Goal: Task Accomplishment & Management: Complete application form

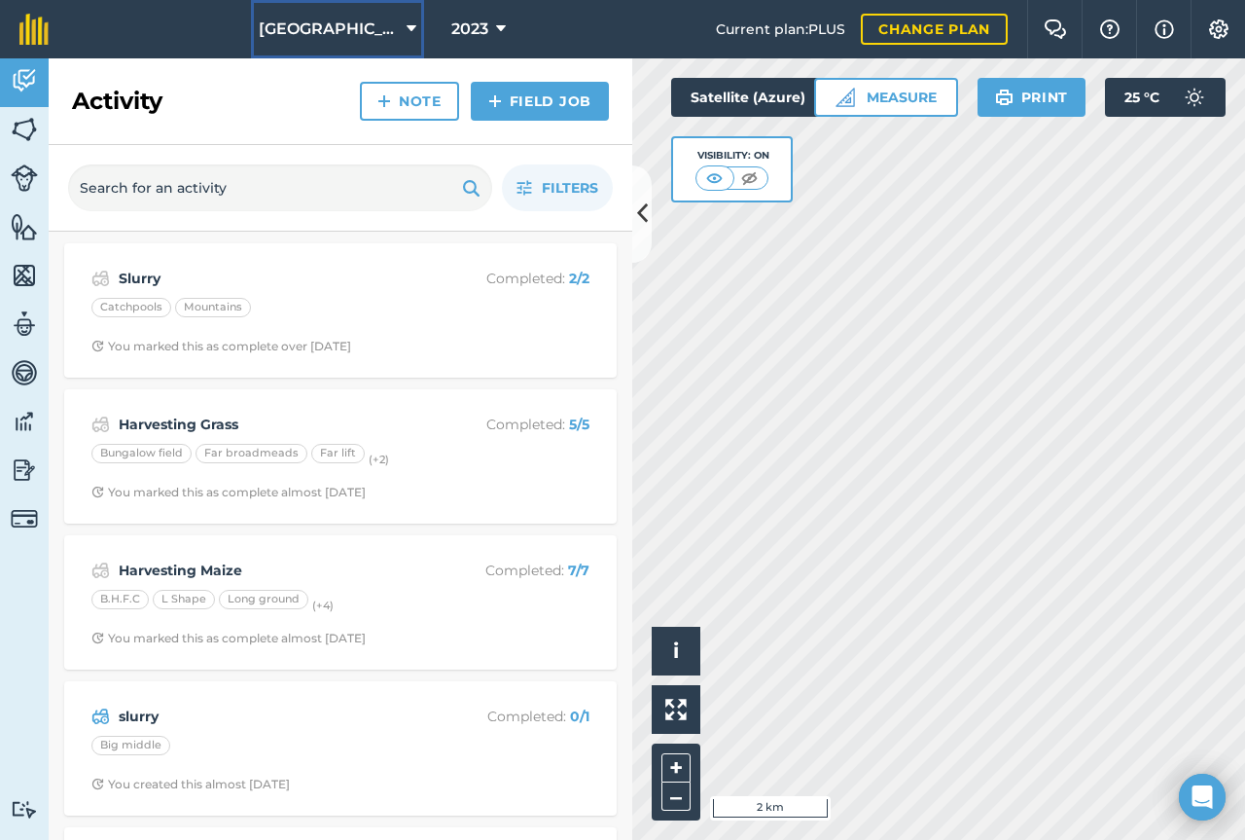
click at [391, 27] on span "[GEOGRAPHIC_DATA]" at bounding box center [329, 29] width 140 height 23
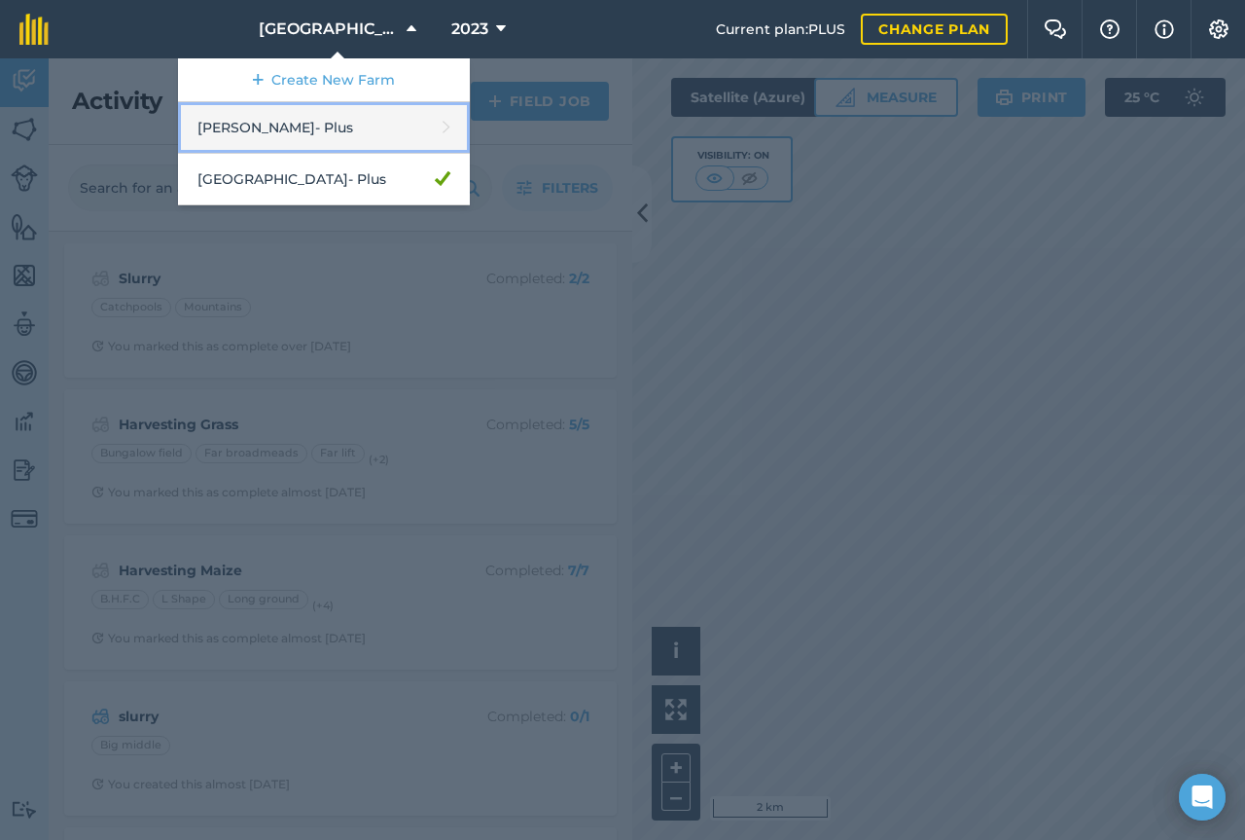
click at [328, 119] on link "[PERSON_NAME] - Plus" at bounding box center [324, 128] width 292 height 52
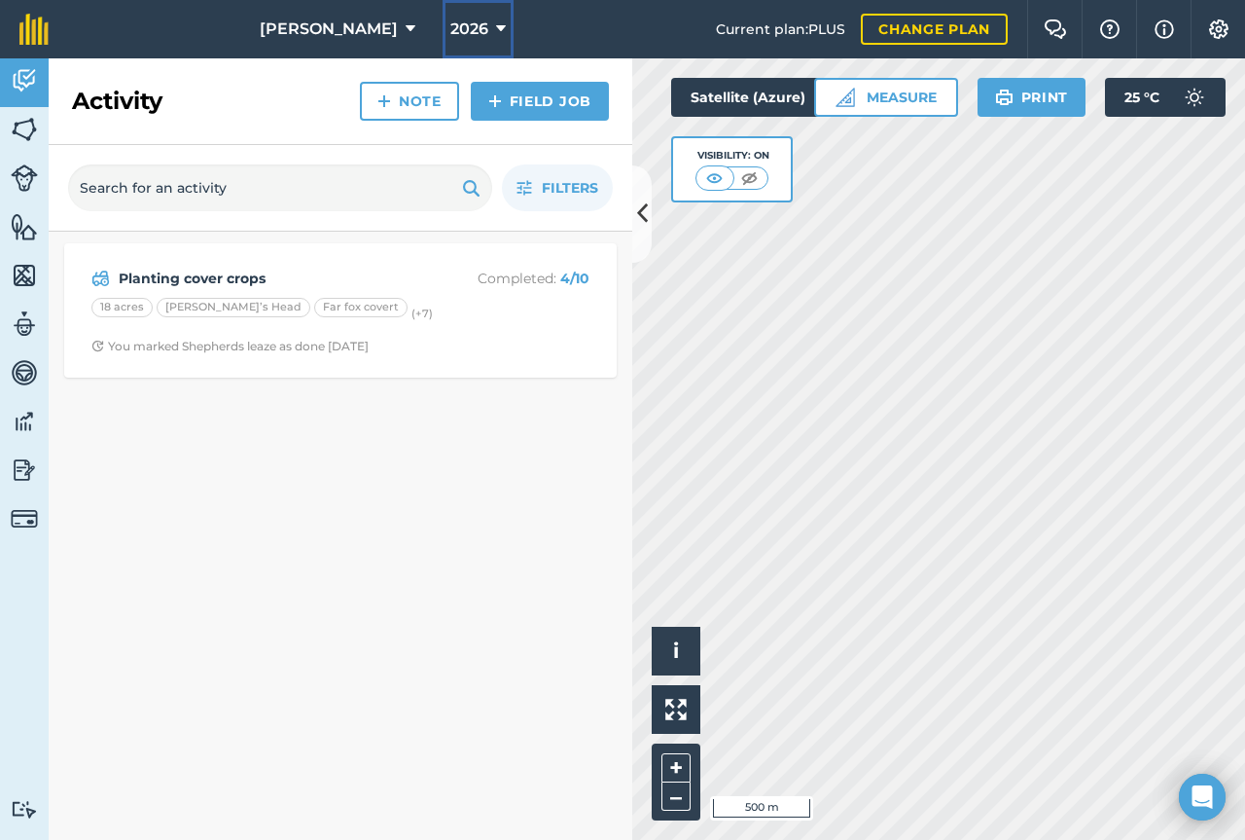
click at [458, 25] on button "2026" at bounding box center [478, 29] width 71 height 58
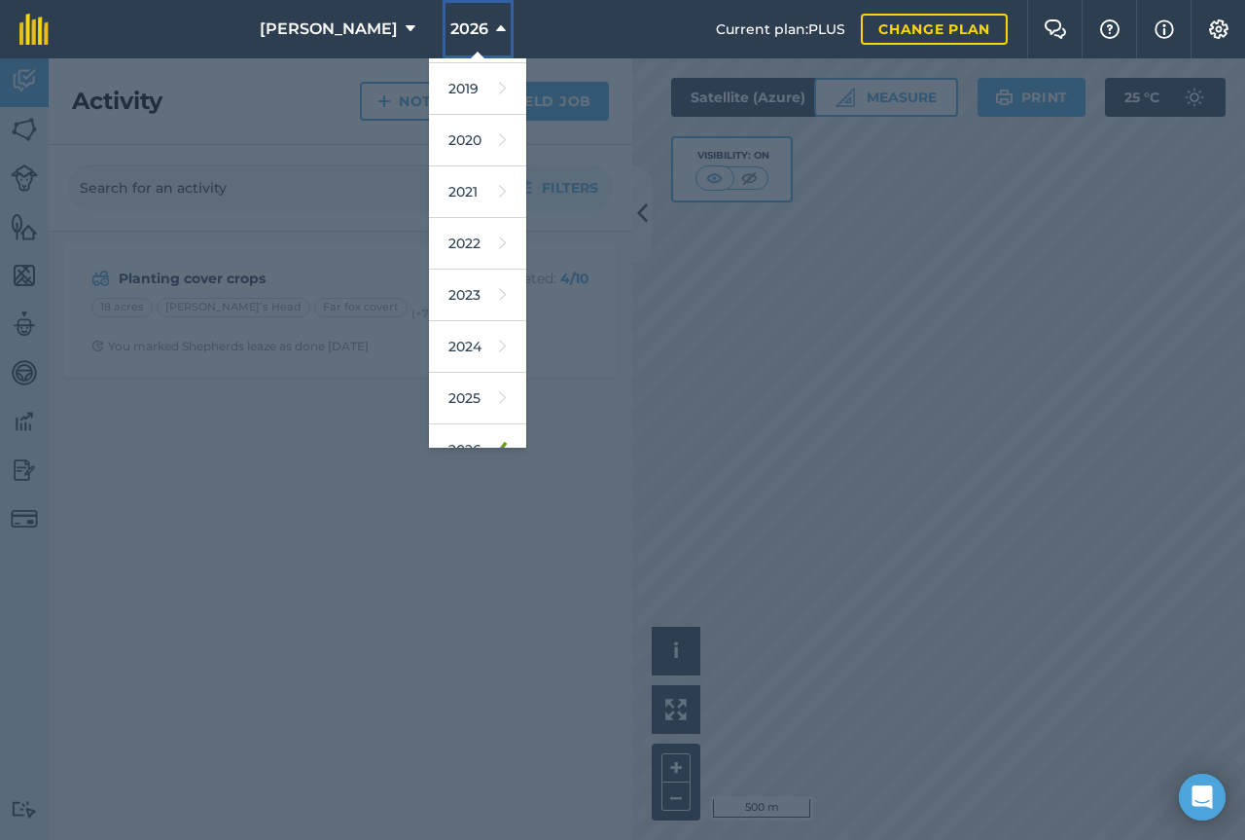
scroll to position [122, 0]
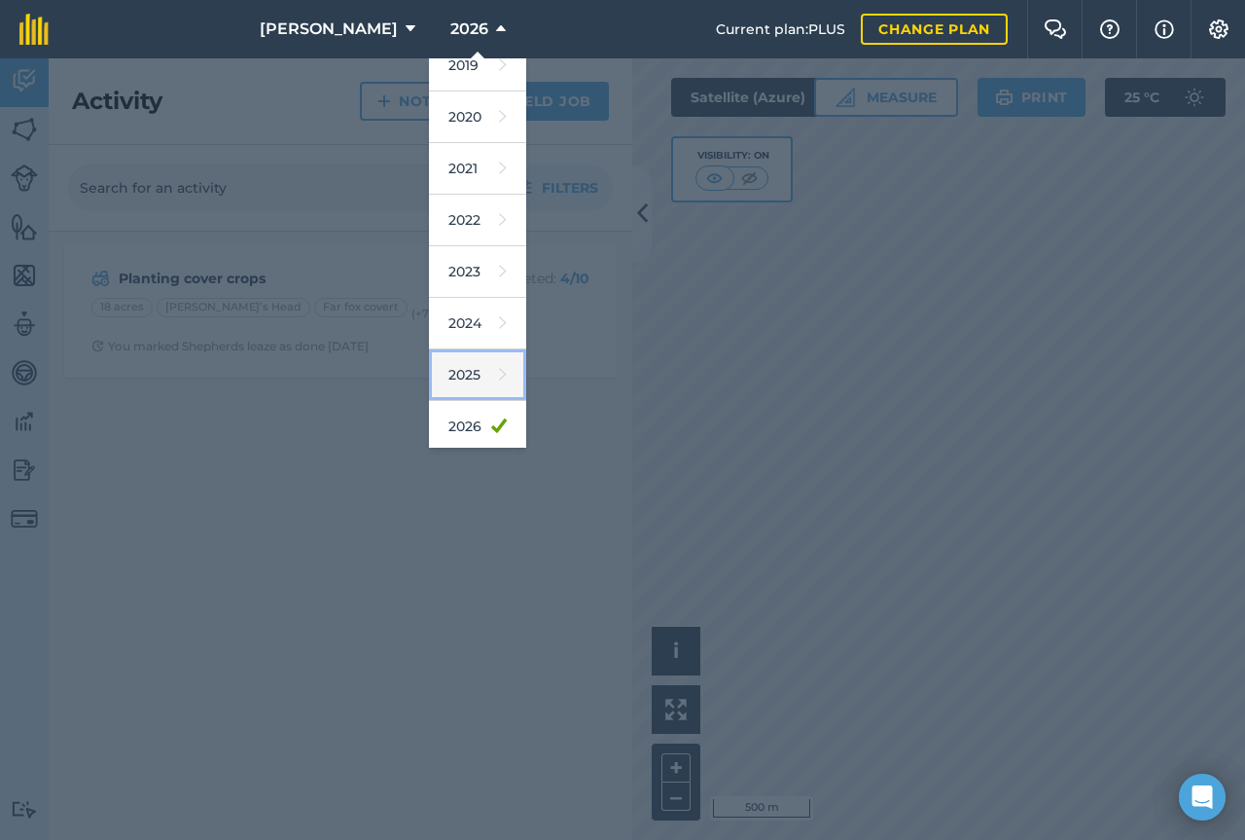
click at [445, 378] on link "2025" at bounding box center [477, 375] width 97 height 52
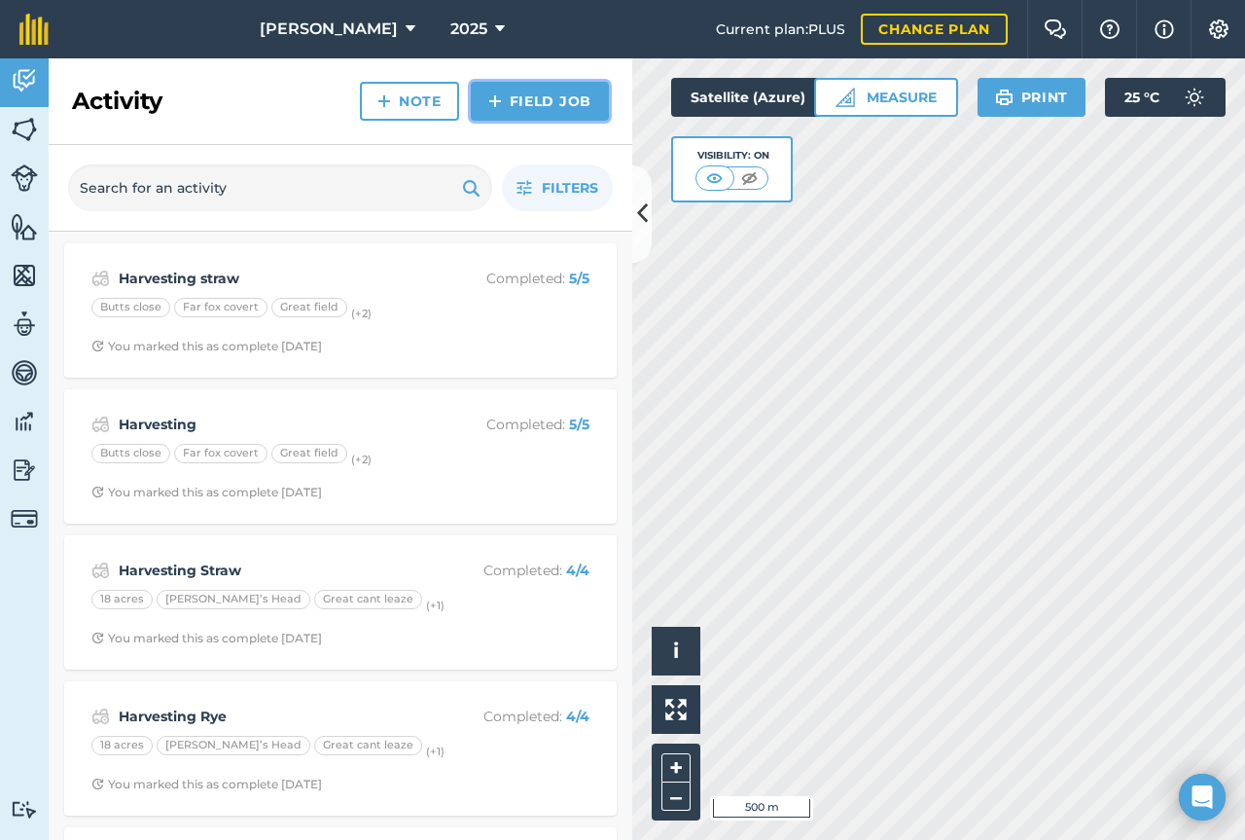
click at [528, 101] on link "Field Job" at bounding box center [540, 101] width 138 height 39
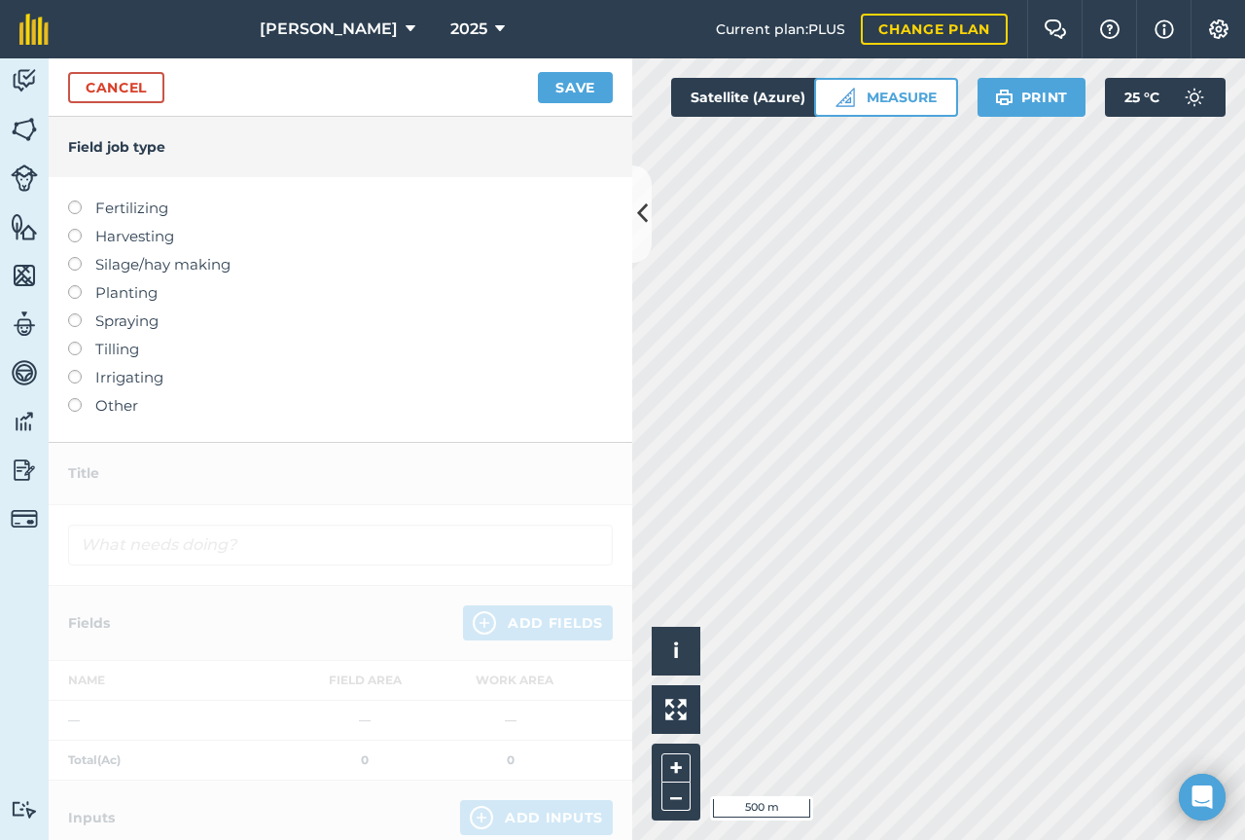
click at [73, 200] on label at bounding box center [81, 200] width 27 height 0
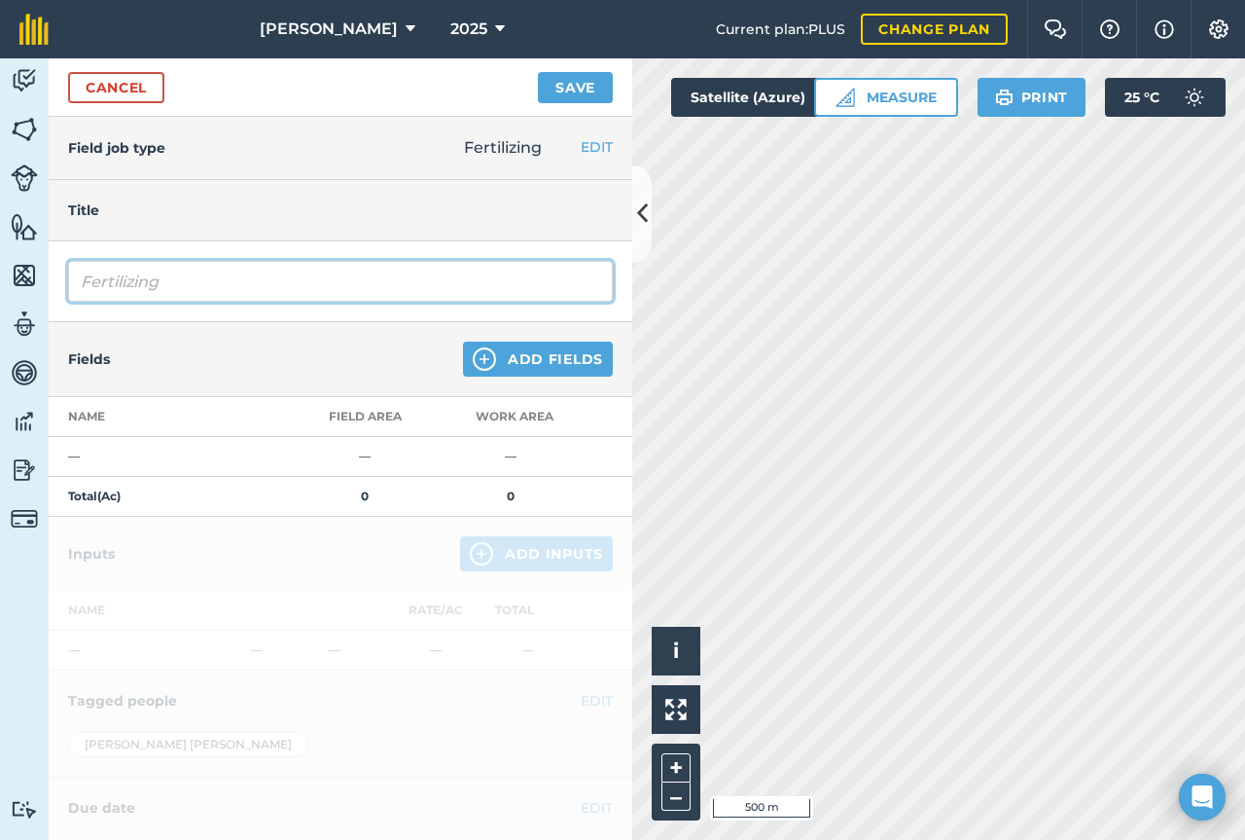
click at [168, 278] on input "Fertilizing" at bounding box center [340, 281] width 545 height 41
click at [168, 279] on input "Fertilizing" at bounding box center [340, 281] width 545 height 41
type input "muck spreading"
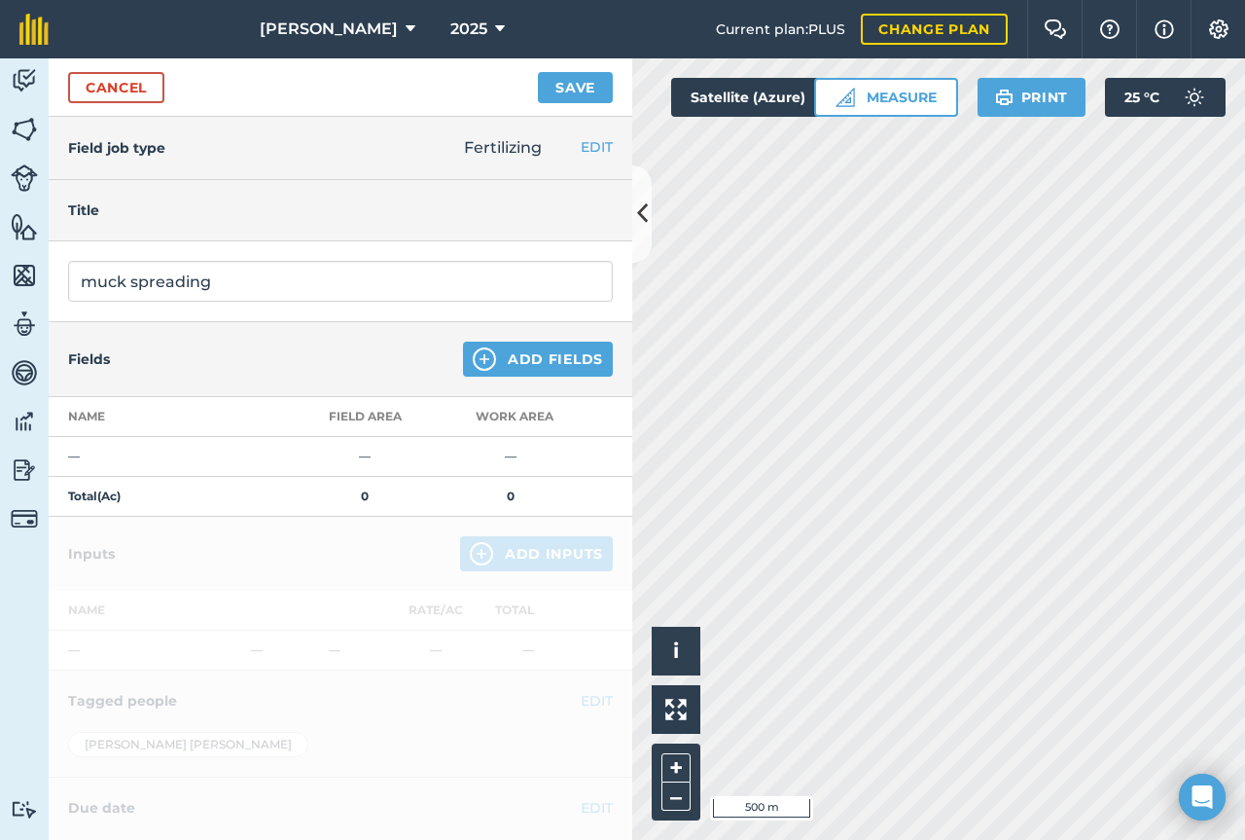
click at [316, 342] on div "Fields Add Fields" at bounding box center [341, 359] width 584 height 75
click at [523, 371] on button "Add Fields" at bounding box center [538, 359] width 150 height 35
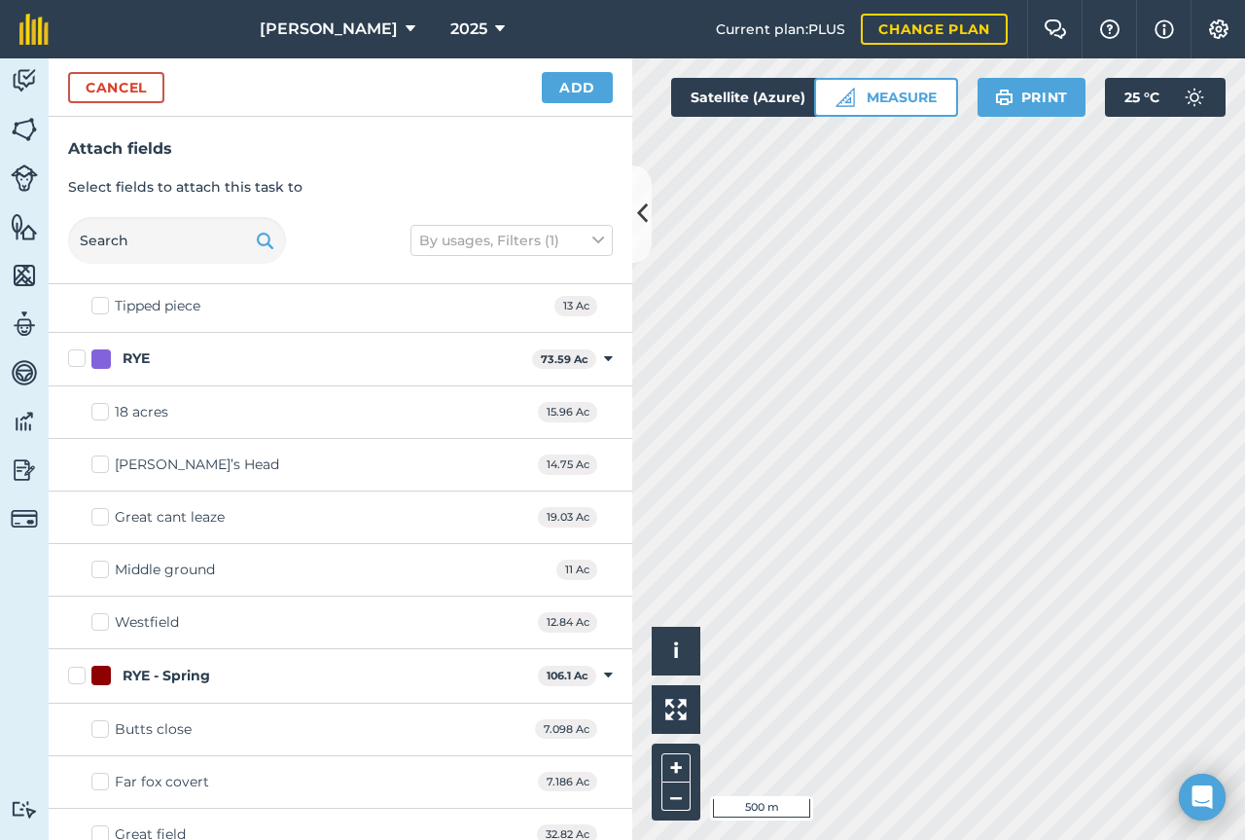
scroll to position [589, 0]
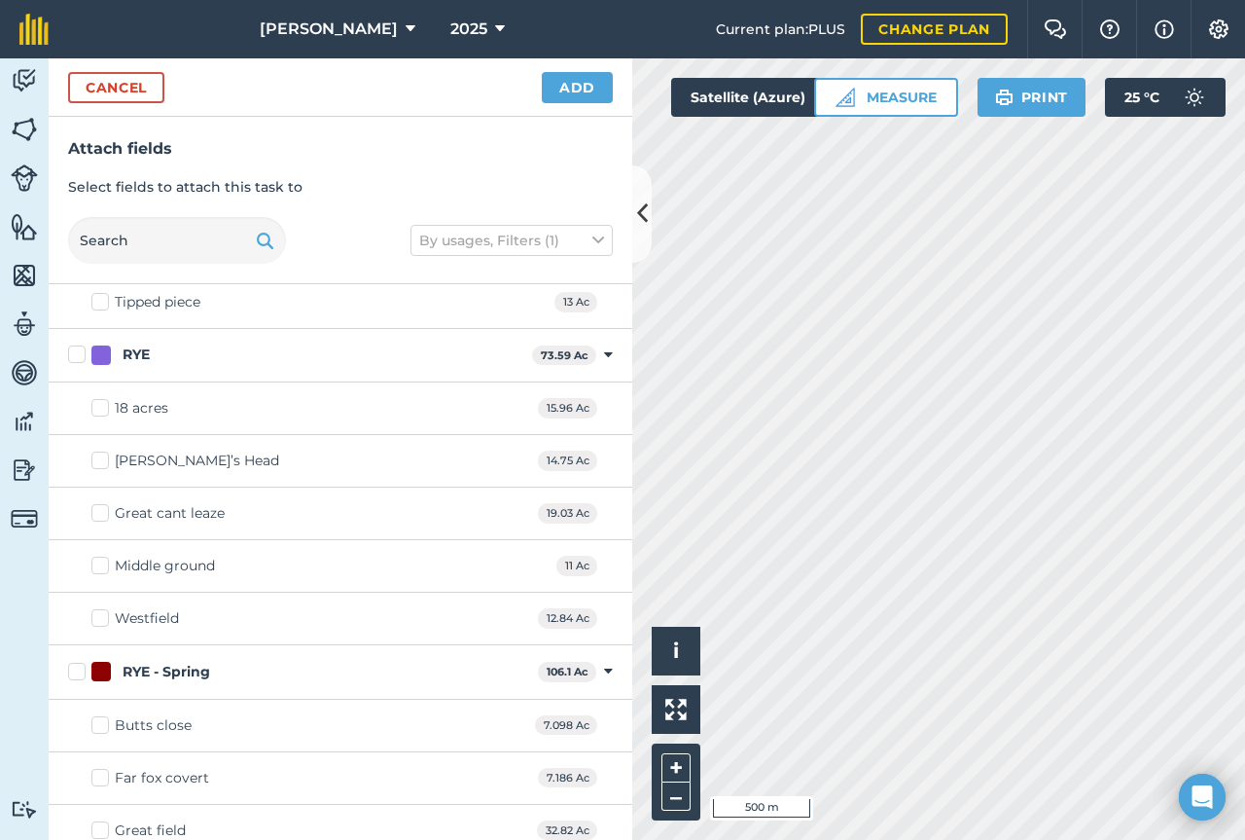
click at [108, 618] on label "Westfield" at bounding box center [135, 618] width 88 height 20
click at [104, 618] on input "Westfield" at bounding box center [97, 614] width 13 height 13
checkbox input "true"
click at [121, 515] on div "Great cant leaze" at bounding box center [170, 513] width 110 height 20
click at [104, 515] on input "Great cant leaze" at bounding box center [97, 509] width 13 height 13
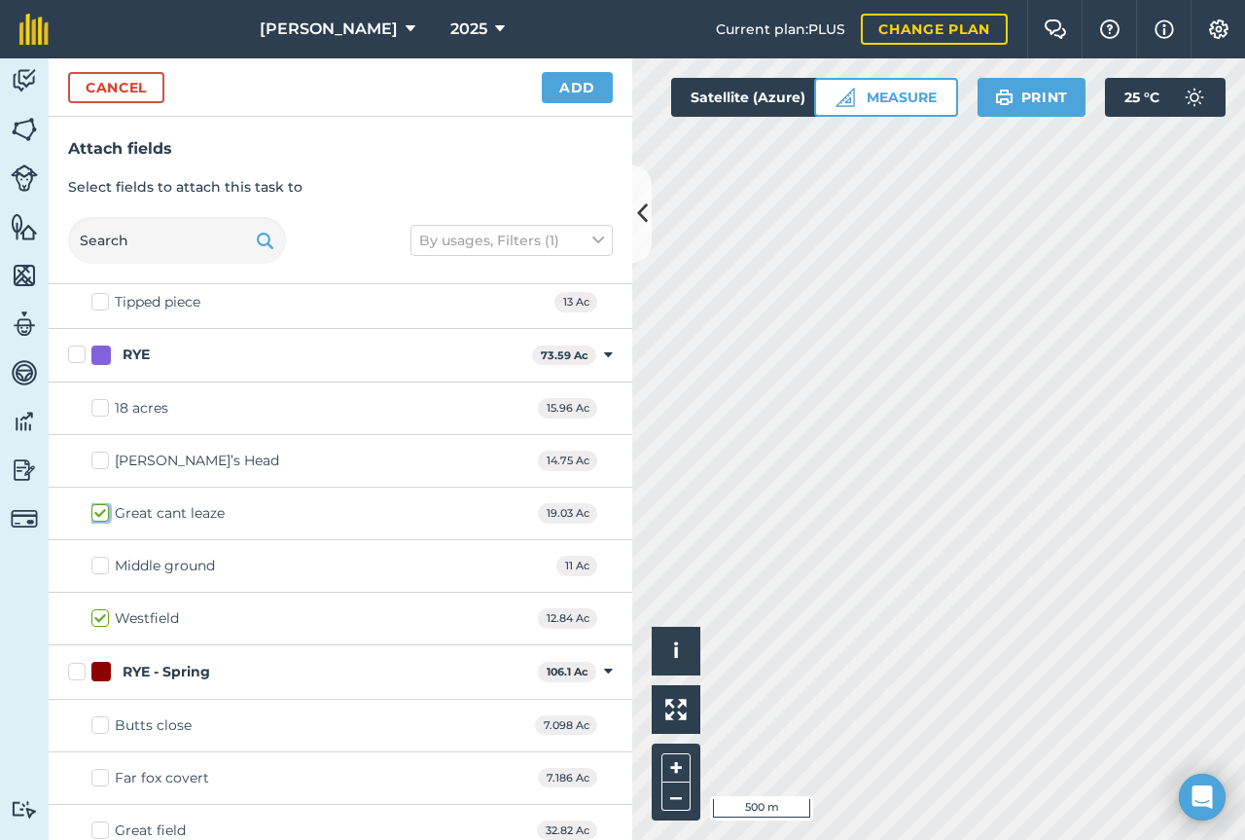
checkbox input "true"
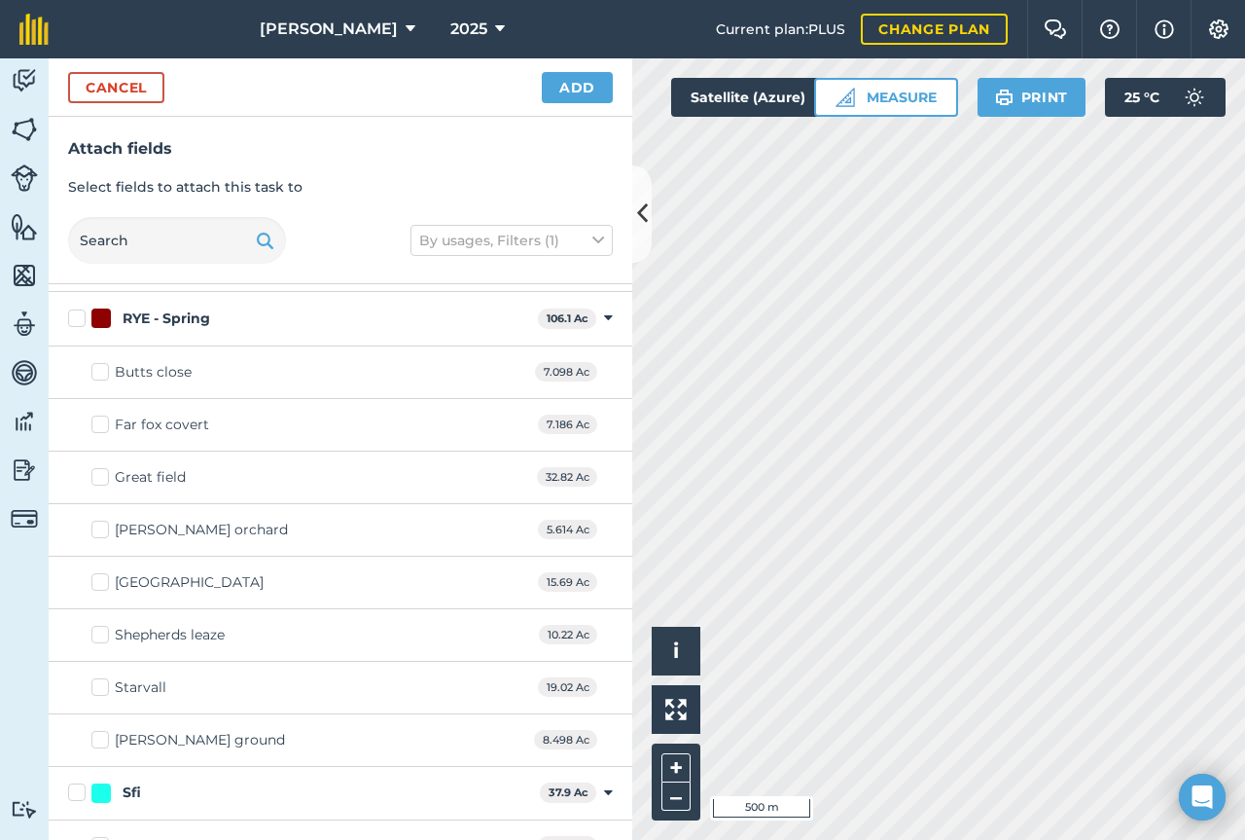
scroll to position [957, 0]
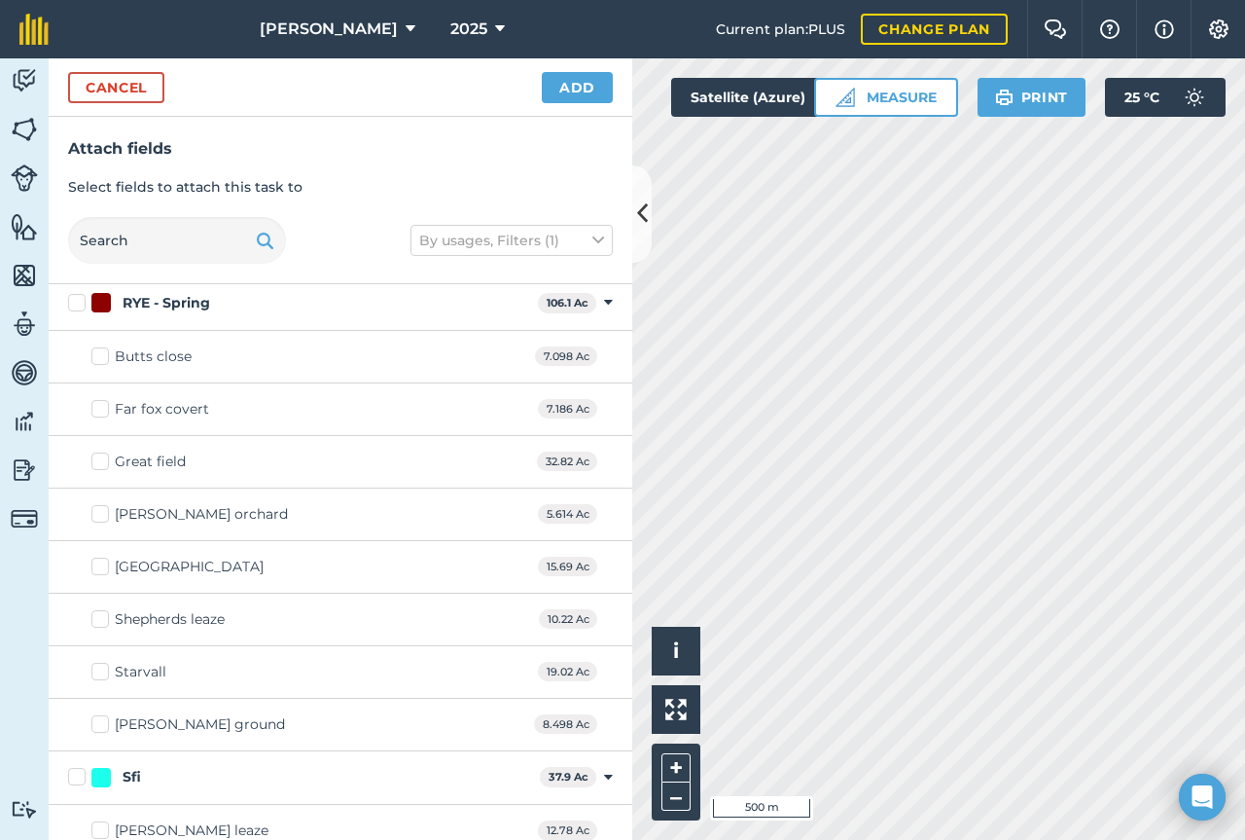
click at [107, 564] on label "[GEOGRAPHIC_DATA]" at bounding box center [177, 567] width 172 height 20
click at [104, 564] on input "[GEOGRAPHIC_DATA]" at bounding box center [97, 563] width 13 height 13
checkbox input "true"
click at [167, 465] on div "Great field" at bounding box center [150, 461] width 71 height 20
click at [104, 464] on input "Great field" at bounding box center [97, 457] width 13 height 13
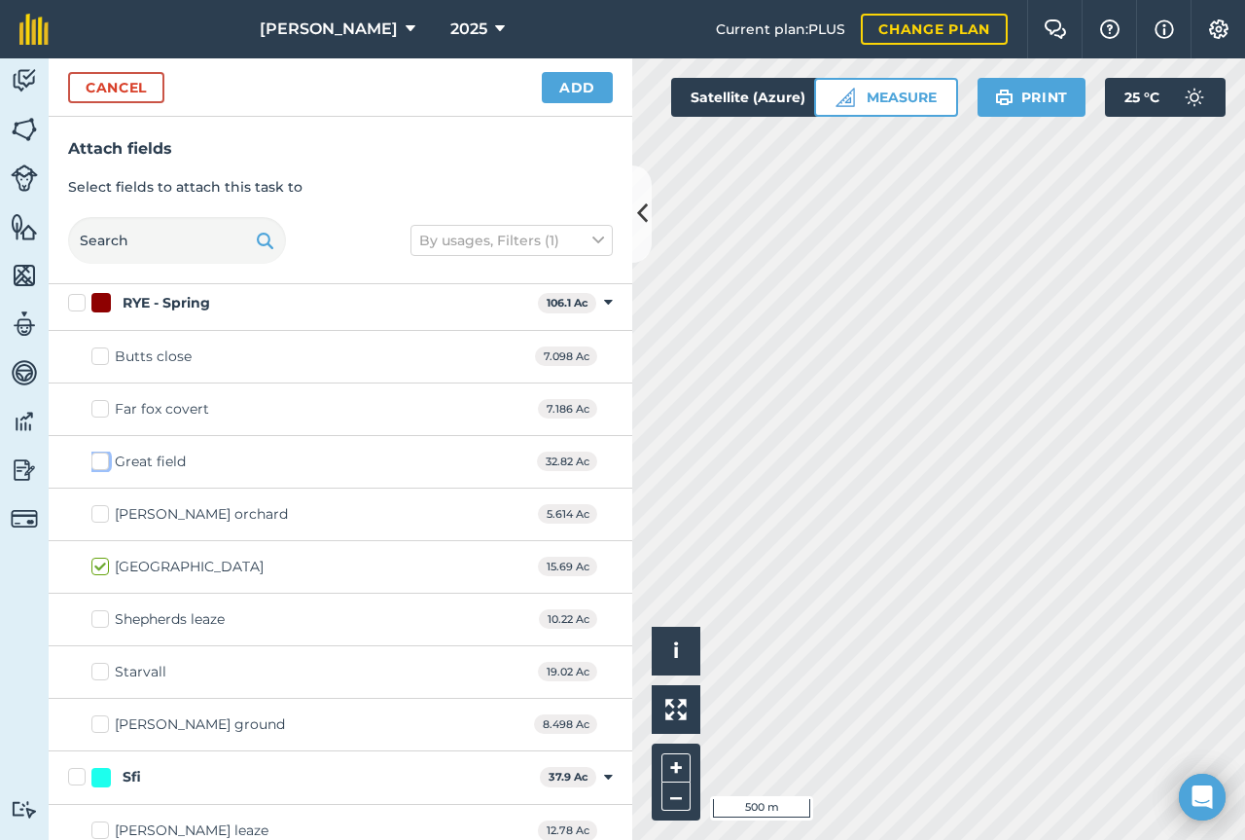
checkbox input "true"
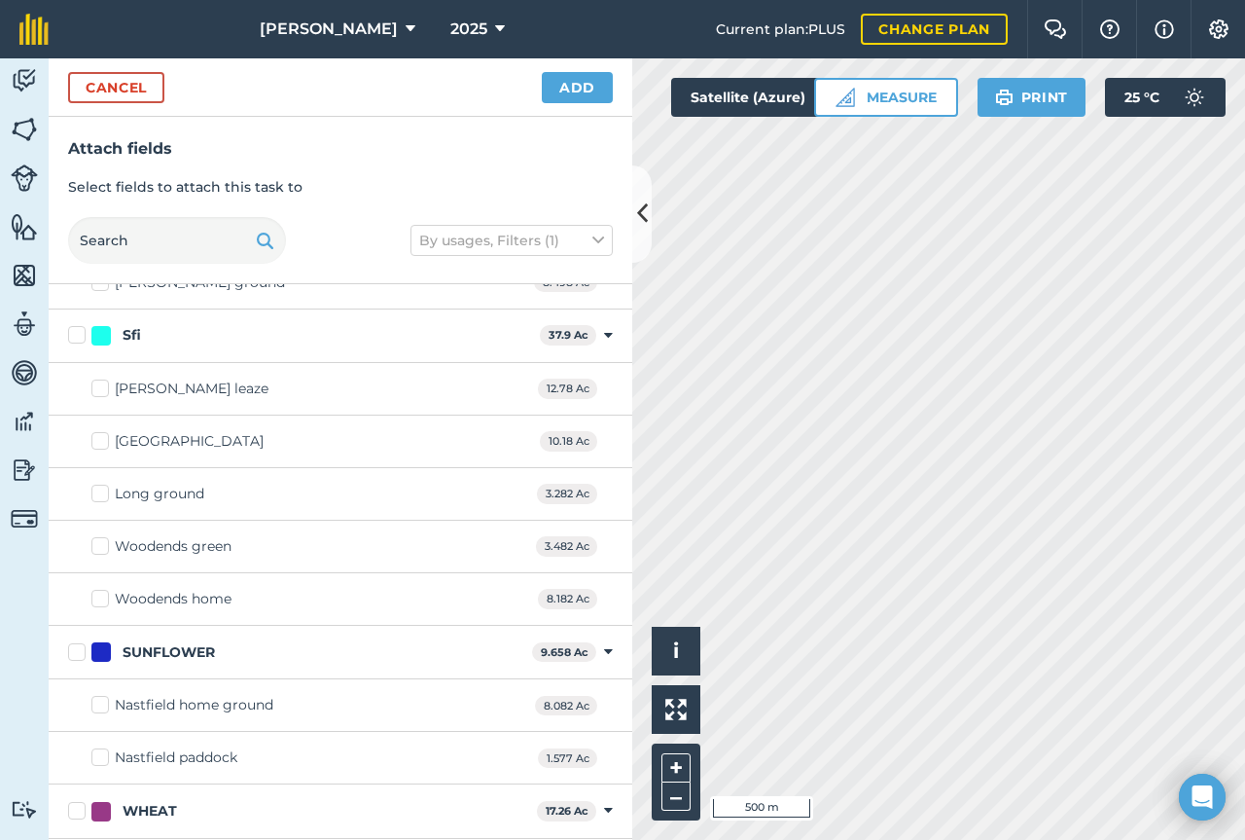
scroll to position [1503, 0]
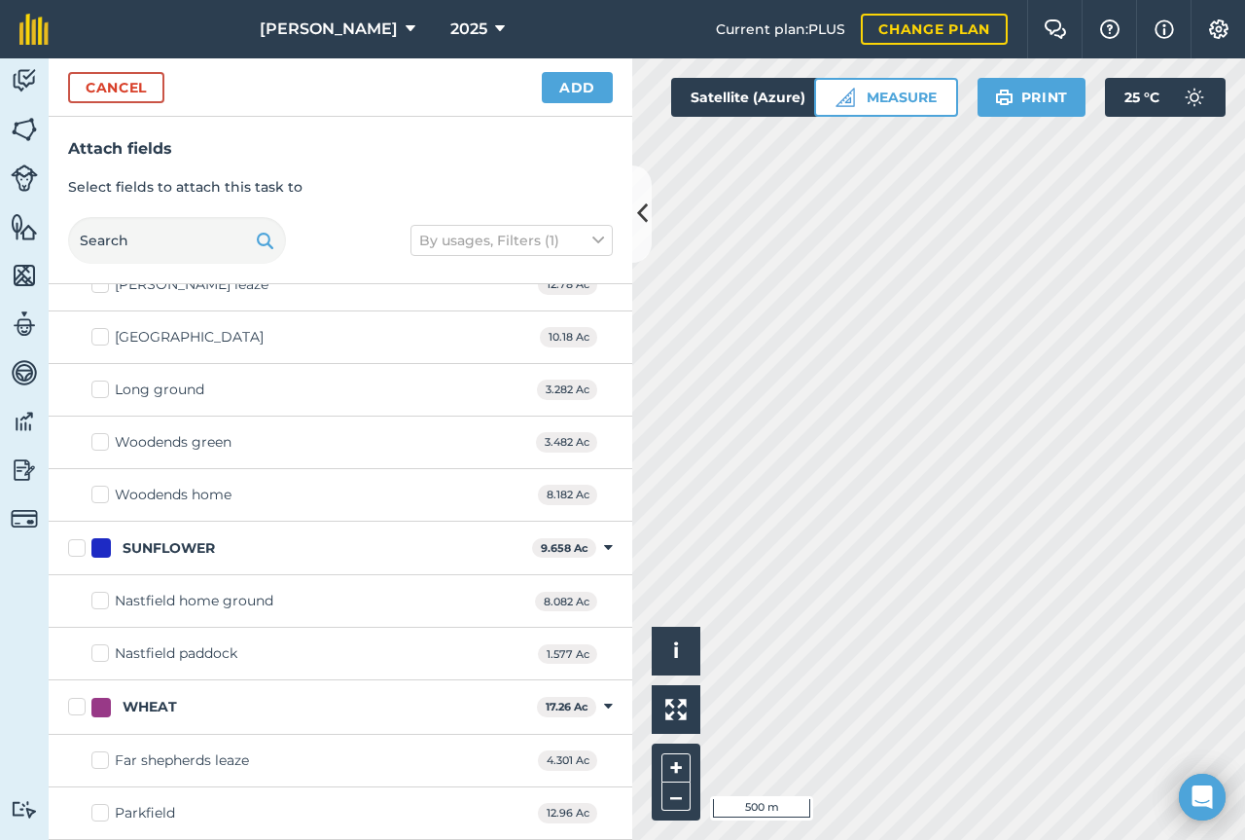
click at [105, 763] on label "Far shepherds leaze" at bounding box center [170, 760] width 158 height 20
click at [104, 763] on input "Far shepherds leaze" at bounding box center [97, 756] width 13 height 13
checkbox input "true"
click at [582, 89] on button "Add" at bounding box center [577, 87] width 71 height 31
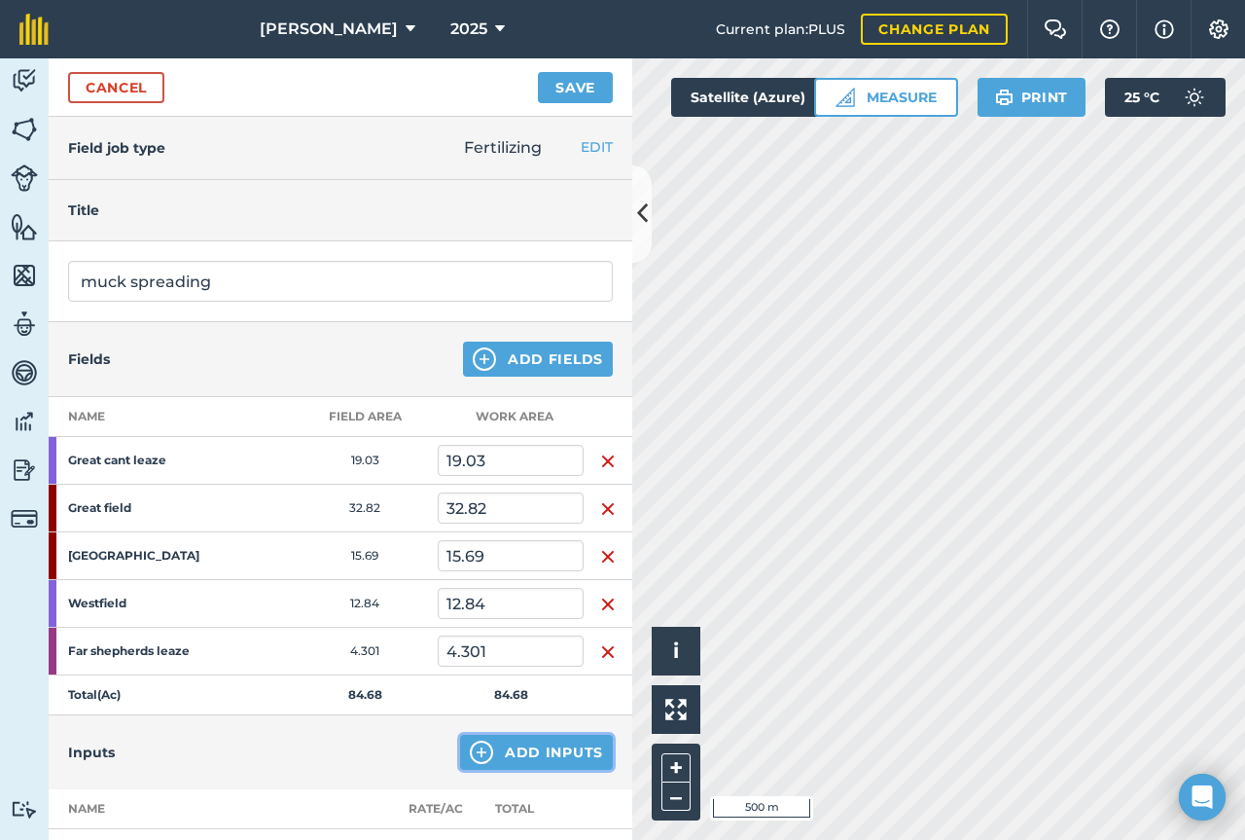
click at [550, 756] on button "Add Inputs" at bounding box center [536, 752] width 153 height 35
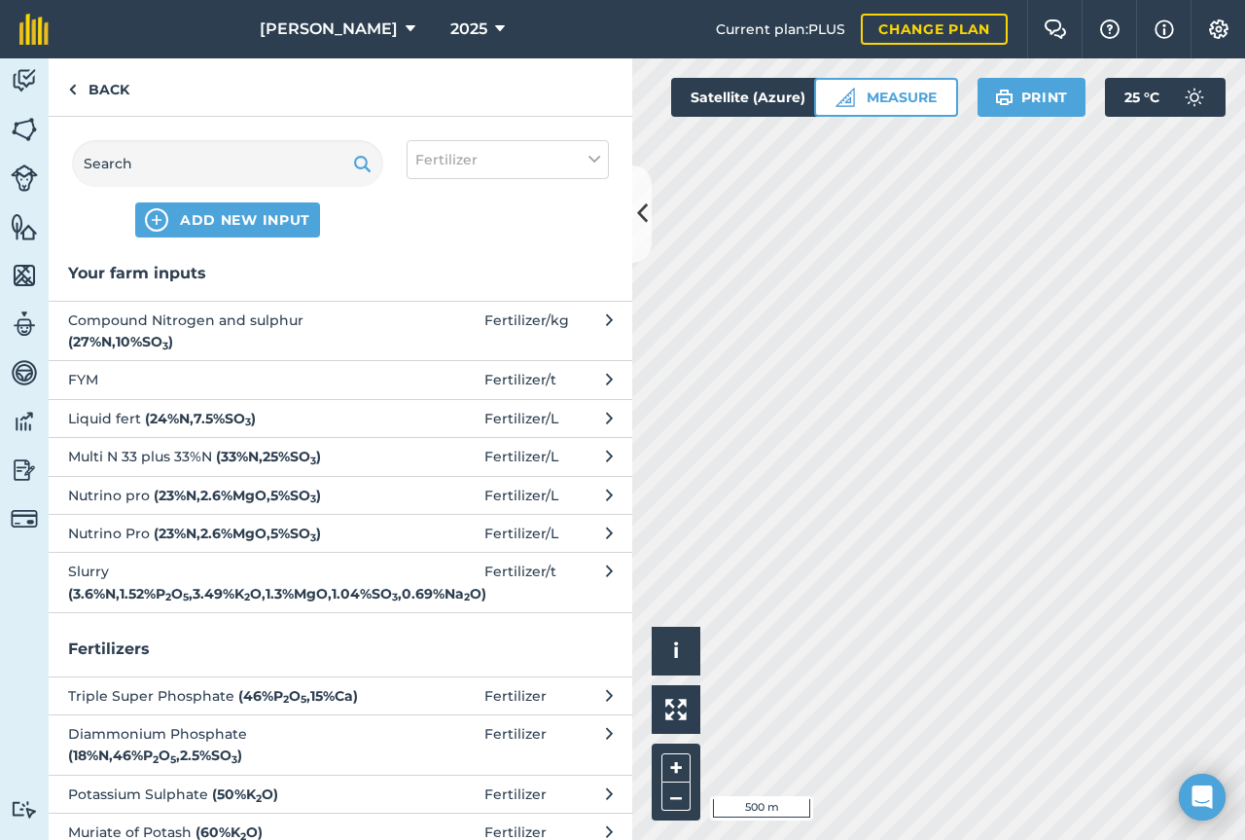
click at [160, 367] on button "FYM Fertilizer / t" at bounding box center [341, 379] width 584 height 38
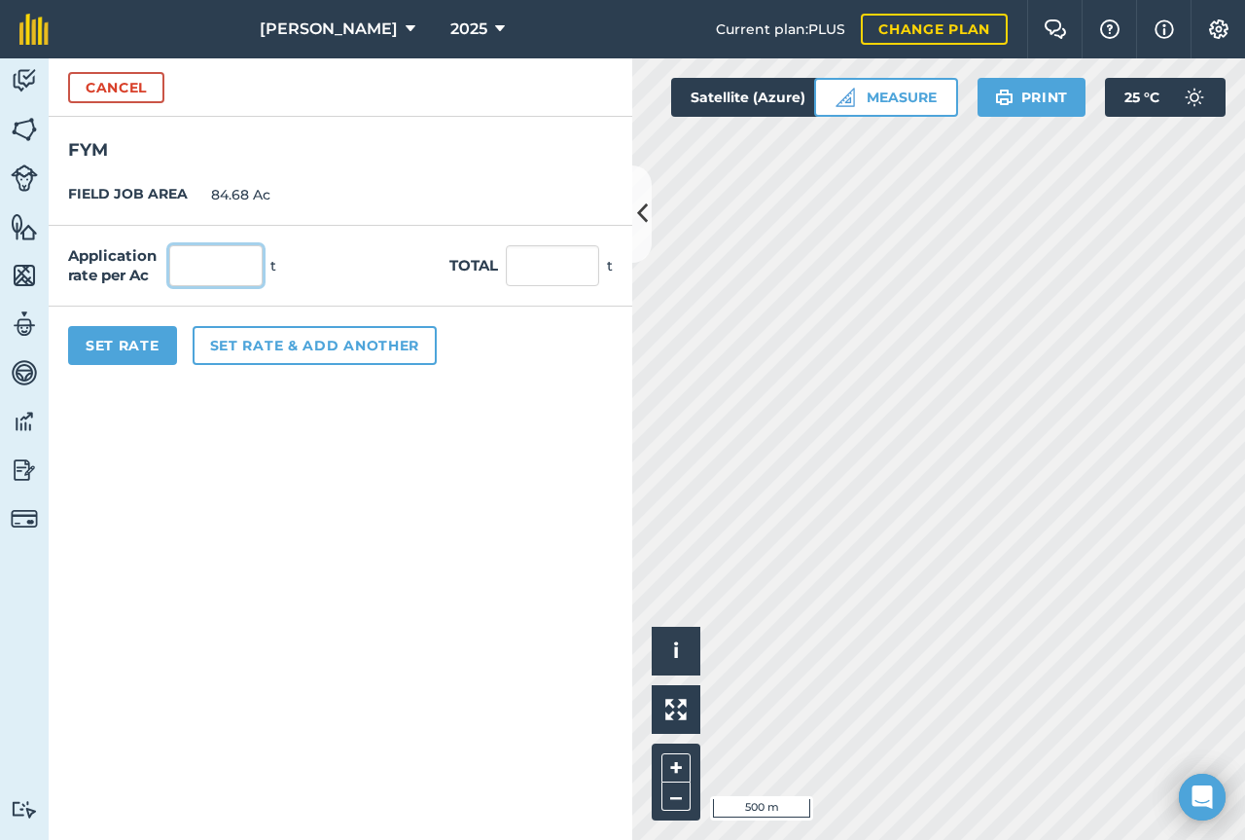
click at [234, 269] on input "text" at bounding box center [215, 265] width 93 height 41
click at [517, 274] on input "text" at bounding box center [552, 265] width 93 height 41
type input "670"
type input "7.912"
click at [156, 353] on button "Set Rate" at bounding box center [122, 345] width 109 height 39
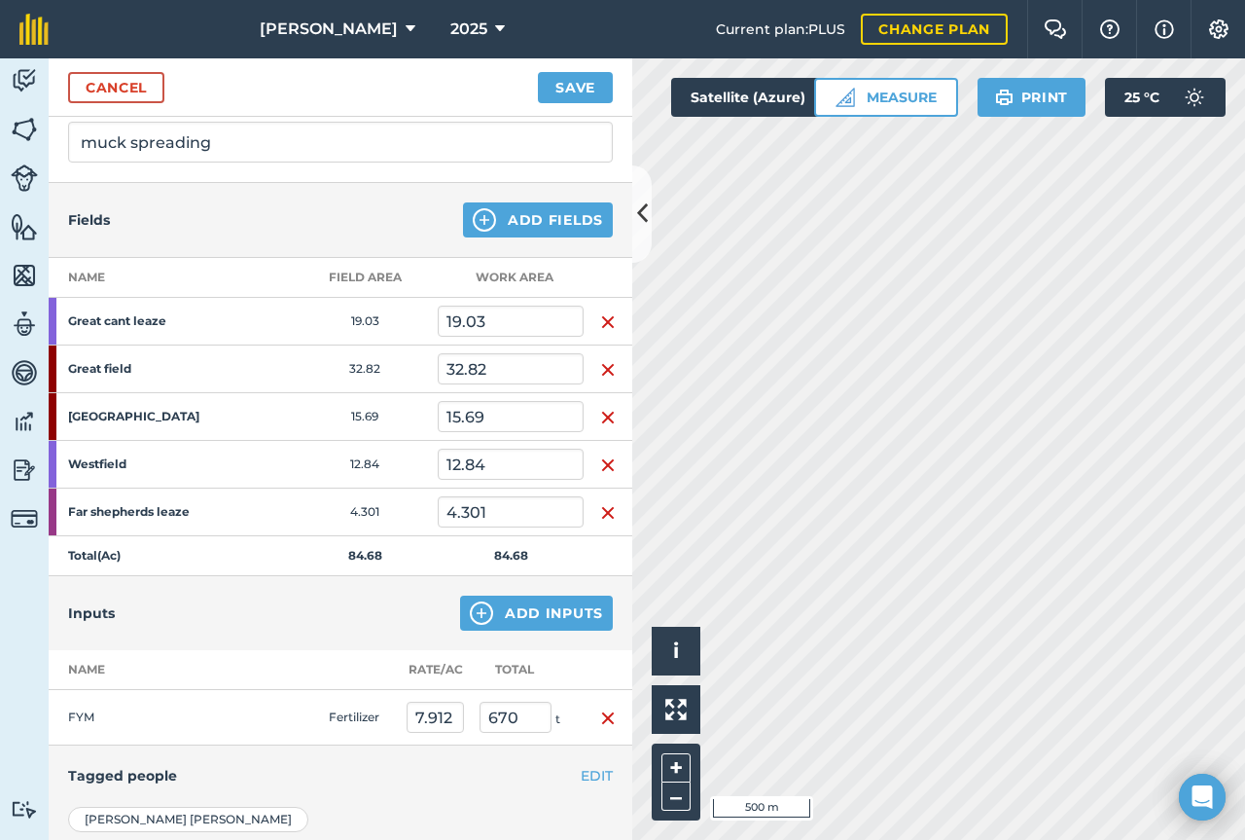
scroll to position [137, 0]
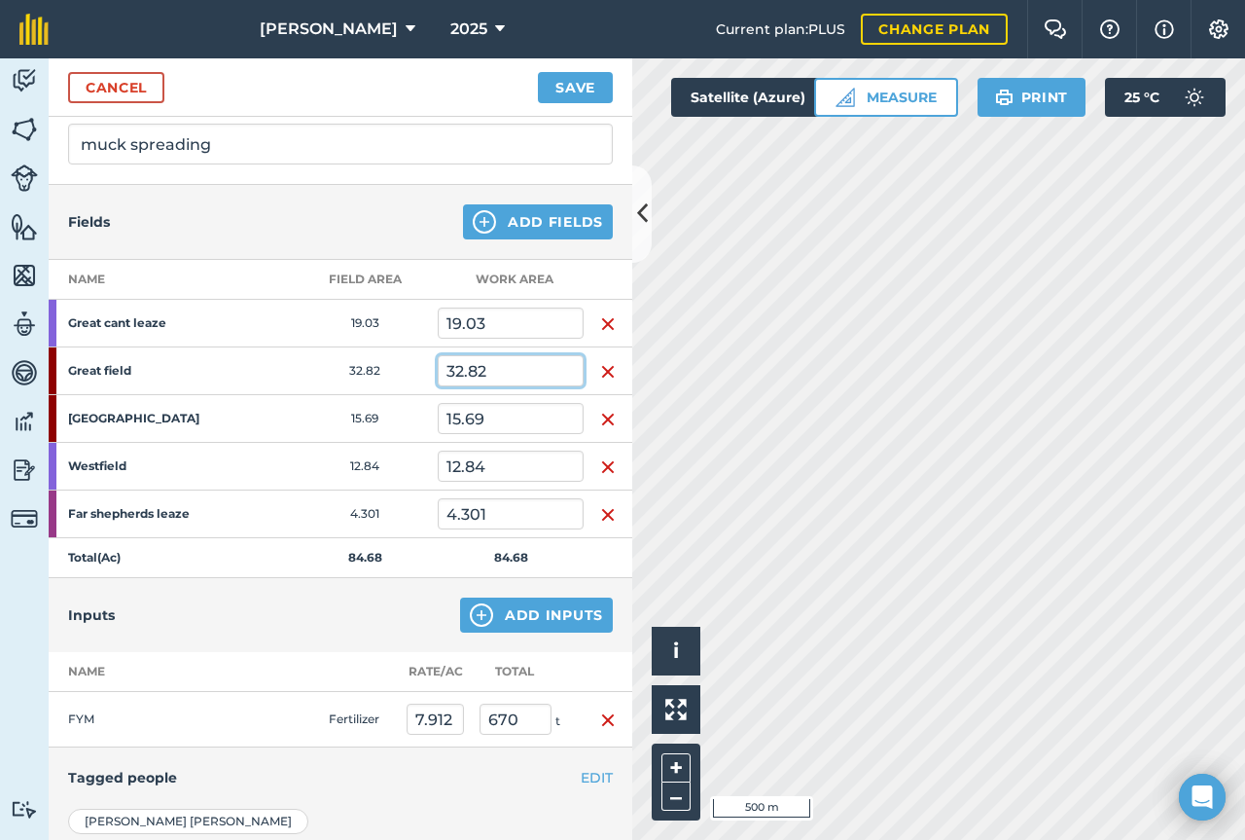
drag, startPoint x: 486, startPoint y: 370, endPoint x: 446, endPoint y: 376, distance: 41.3
click at [446, 376] on input "32.82" at bounding box center [511, 370] width 146 height 31
type input "10"
click at [378, 615] on div "Inputs Add Inputs" at bounding box center [341, 615] width 584 height 74
click at [515, 716] on input "670" at bounding box center [516, 718] width 72 height 31
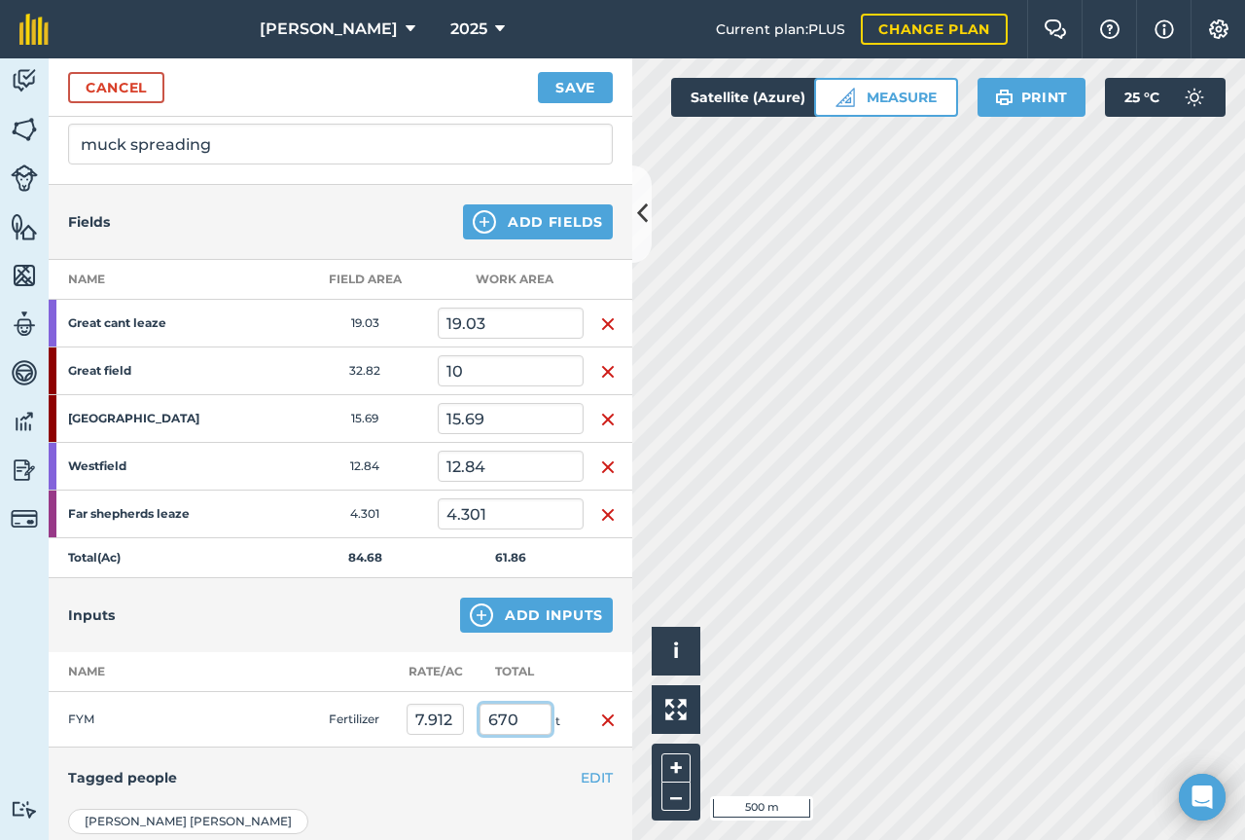
click at [515, 716] on input "670" at bounding box center [516, 718] width 72 height 31
type input "670"
click at [538, 72] on button "Save" at bounding box center [575, 87] width 75 height 31
type input "10.831"
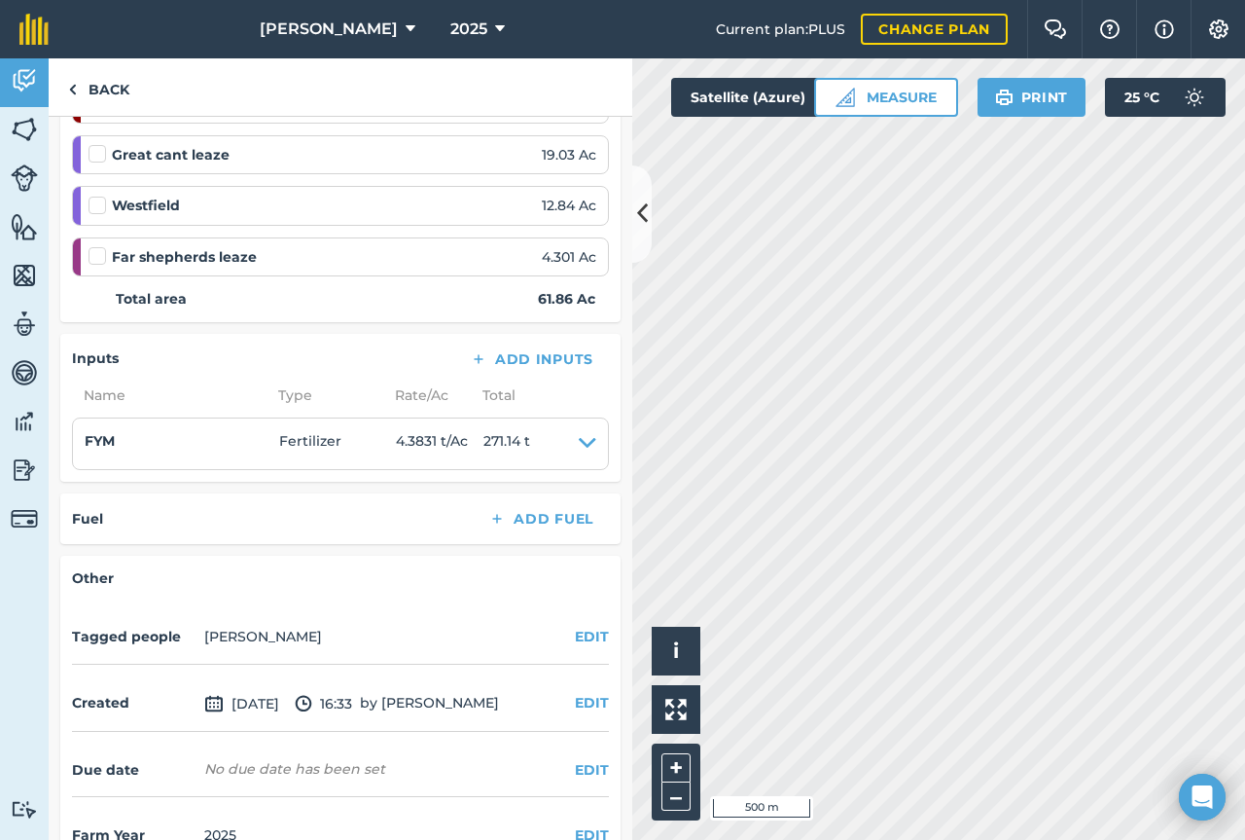
scroll to position [395, 0]
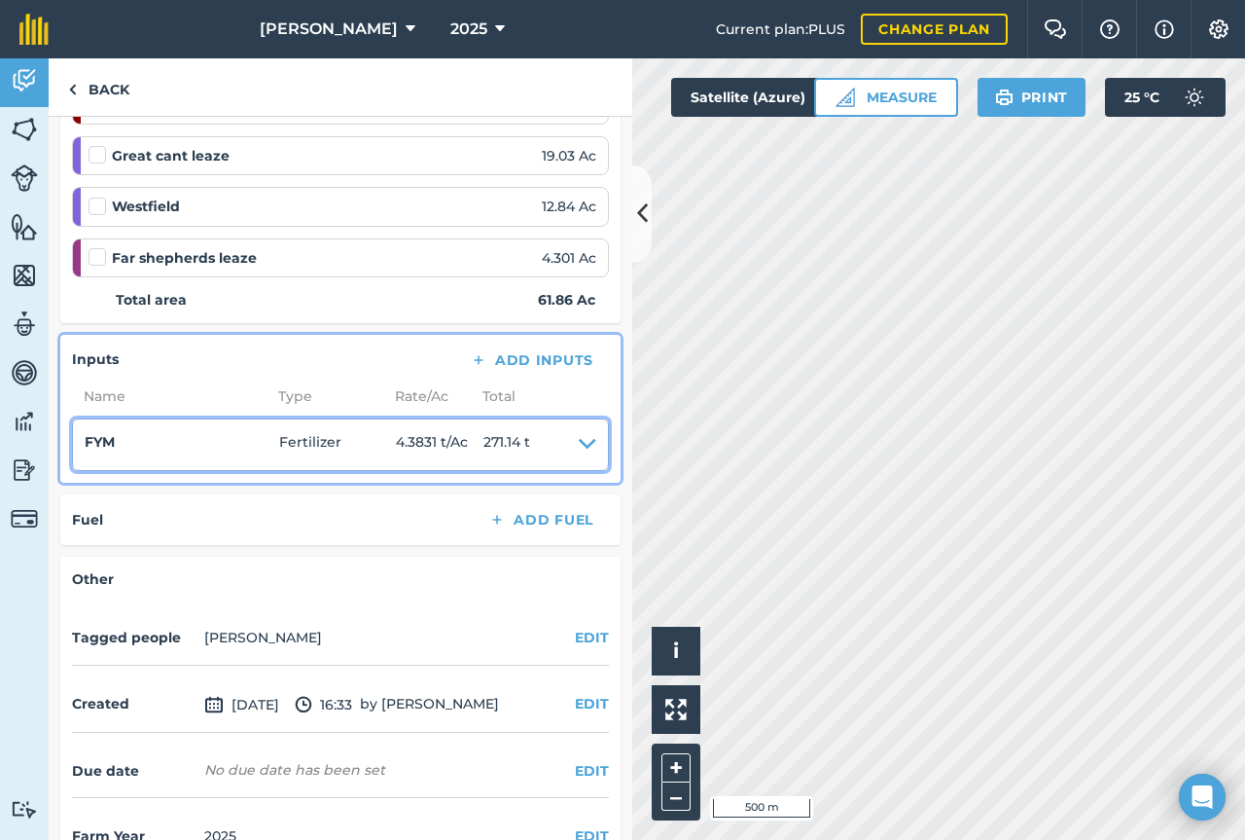
click at [579, 444] on icon at bounding box center [588, 444] width 18 height 27
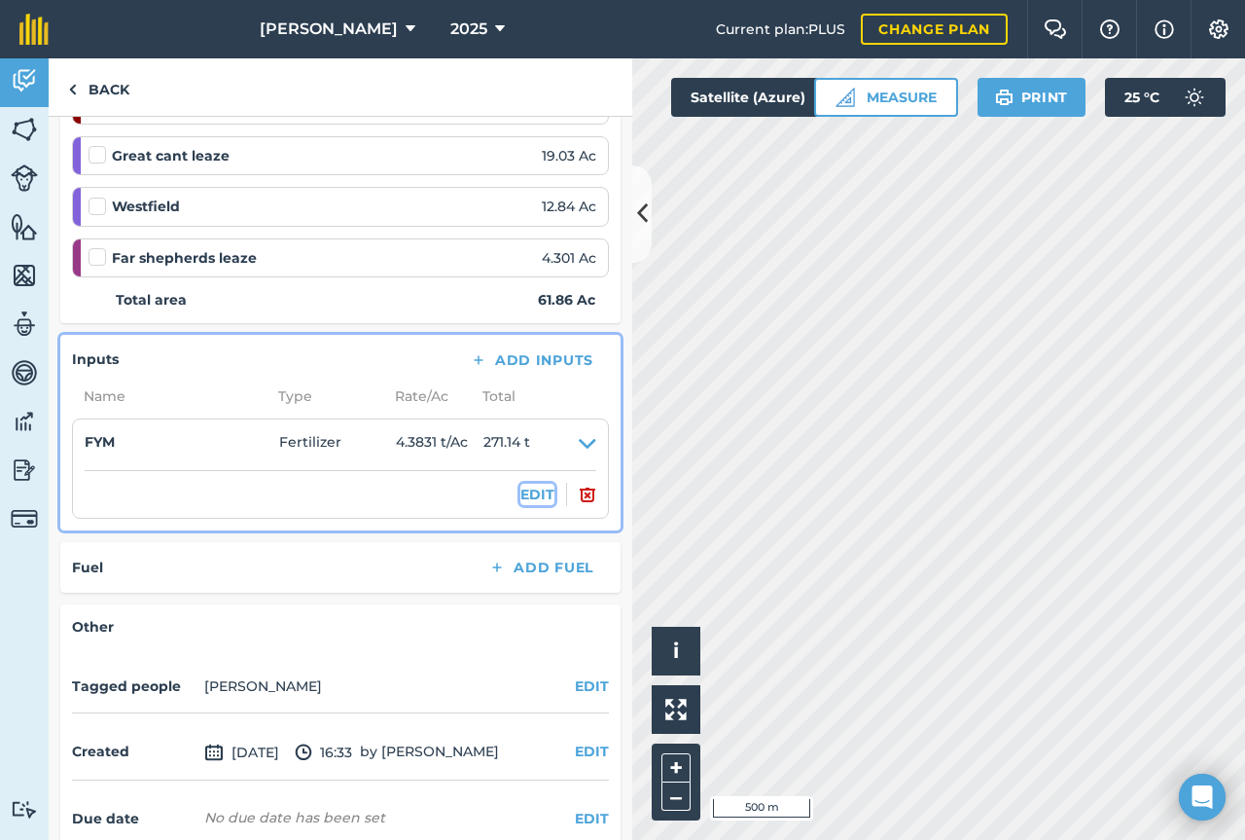
click at [521, 495] on button "EDIT" at bounding box center [538, 494] width 34 height 21
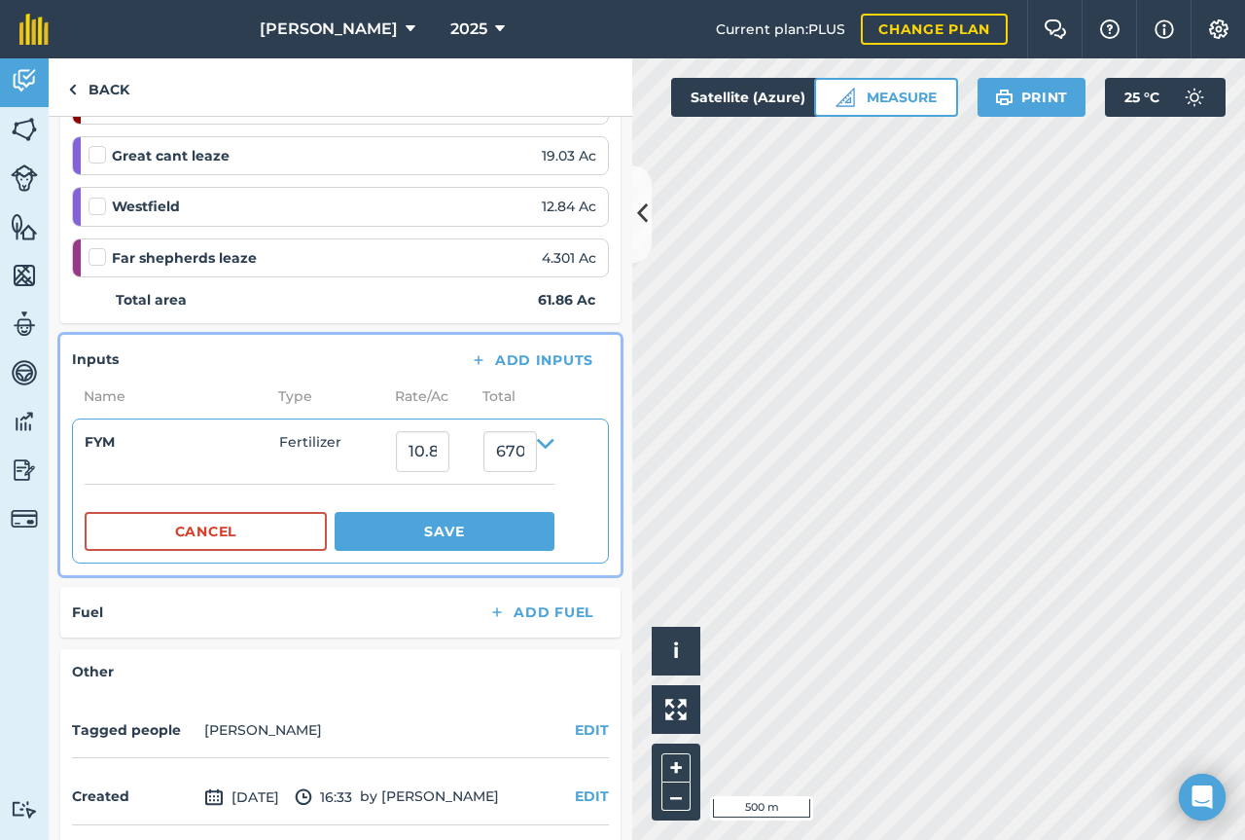
click at [518, 487] on div "Cancel Save" at bounding box center [320, 517] width 470 height 67
click at [514, 451] on input "670.00003074" at bounding box center [511, 451] width 54 height 41
click at [436, 535] on button "Save" at bounding box center [445, 531] width 220 height 39
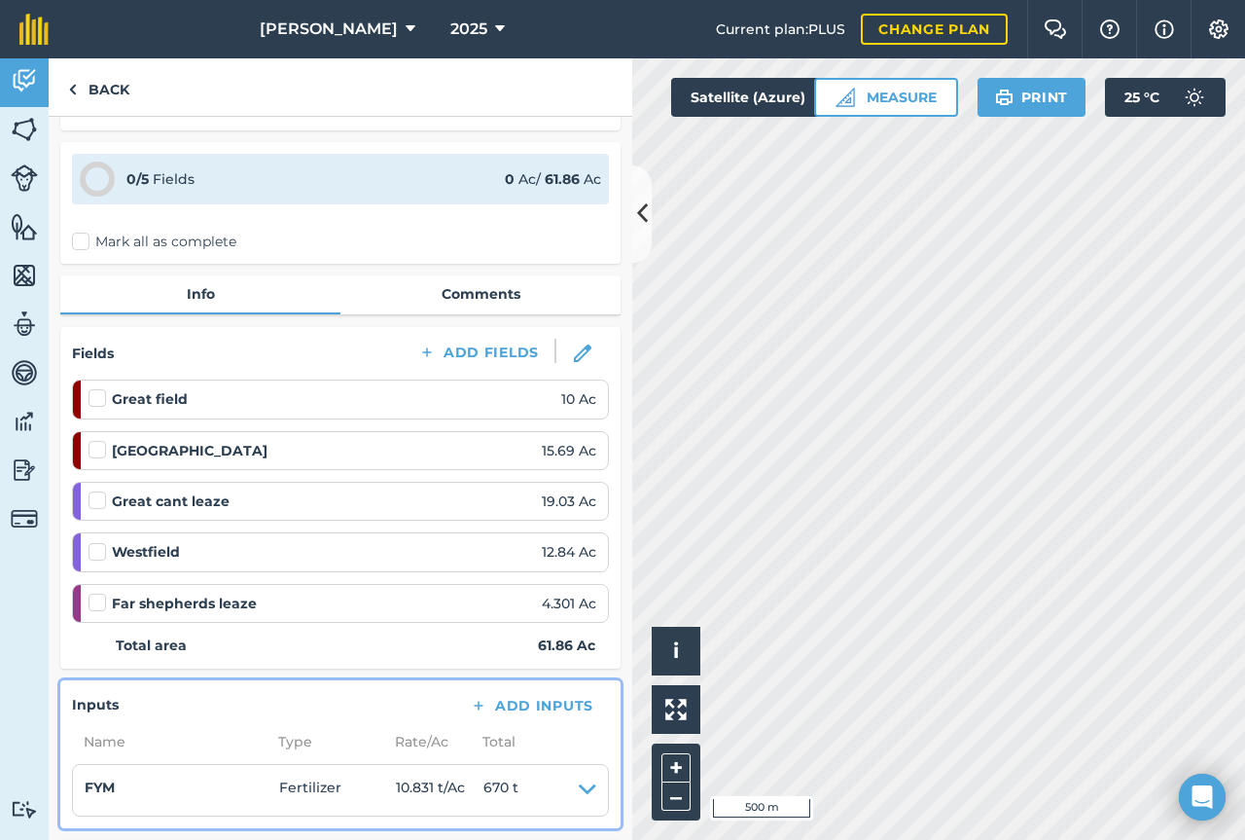
scroll to position [17, 0]
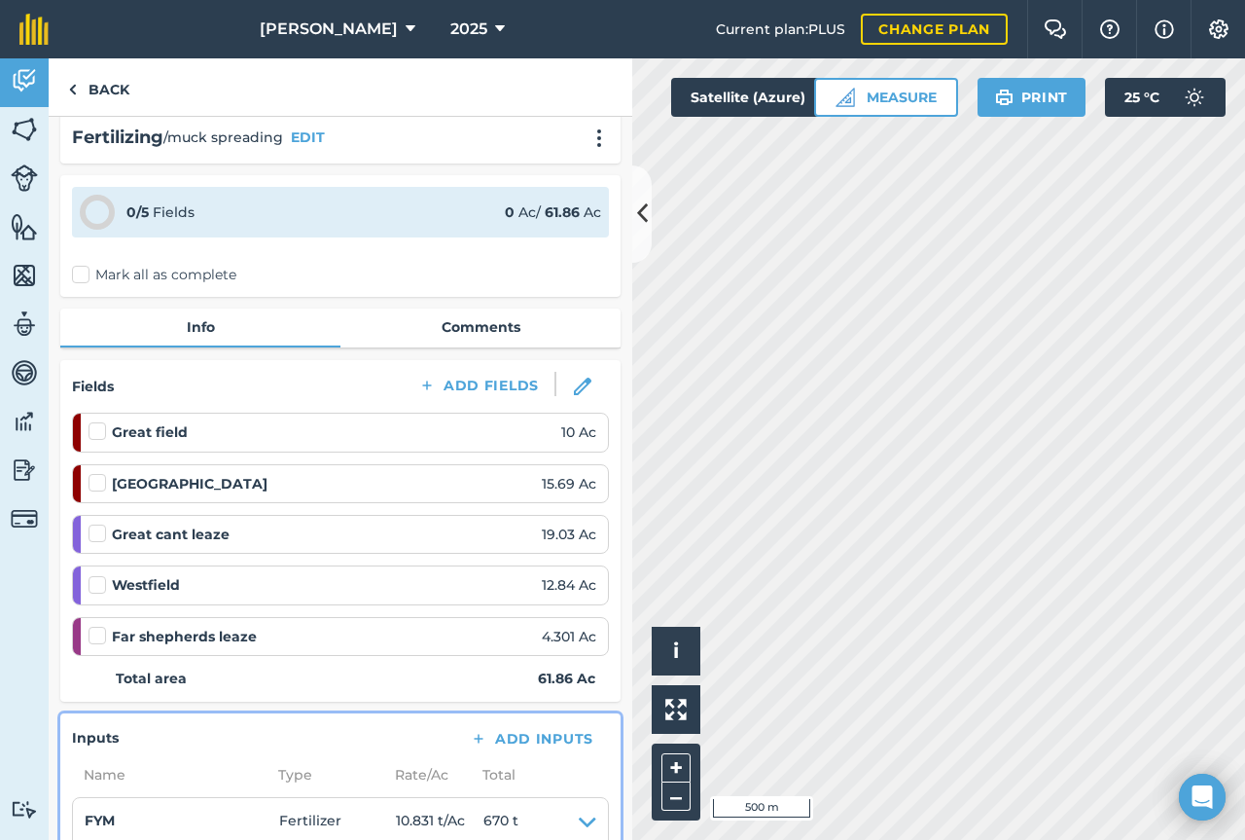
click at [79, 269] on label "Mark all as complete" at bounding box center [154, 275] width 164 height 20
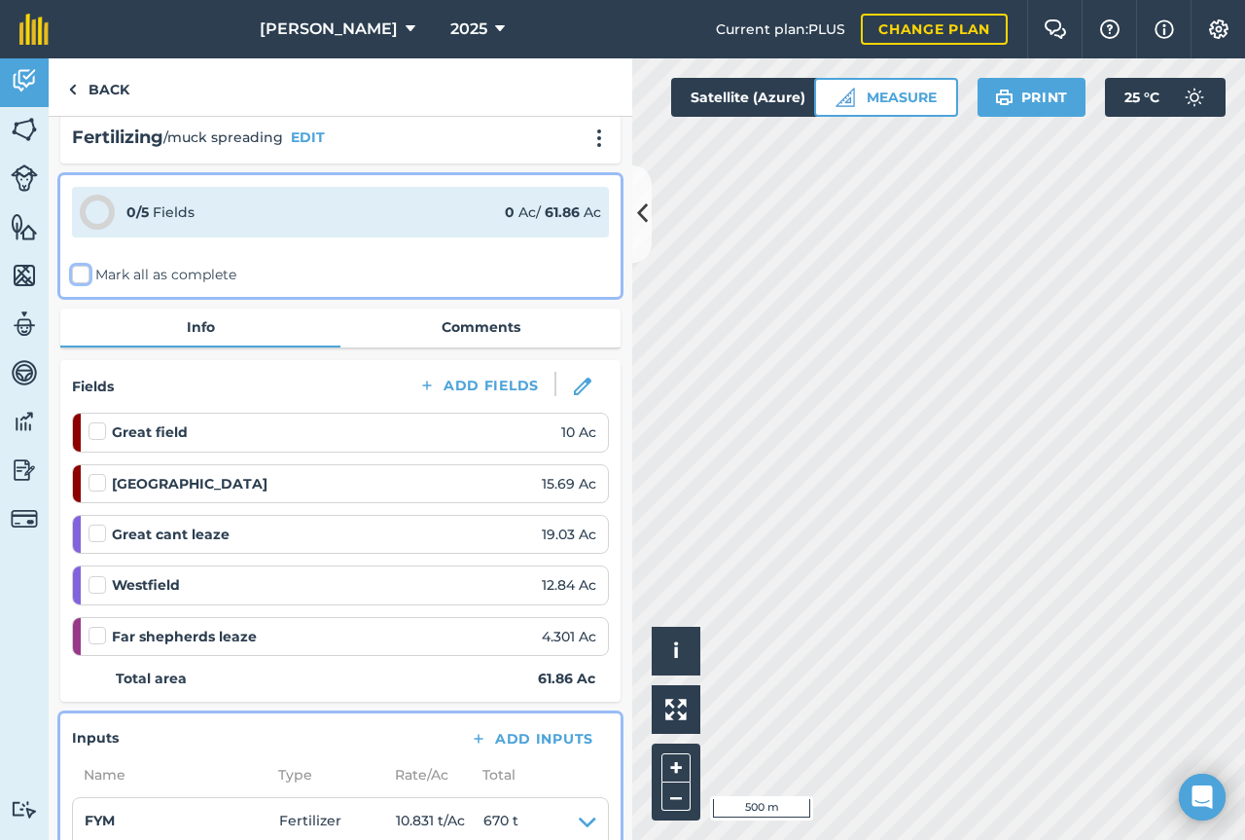
click at [79, 281] on input "Mark all as complete" at bounding box center [78, 287] width 13 height 13
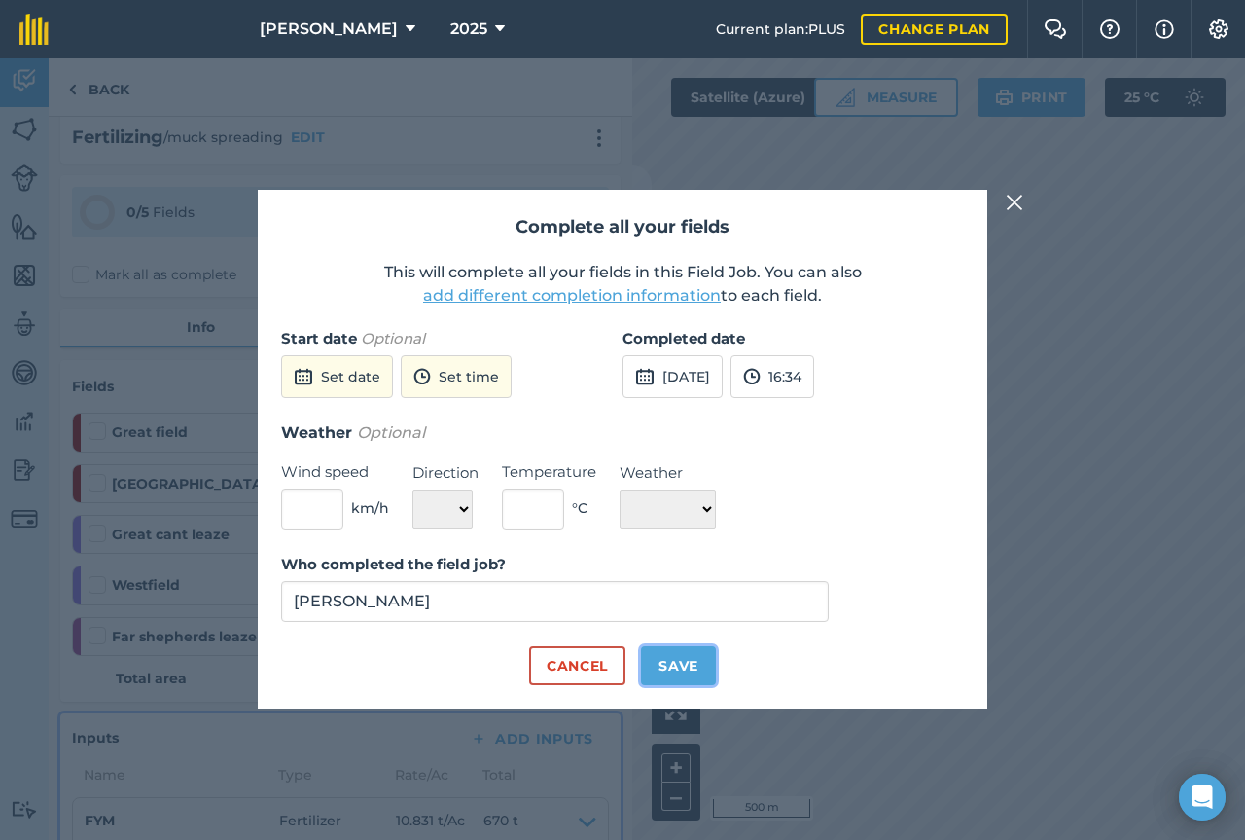
click at [675, 658] on button "Save" at bounding box center [678, 665] width 75 height 39
checkbox input "true"
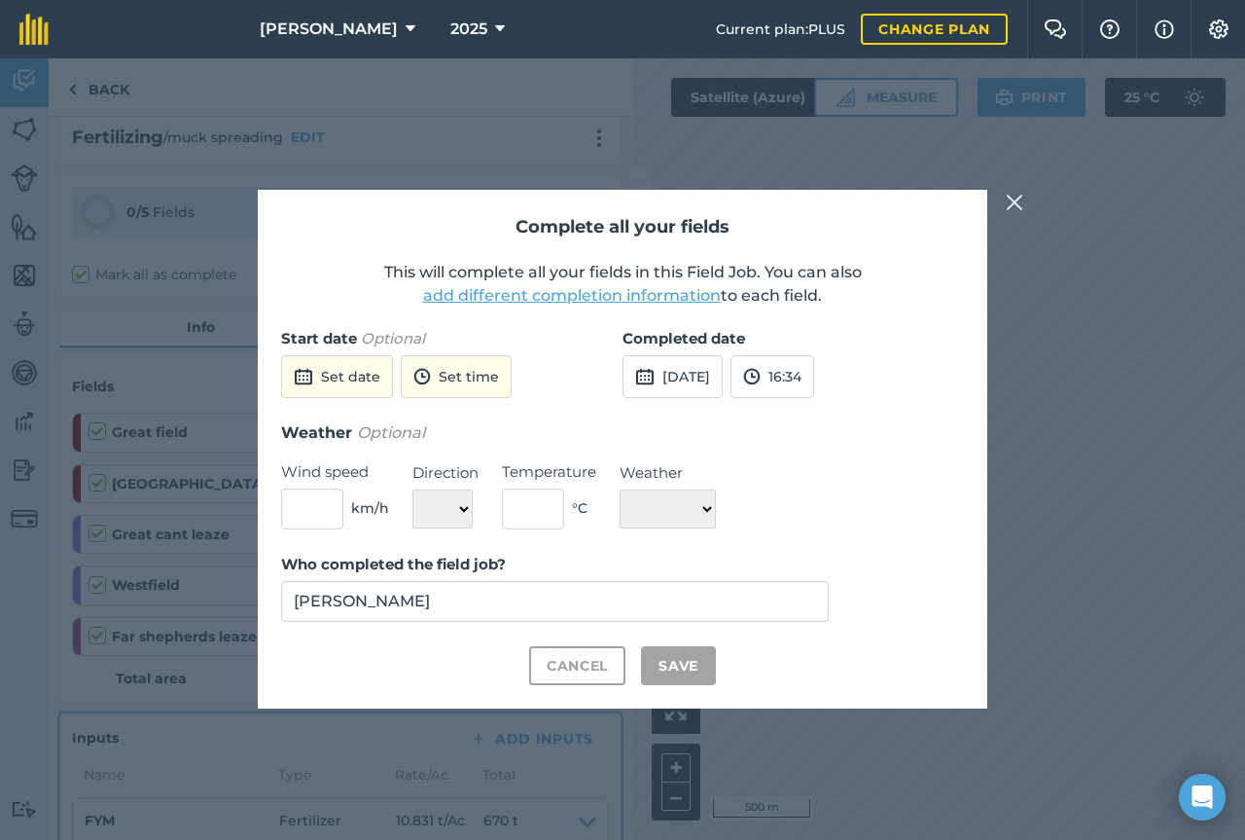
checkbox input "true"
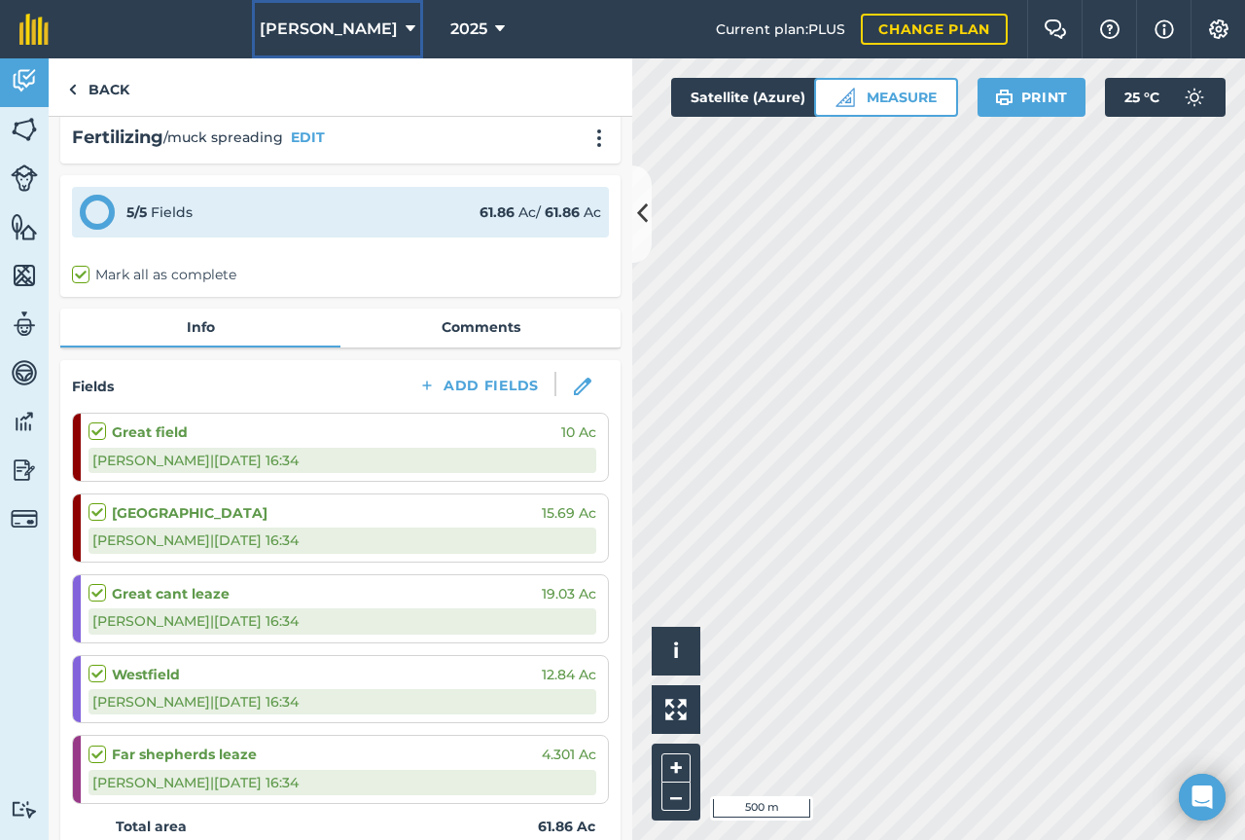
click at [347, 34] on span "[PERSON_NAME]" at bounding box center [329, 29] width 138 height 23
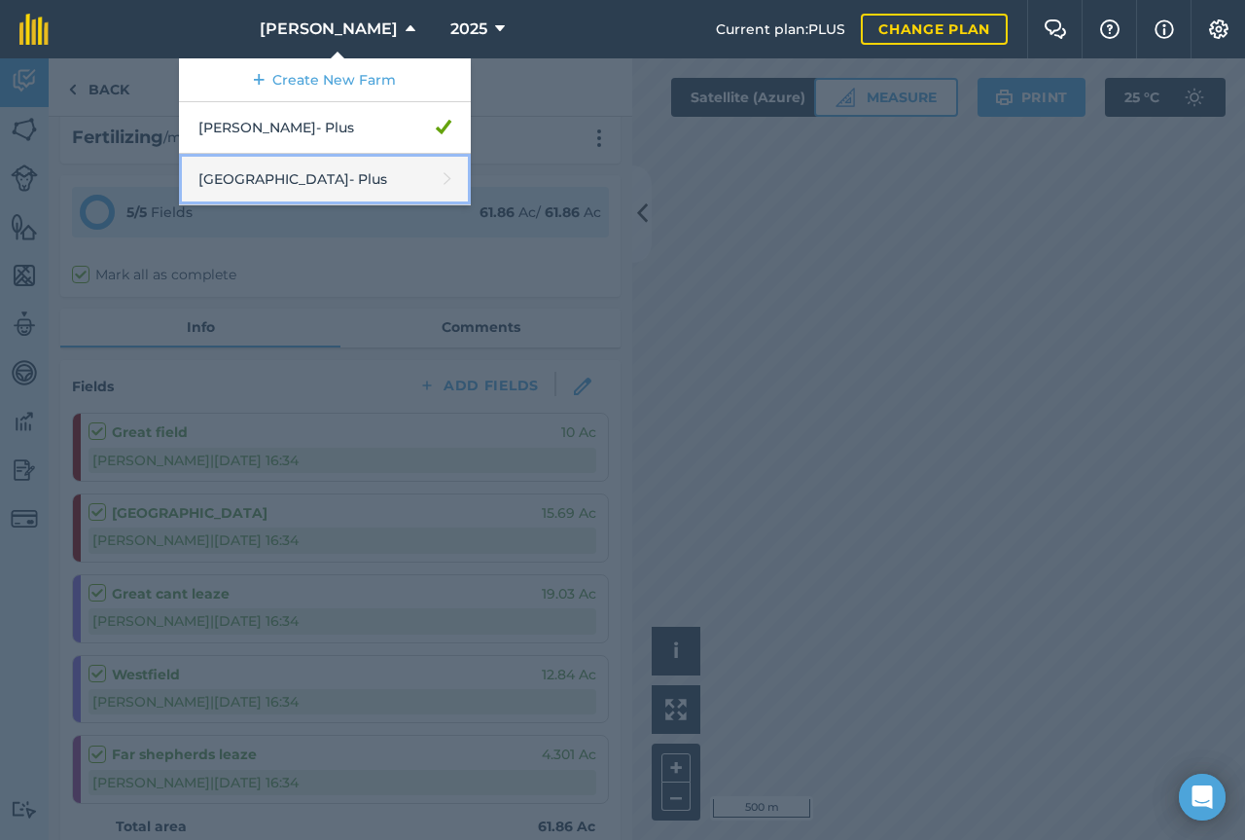
click at [327, 167] on link "Middlehall Farm - Plus" at bounding box center [325, 180] width 292 height 52
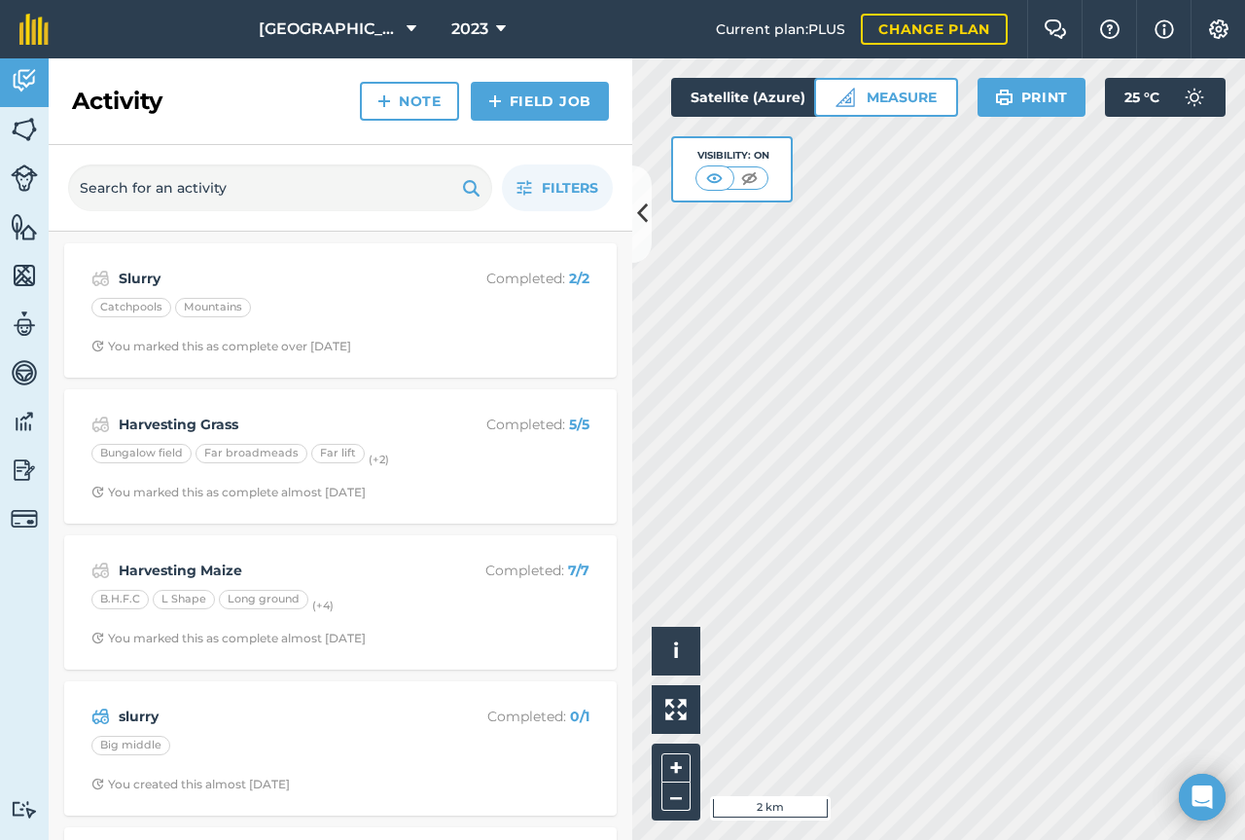
click at [540, 121] on div "Activity Note Field Job" at bounding box center [341, 101] width 584 height 87
click at [536, 113] on link "Field Job" at bounding box center [540, 101] width 138 height 39
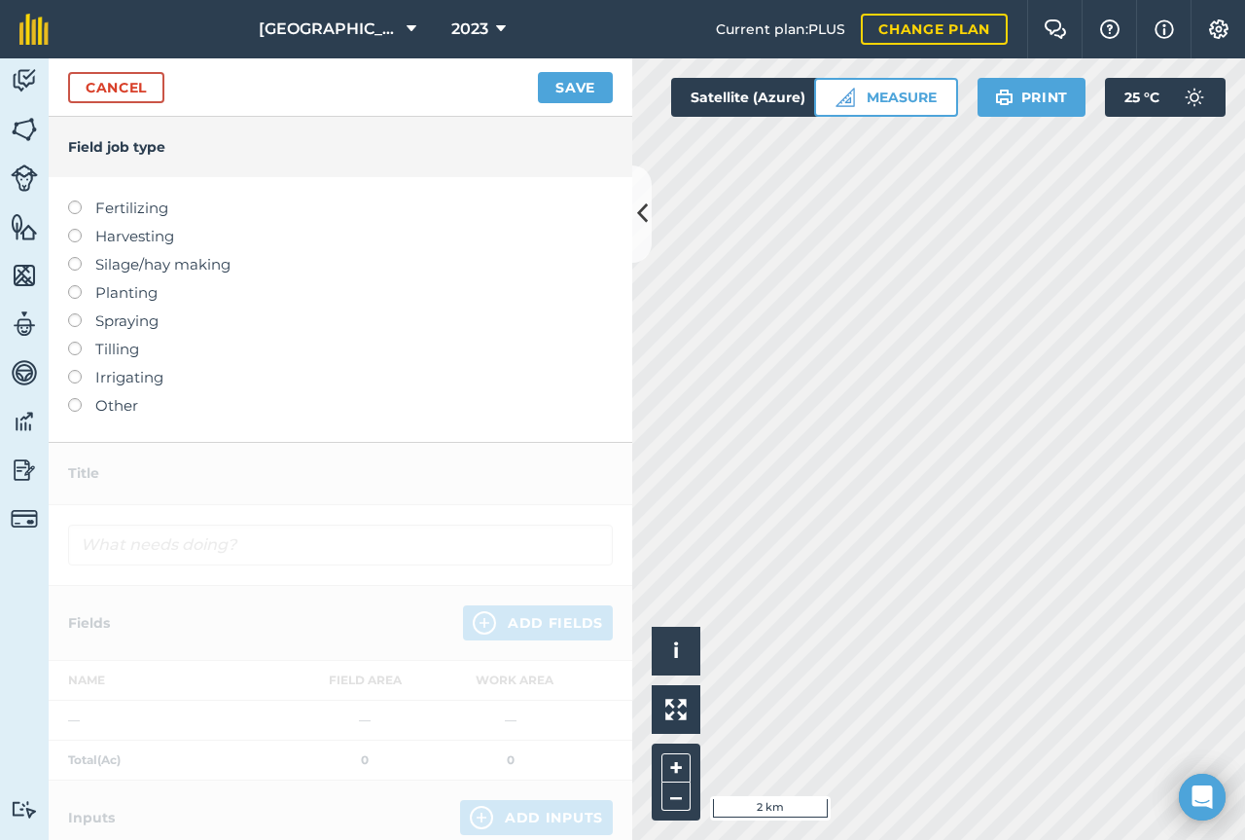
click at [105, 208] on label "Fertilizing" at bounding box center [340, 208] width 545 height 23
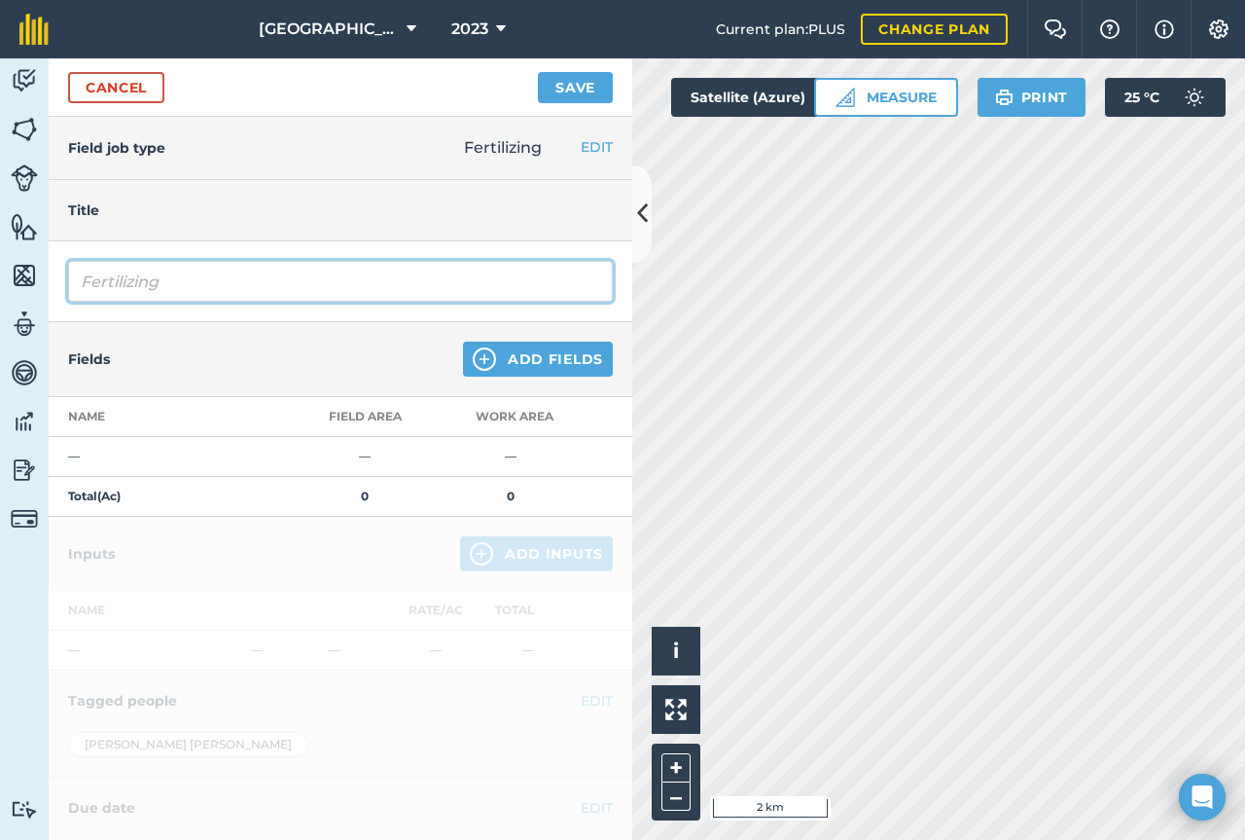
click at [205, 286] on input "Fertilizing" at bounding box center [340, 281] width 545 height 41
type input "muck spreading"
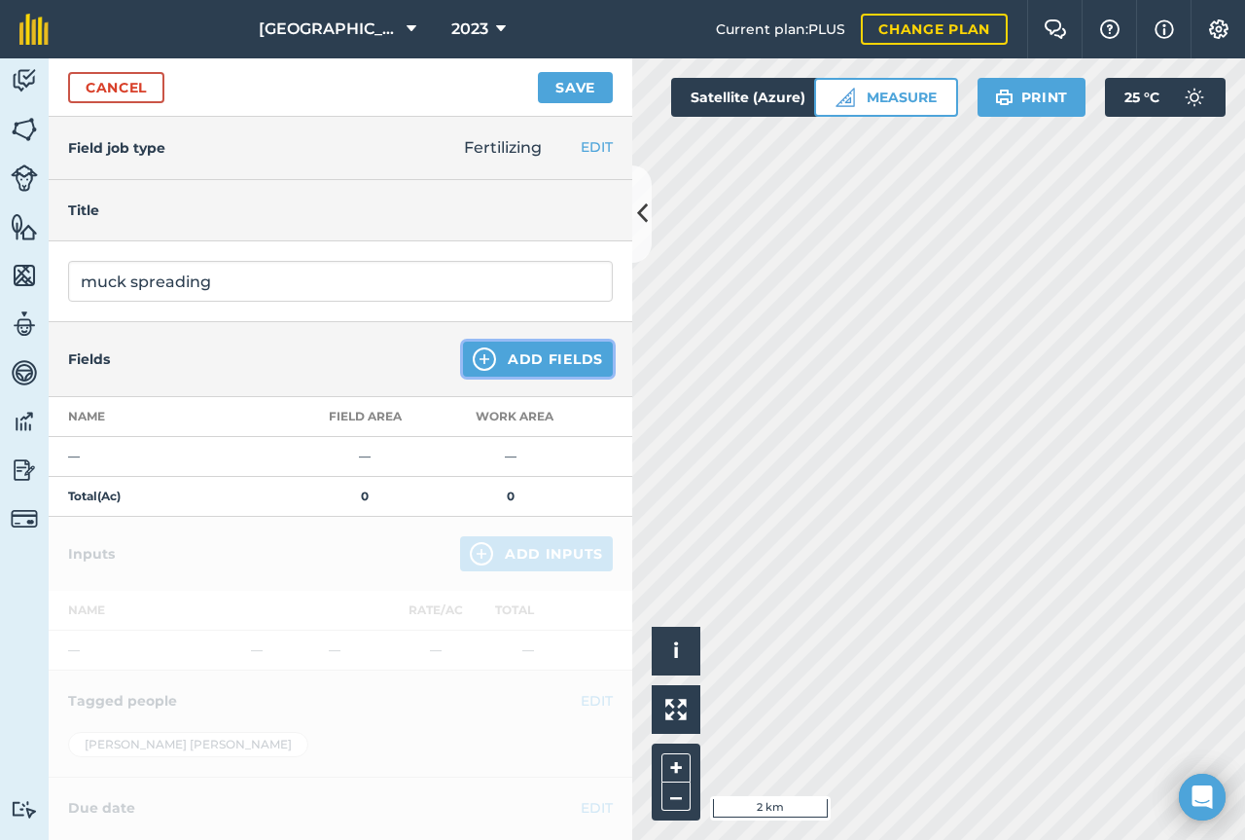
click at [518, 357] on button "Add Fields" at bounding box center [538, 359] width 150 height 35
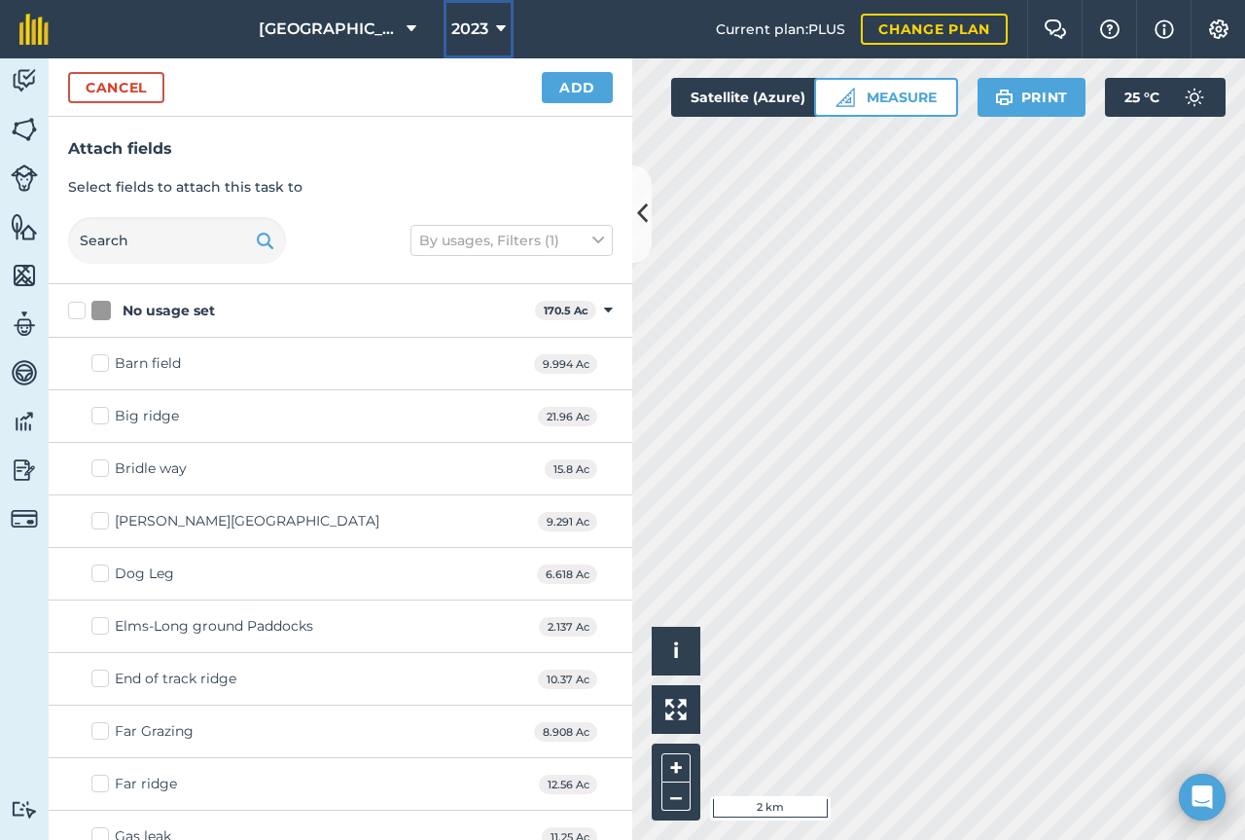
click at [482, 35] on span "2023" at bounding box center [469, 29] width 37 height 23
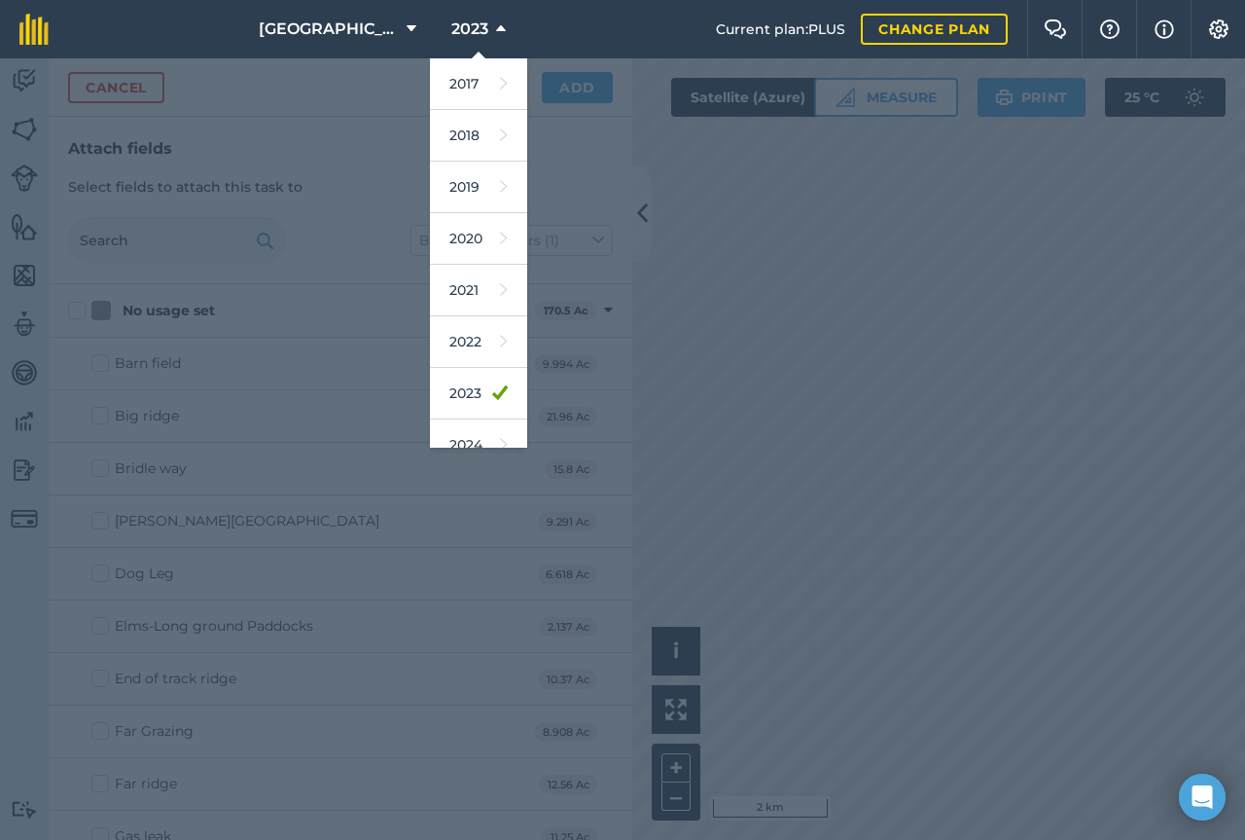
click at [378, 177] on div at bounding box center [622, 448] width 1245 height 781
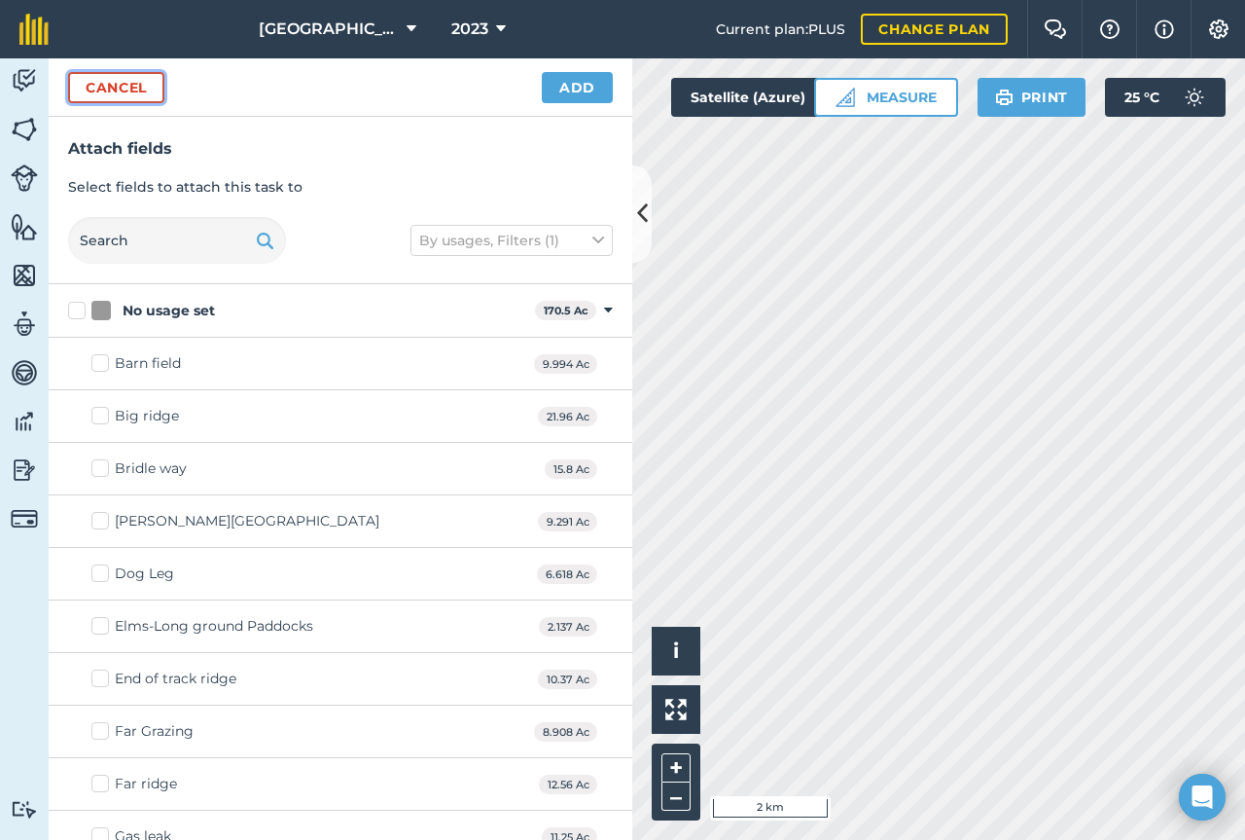
click at [151, 93] on button "Cancel" at bounding box center [116, 87] width 96 height 31
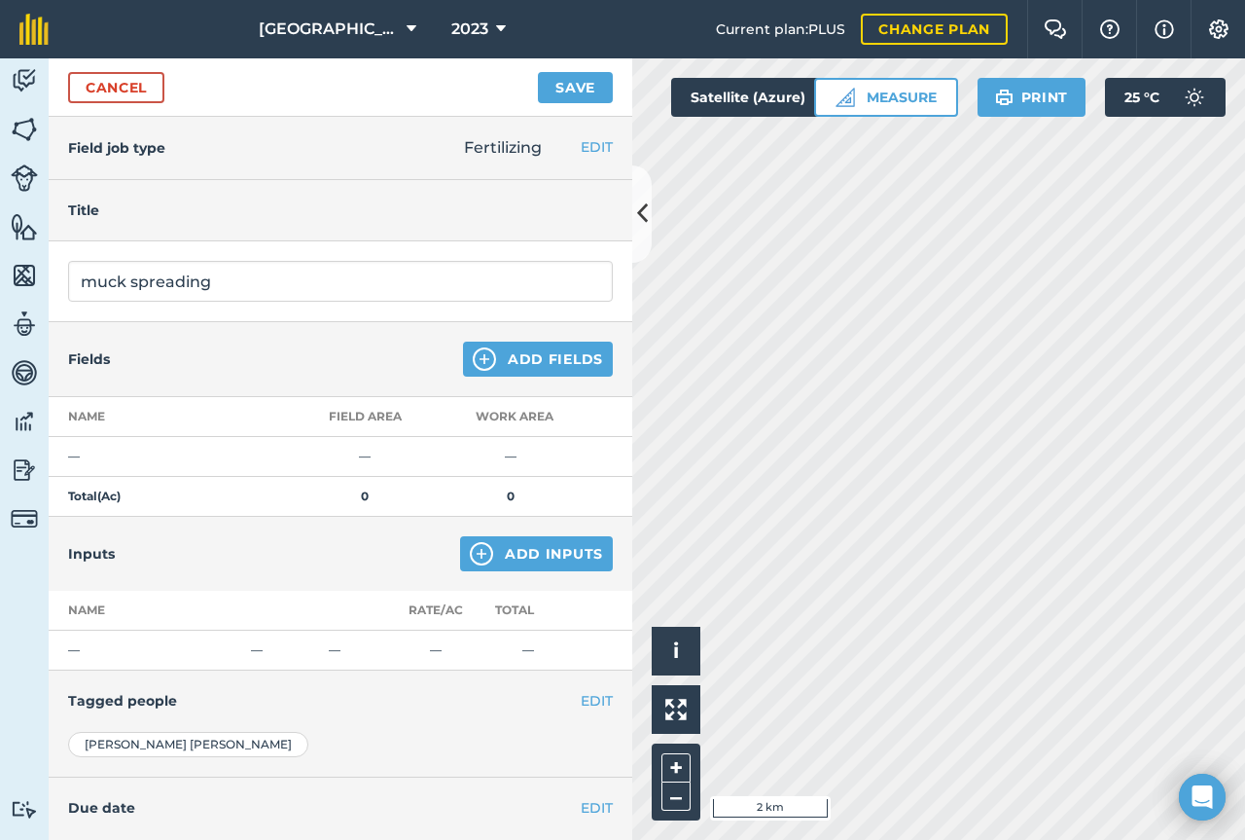
scroll to position [141, 0]
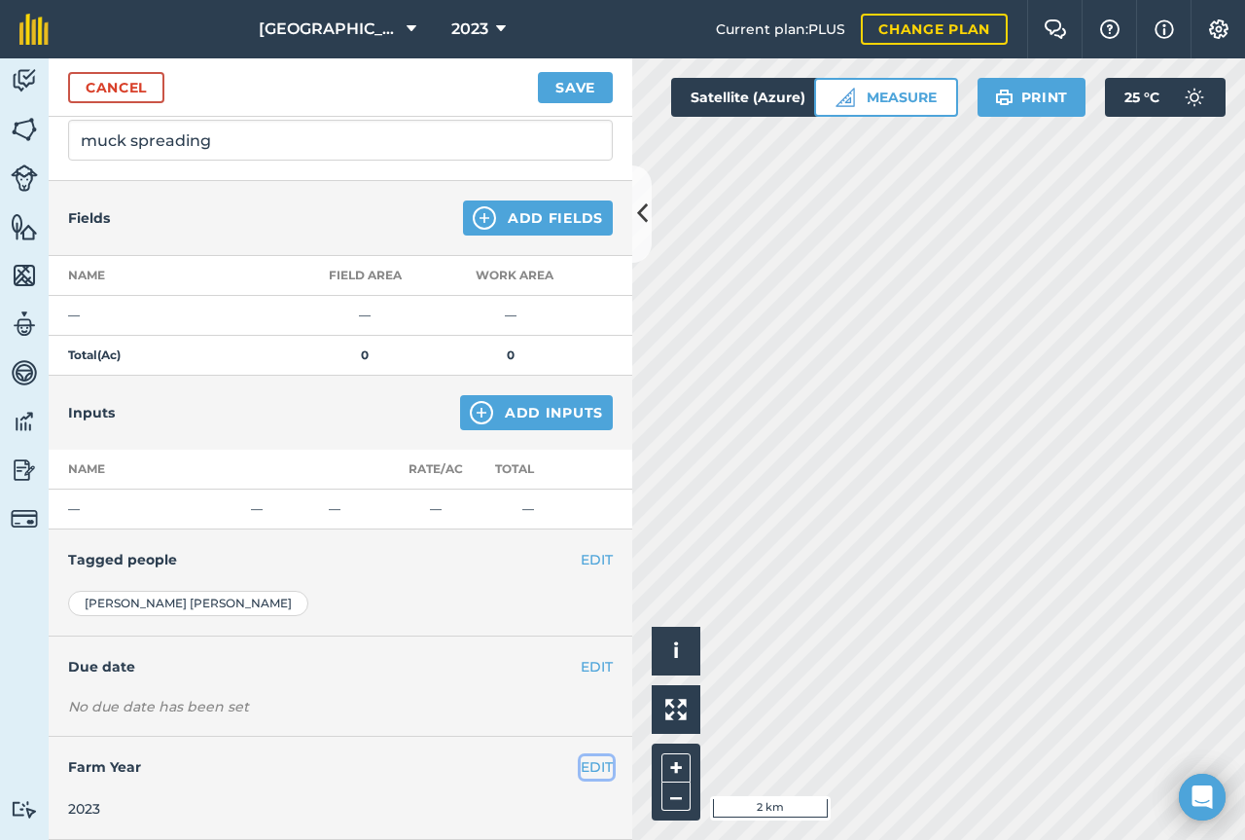
click at [581, 762] on button "EDIT" at bounding box center [597, 766] width 32 height 21
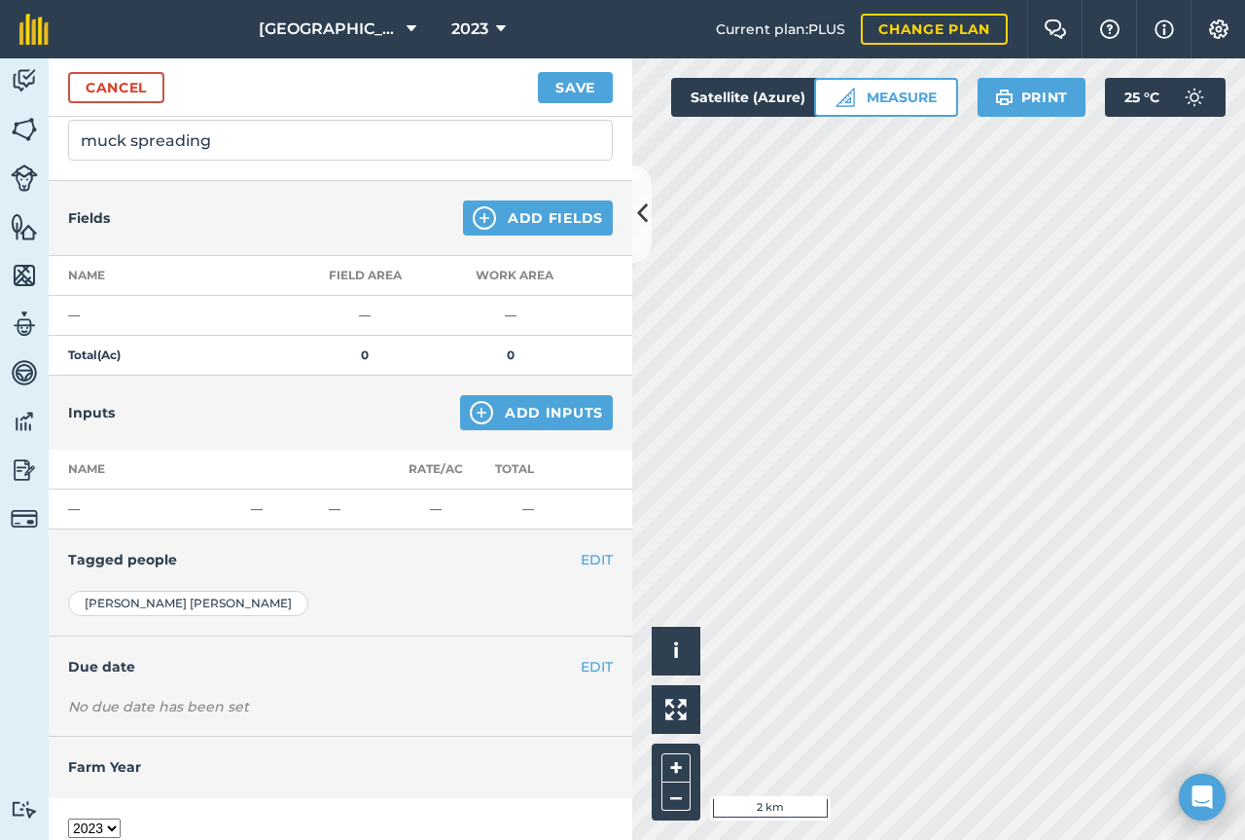
click at [114, 827] on select "2017 2018 2019 2020 2021 2022 2023 2024 2025 2026 2027" at bounding box center [94, 827] width 53 height 19
select select "2025"
click at [68, 818] on select "2017 2018 2019 2020 2021 2022 2023 2024 2025 2026 2027" at bounding box center [94, 827] width 53 height 19
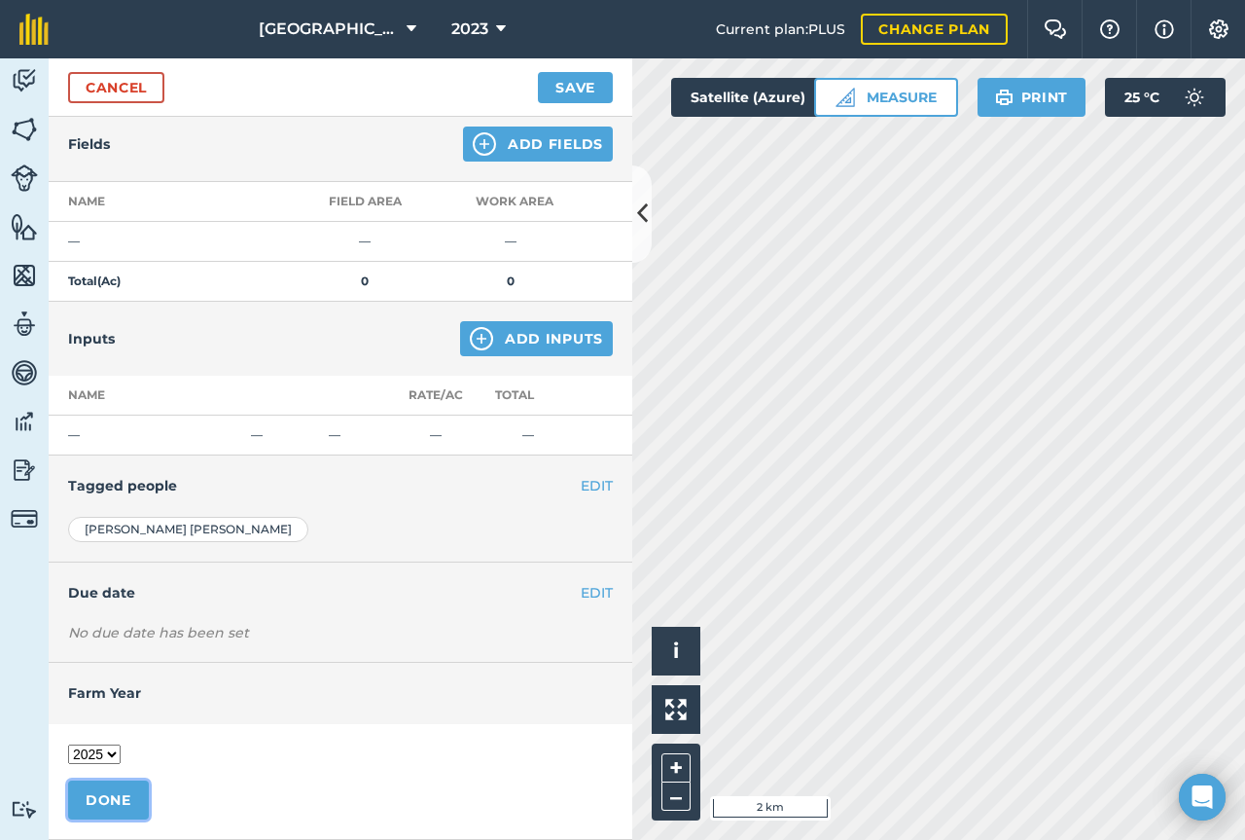
click at [129, 807] on button "DONE" at bounding box center [108, 799] width 81 height 39
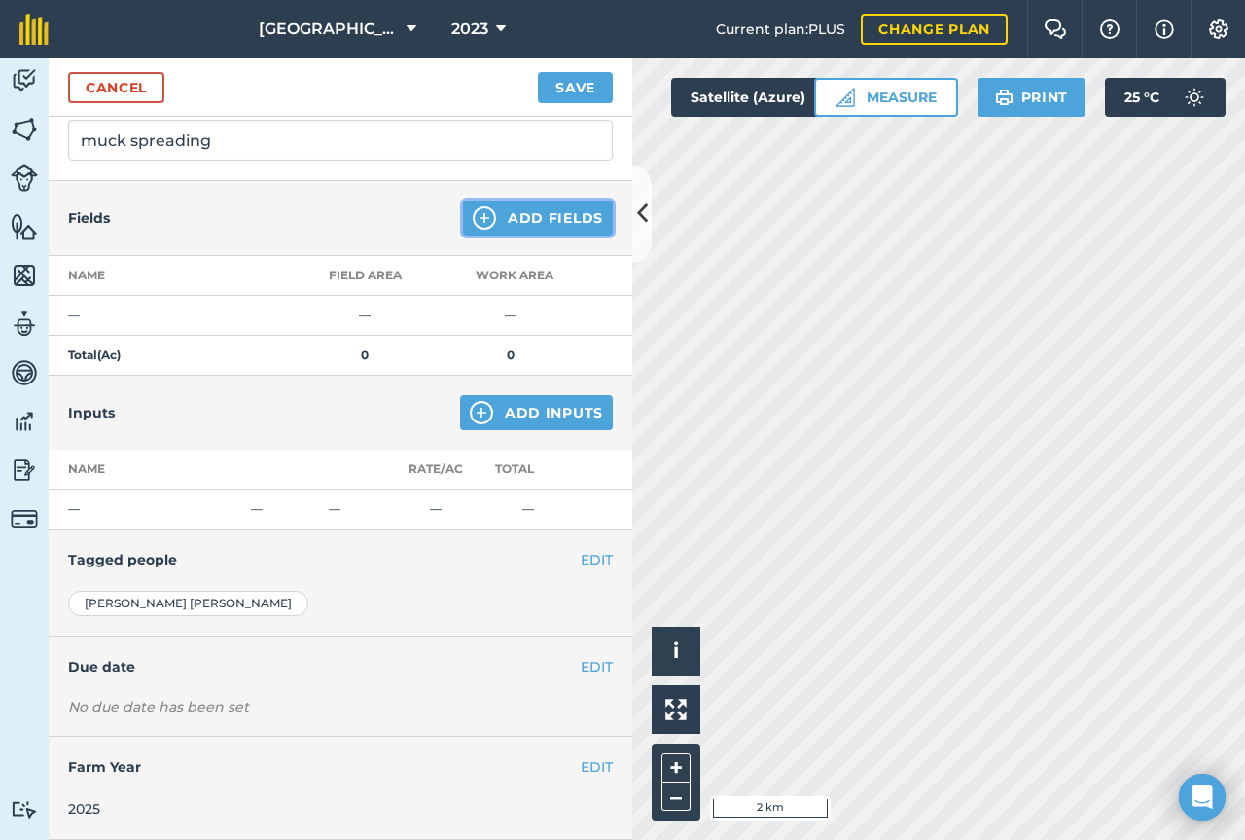
click at [563, 207] on button "Add Fields" at bounding box center [538, 217] width 150 height 35
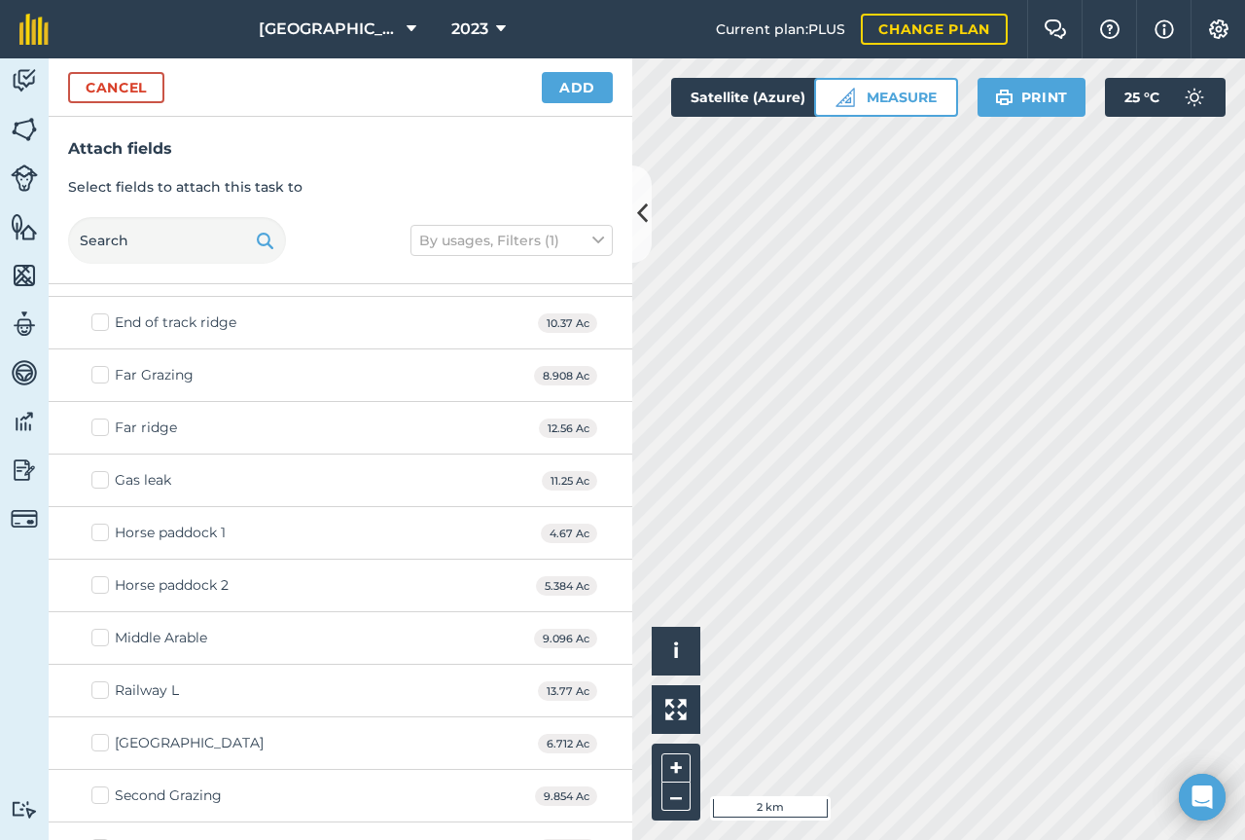
scroll to position [0, 0]
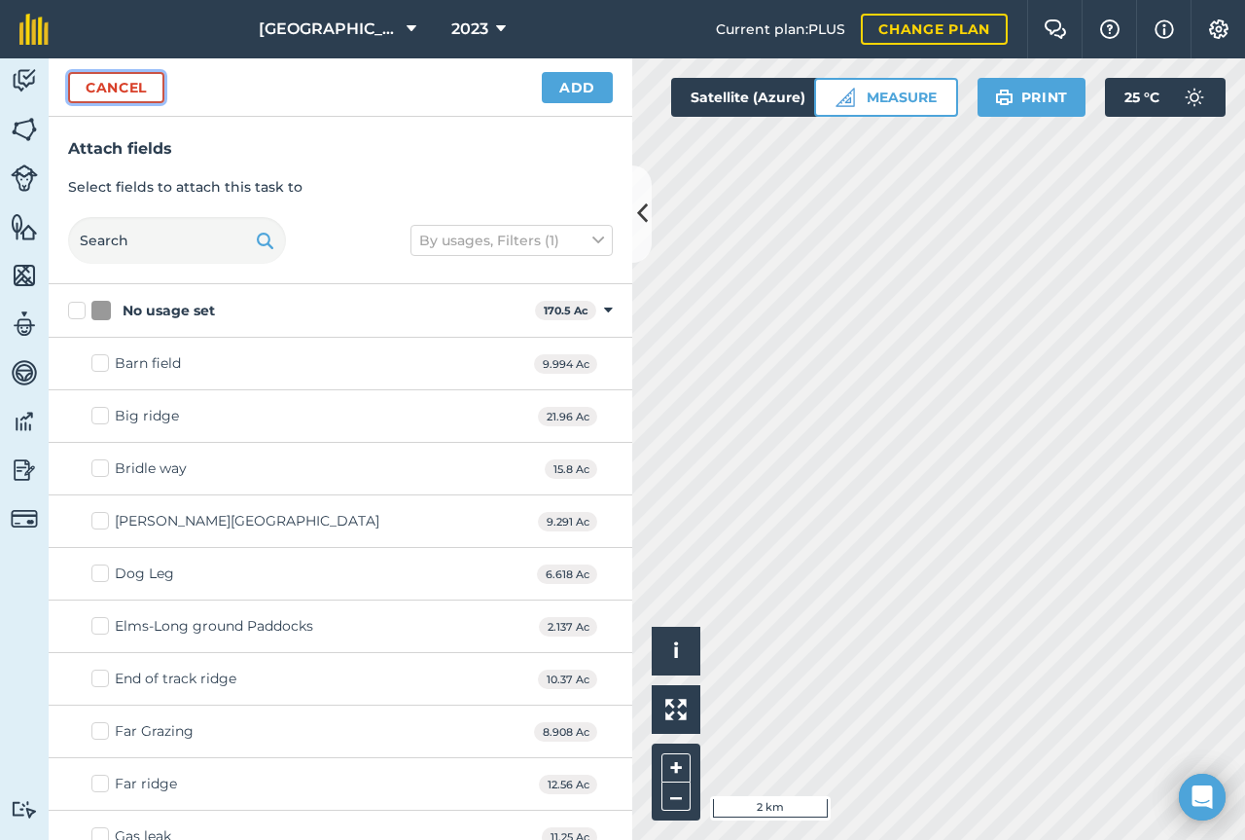
click at [151, 88] on button "Cancel" at bounding box center [116, 87] width 96 height 31
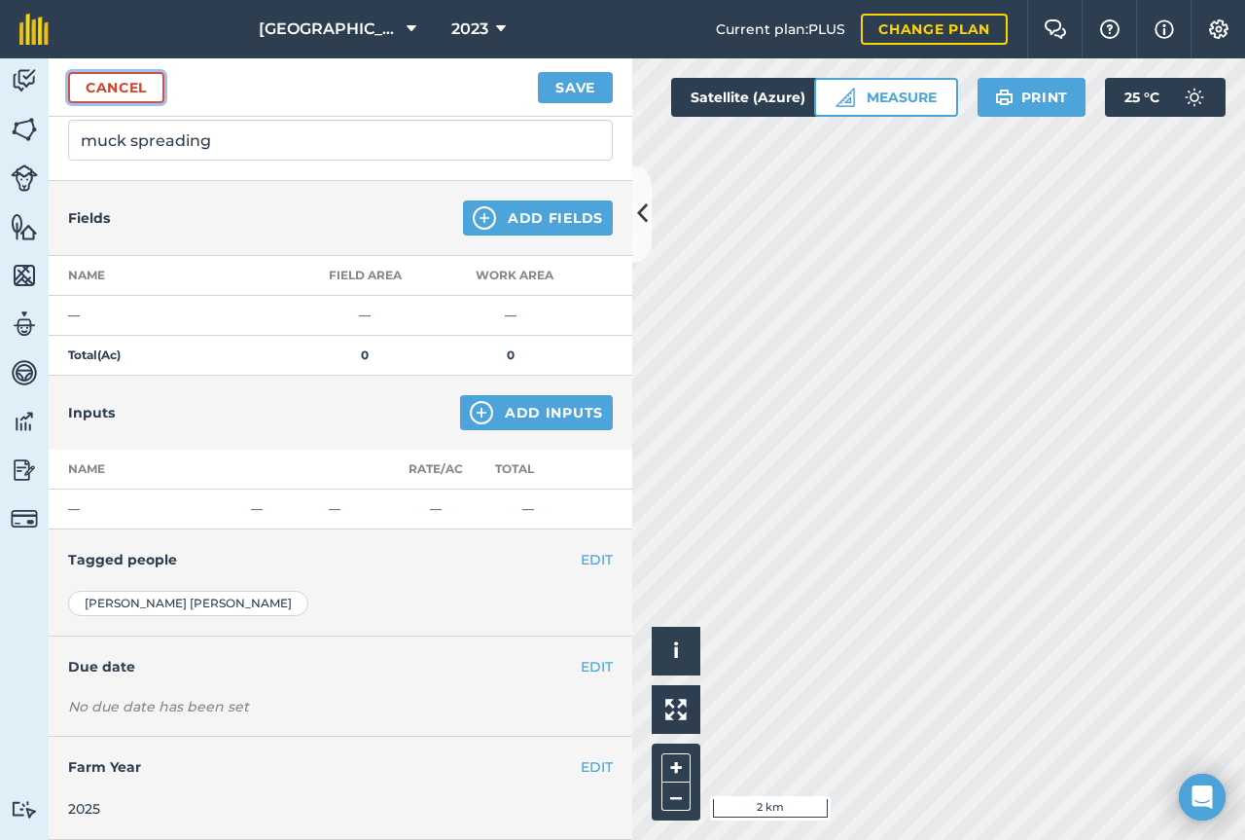
click at [151, 88] on link "Cancel" at bounding box center [116, 87] width 96 height 31
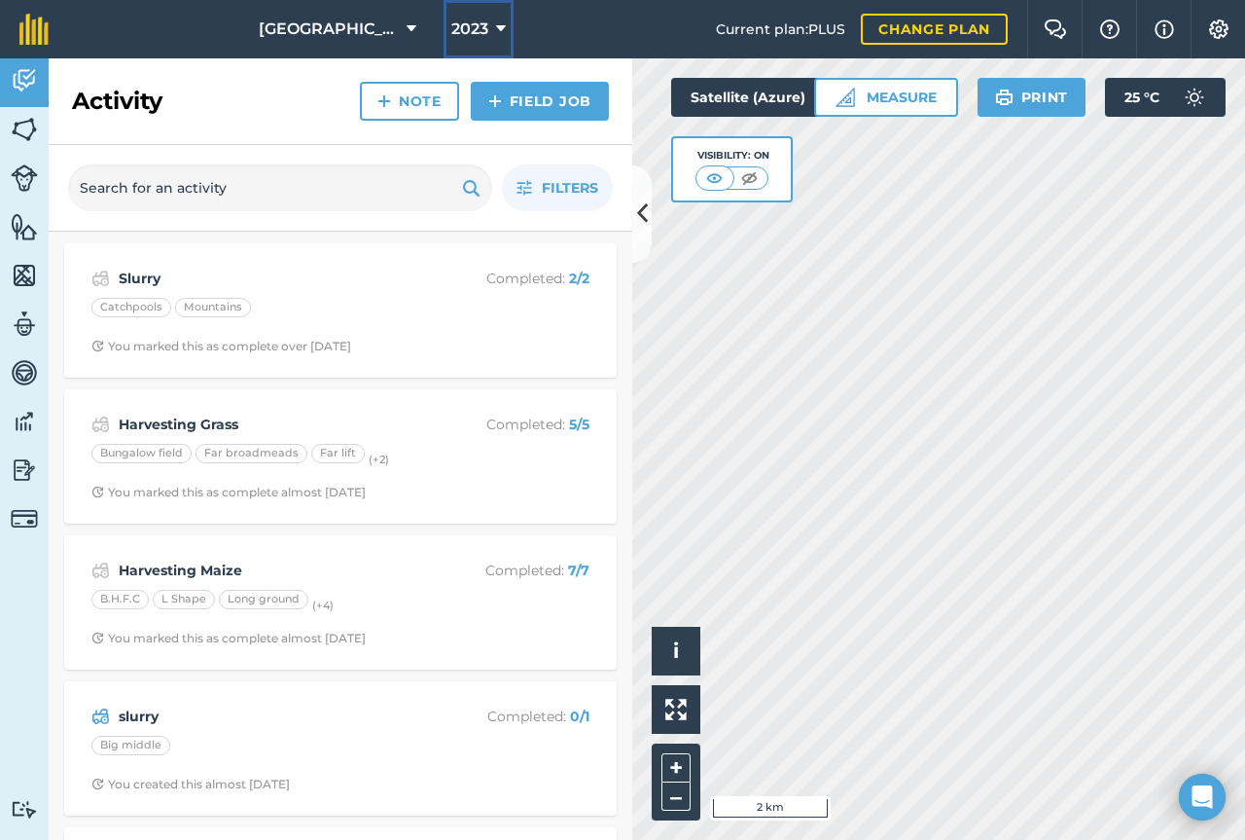
click at [474, 27] on span "2023" at bounding box center [469, 29] width 37 height 23
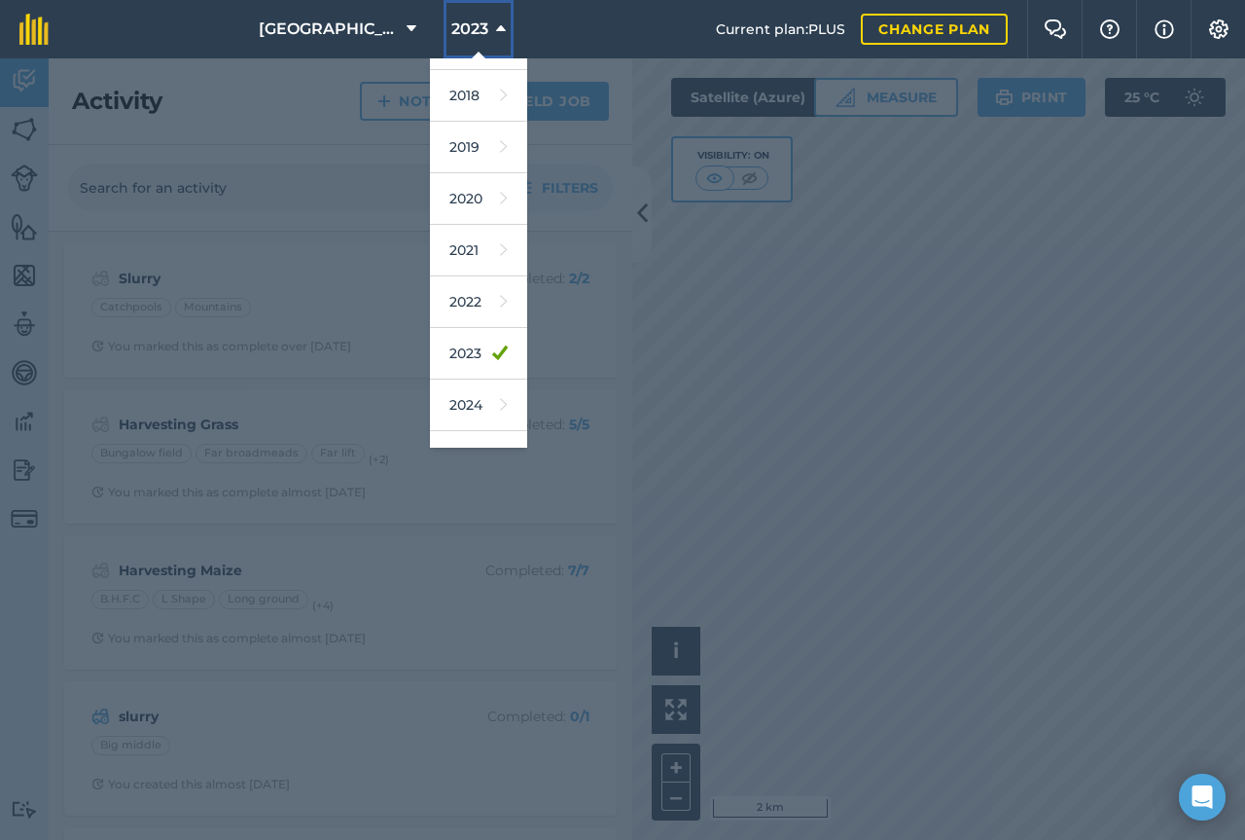
scroll to position [78, 0]
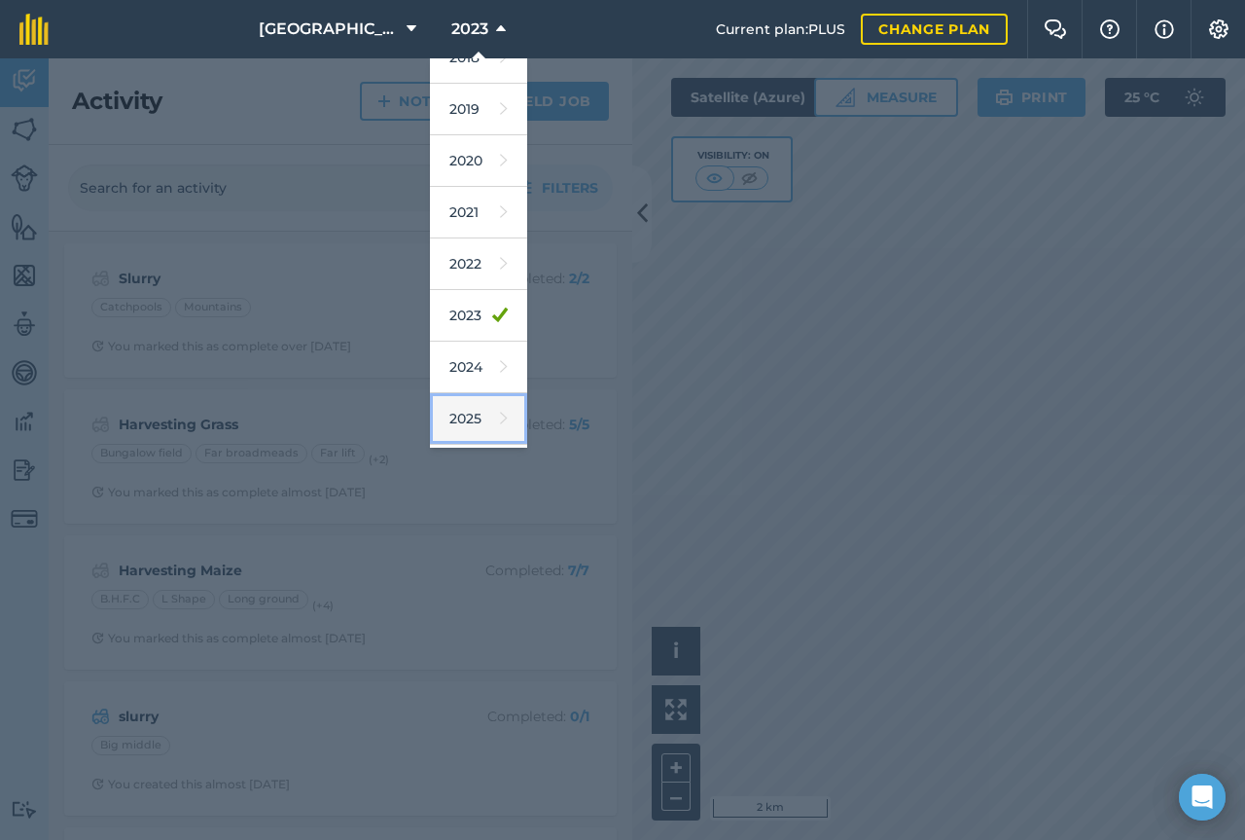
click at [500, 420] on icon at bounding box center [504, 418] width 8 height 27
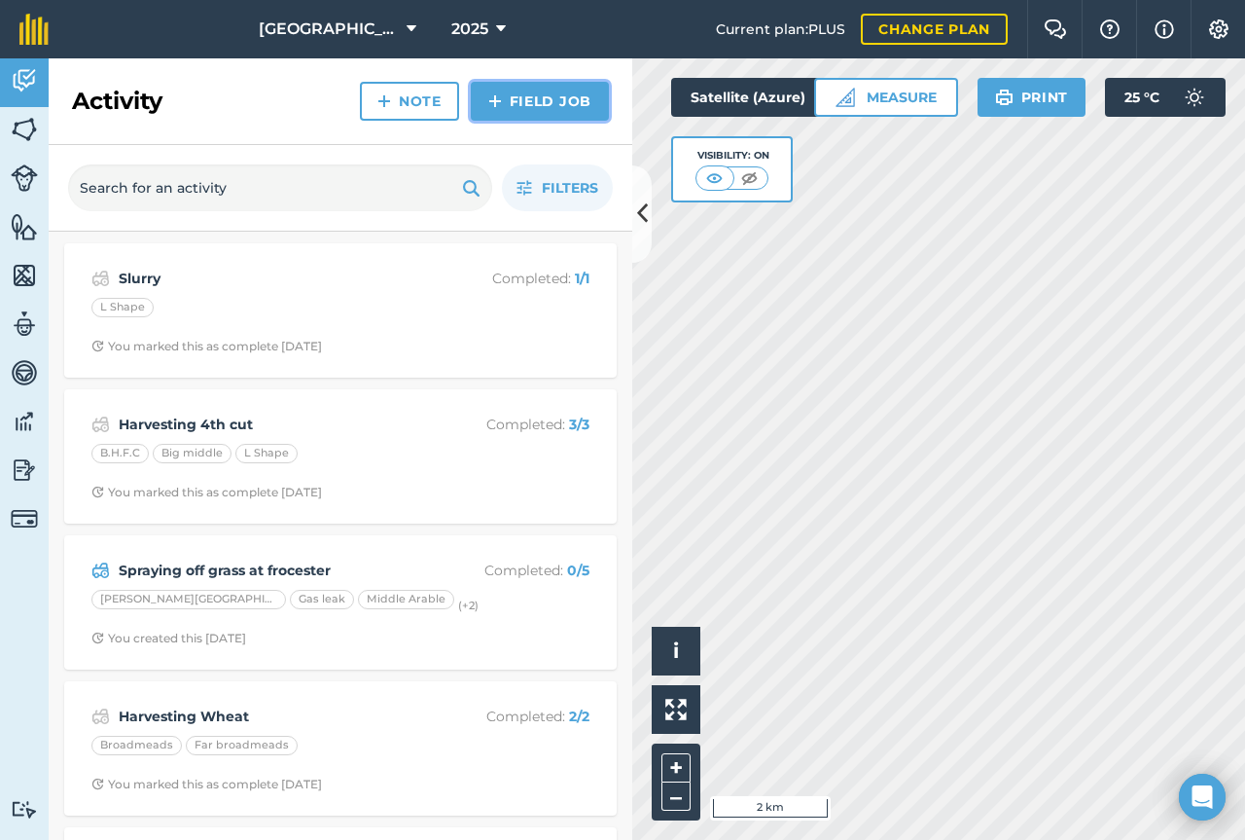
click at [486, 103] on link "Field Job" at bounding box center [540, 101] width 138 height 39
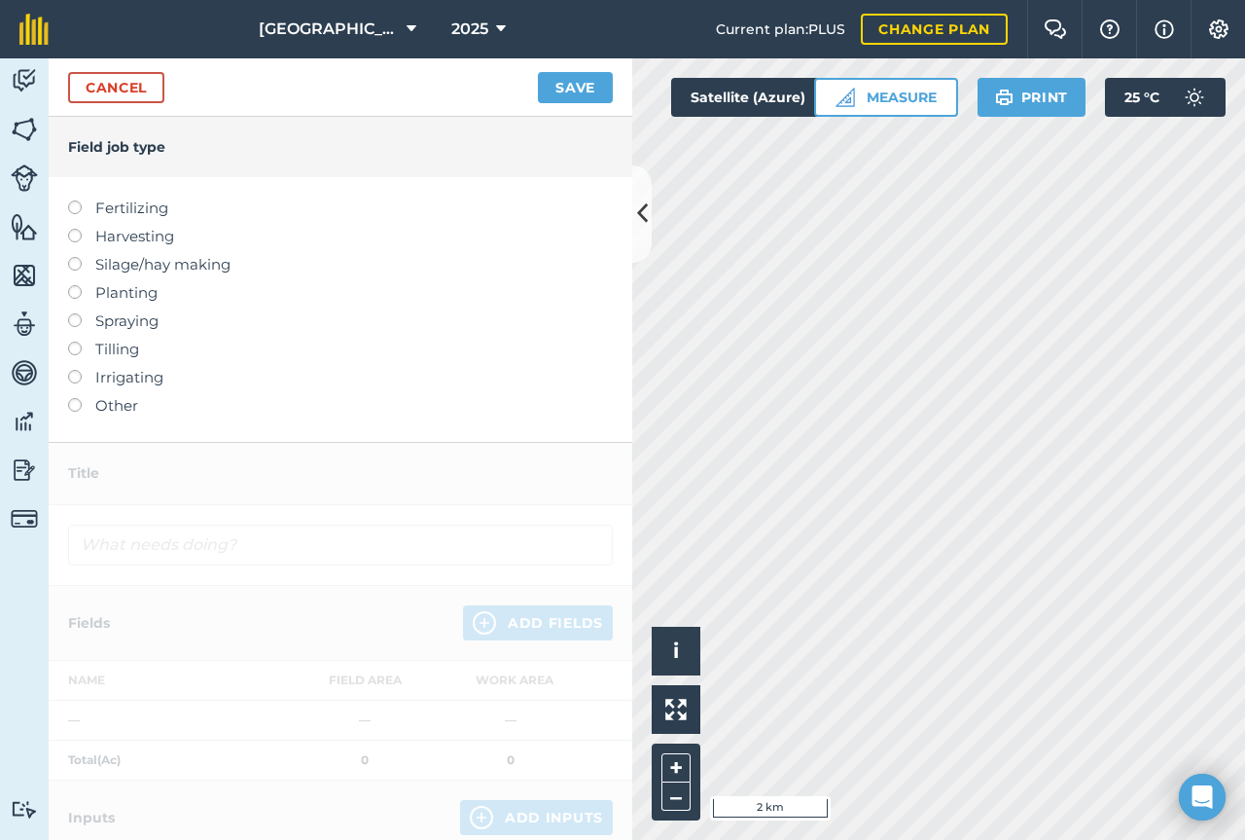
click at [127, 214] on label "Fertilizing" at bounding box center [340, 208] width 545 height 23
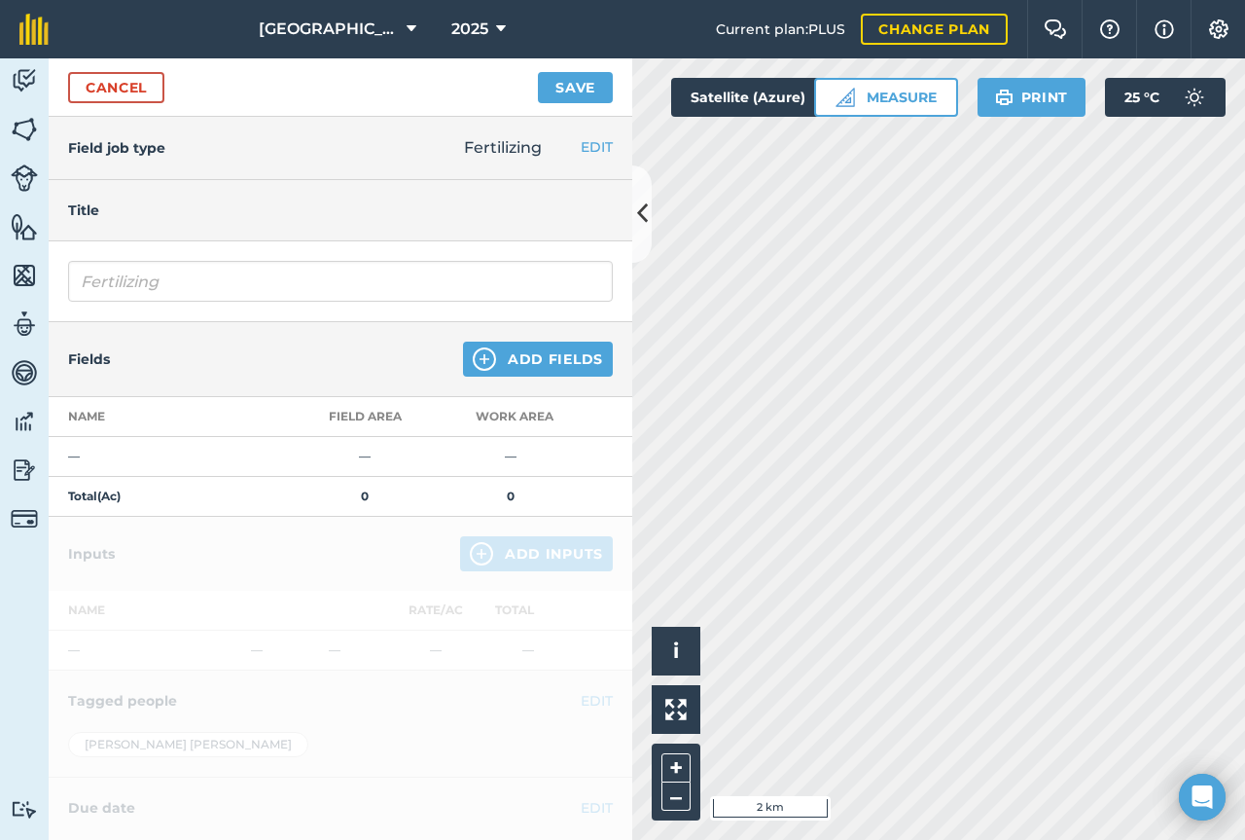
click at [127, 214] on h4 "Title" at bounding box center [340, 209] width 545 height 21
click at [146, 294] on input "Fertilizing" at bounding box center [340, 281] width 545 height 41
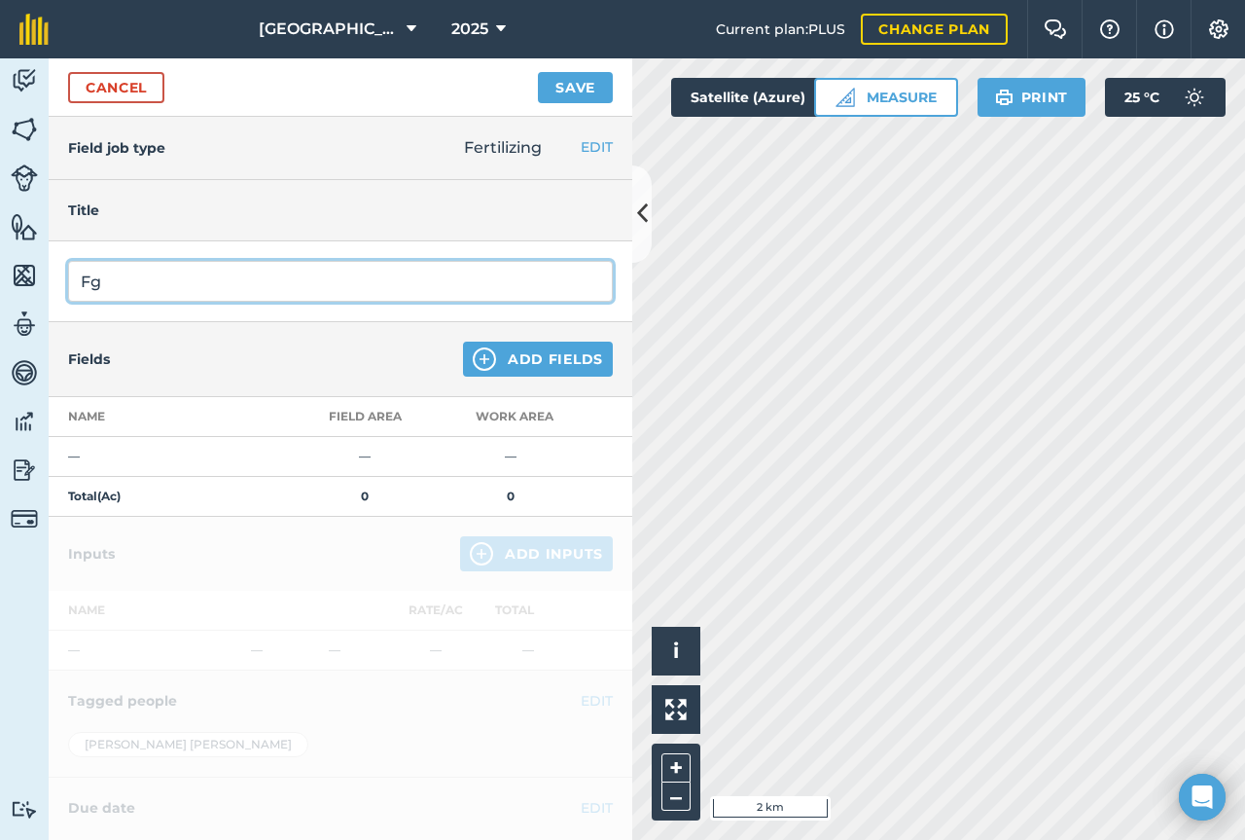
type input "g"
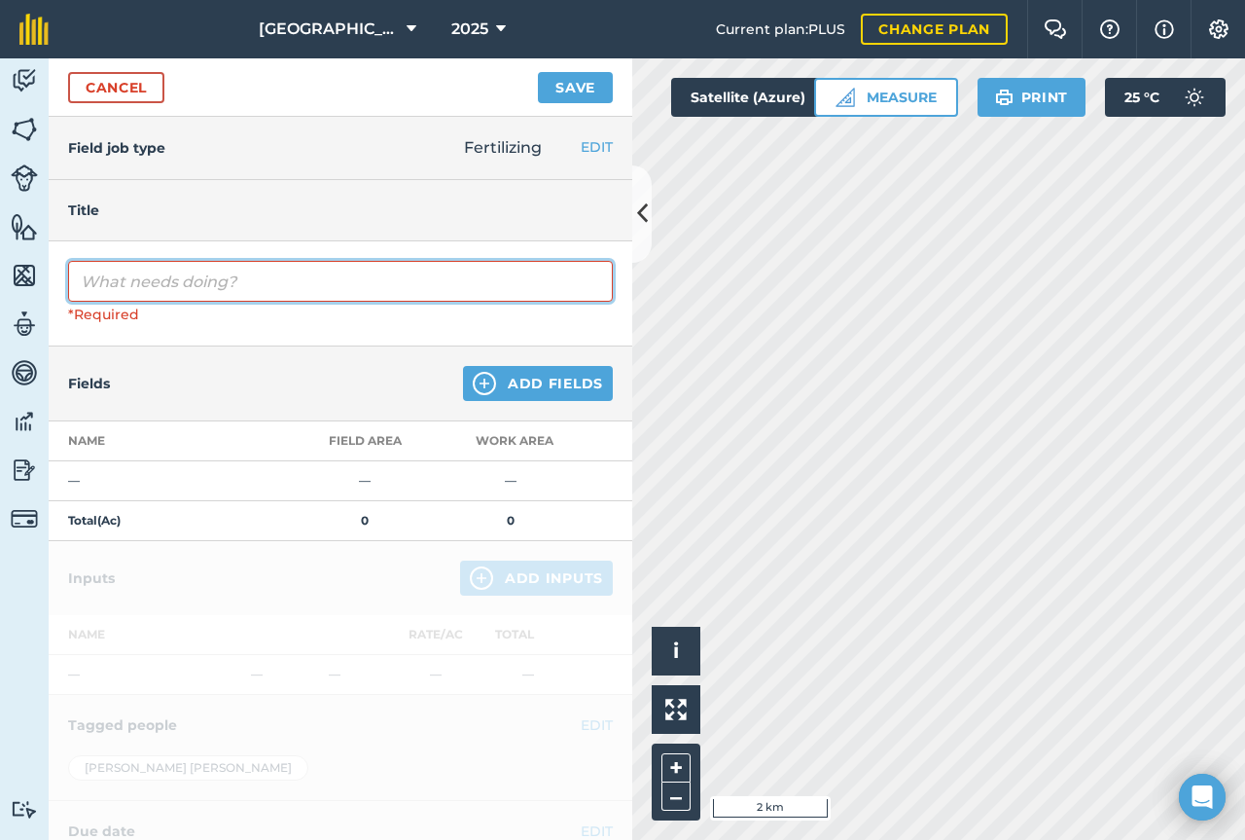
type input "w"
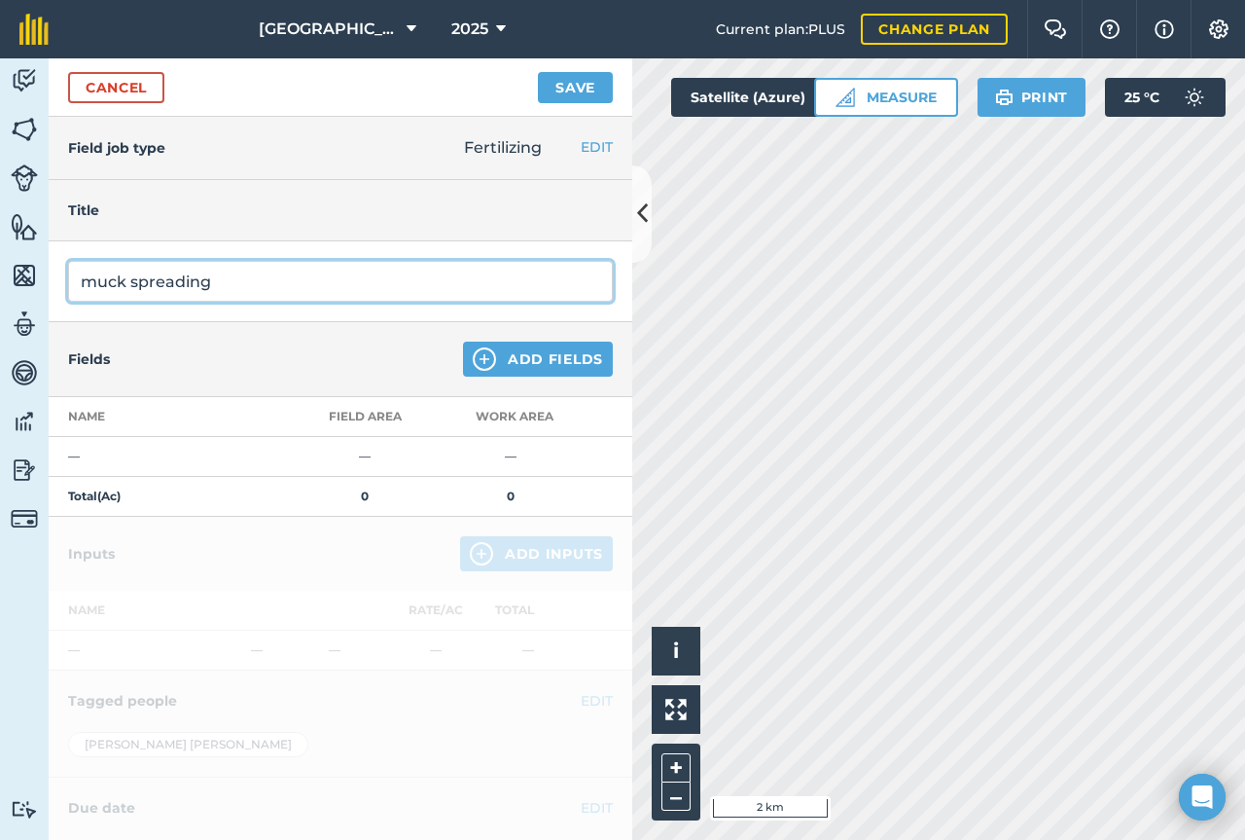
type input "muck spreading"
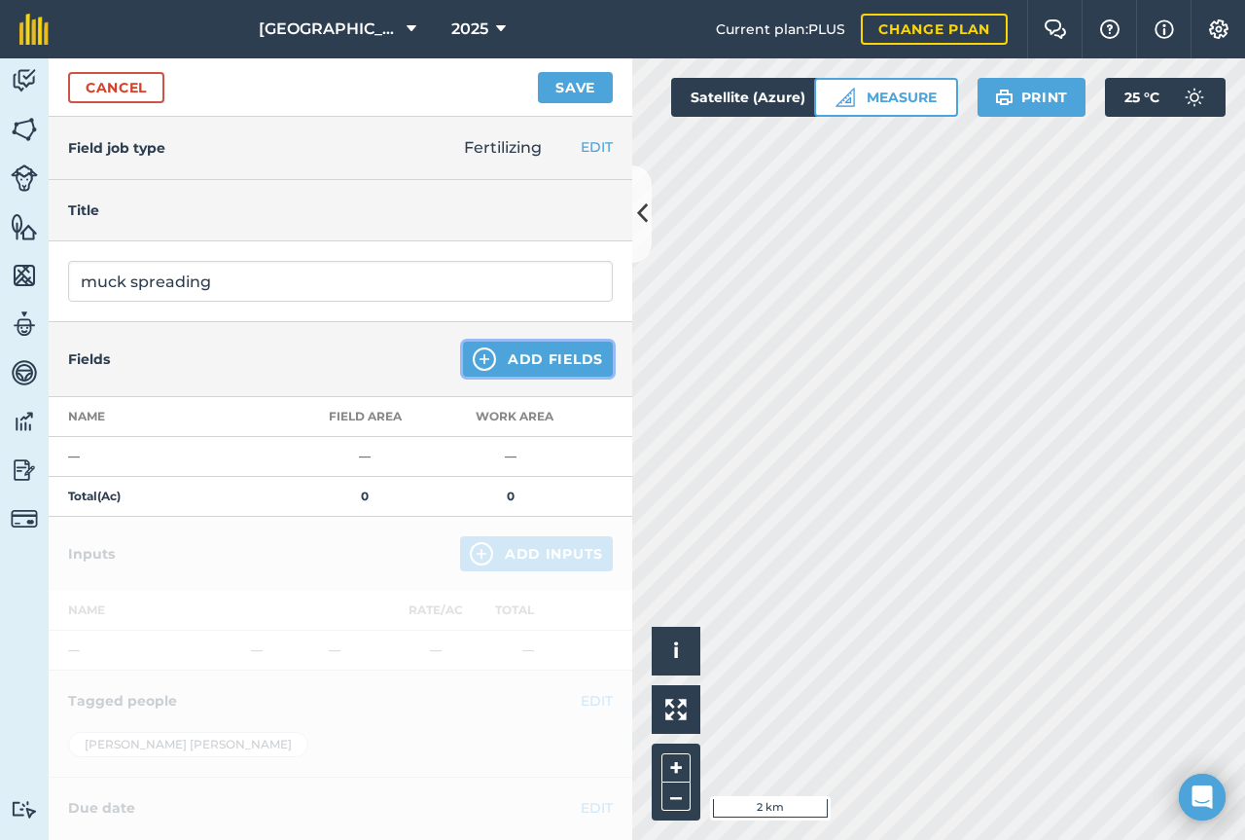
click at [521, 352] on button "Add Fields" at bounding box center [538, 359] width 150 height 35
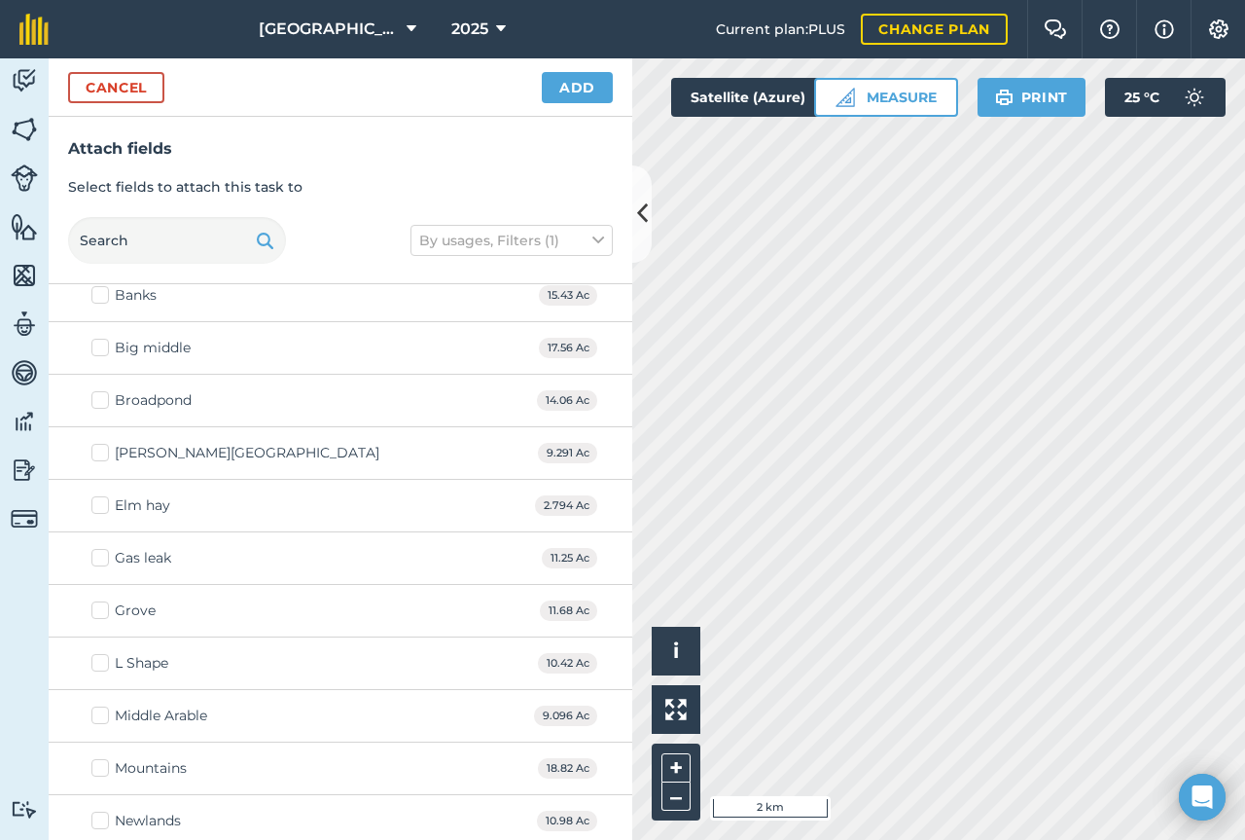
scroll to position [234, 0]
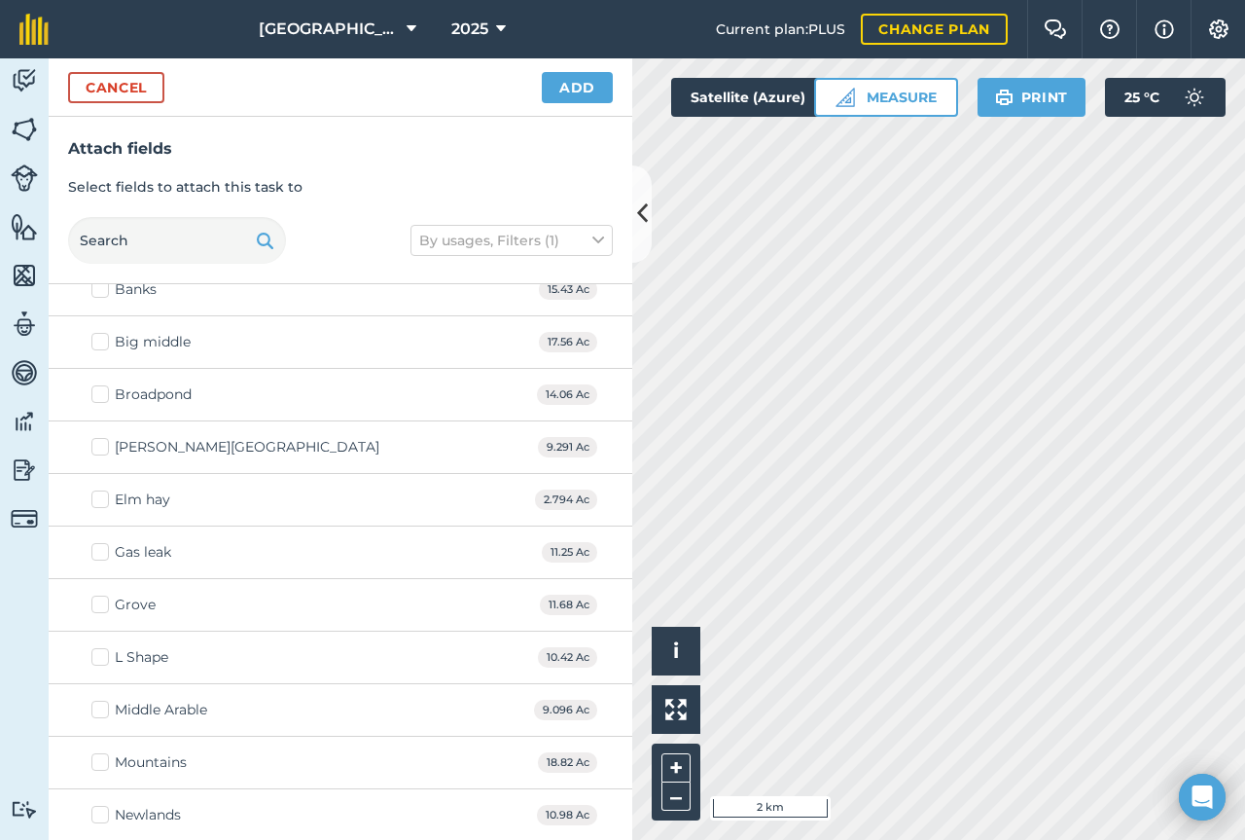
click at [99, 558] on label "Gas leak" at bounding box center [131, 552] width 80 height 20
click at [99, 555] on input "Gas leak" at bounding box center [97, 548] width 13 height 13
checkbox input "true"
click at [107, 657] on label "L Shape" at bounding box center [129, 657] width 77 height 20
click at [104, 657] on input "L Shape" at bounding box center [97, 653] width 13 height 13
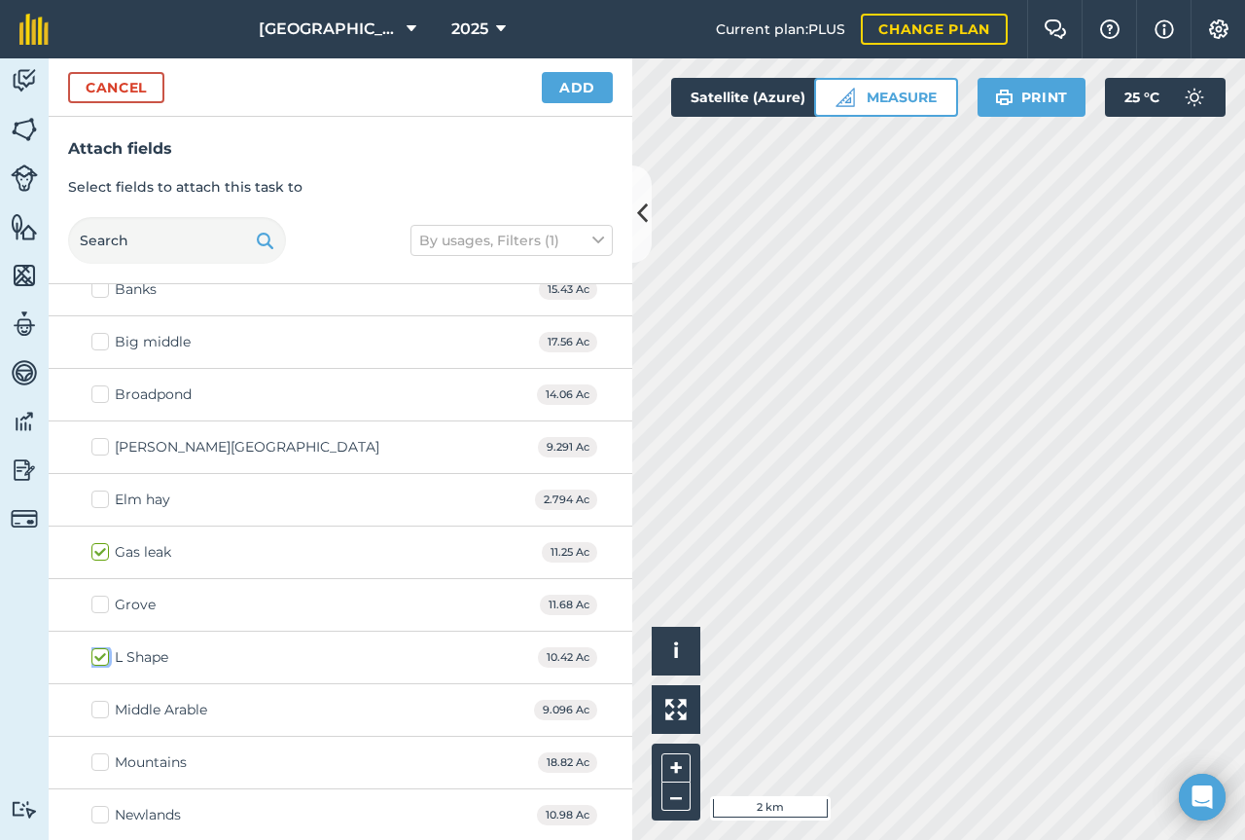
checkbox input "true"
click at [103, 447] on label "[PERSON_NAME][GEOGRAPHIC_DATA]" at bounding box center [235, 447] width 288 height 20
click at [103, 447] on input "[PERSON_NAME][GEOGRAPHIC_DATA]" at bounding box center [97, 443] width 13 height 13
checkbox input "true"
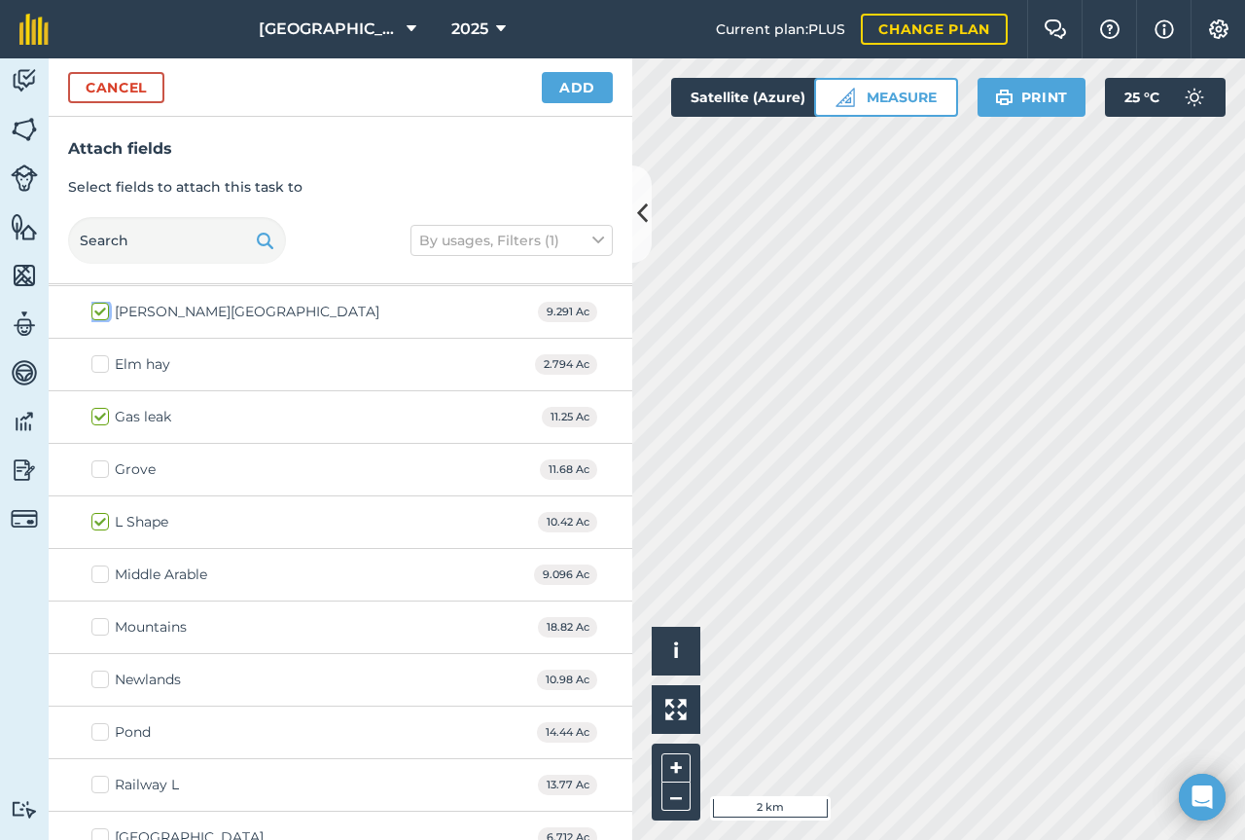
scroll to position [391, 0]
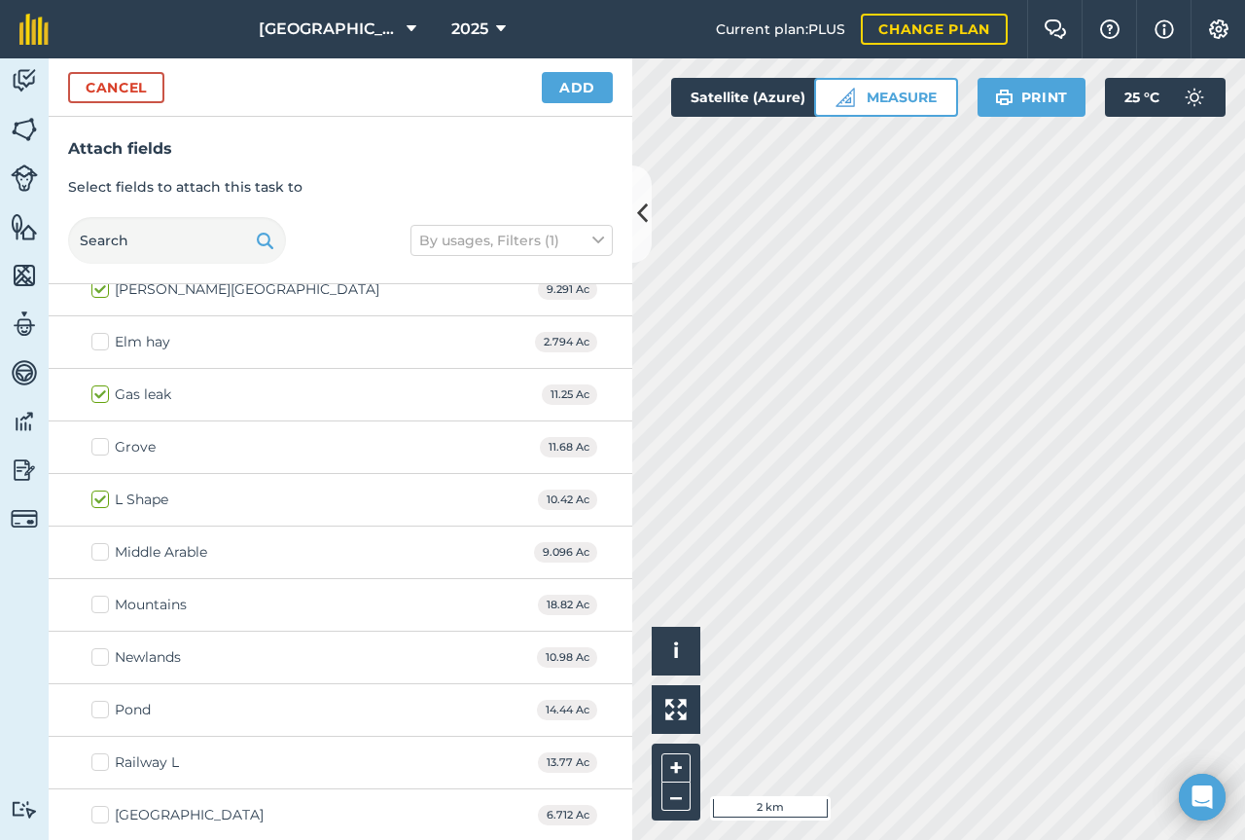
click at [101, 499] on label "L Shape" at bounding box center [129, 499] width 77 height 20
click at [101, 499] on input "L Shape" at bounding box center [97, 495] width 13 height 13
checkbox input "false"
click at [96, 765] on label "Railway L" at bounding box center [135, 762] width 88 height 20
click at [96, 765] on input "Railway L" at bounding box center [97, 758] width 13 height 13
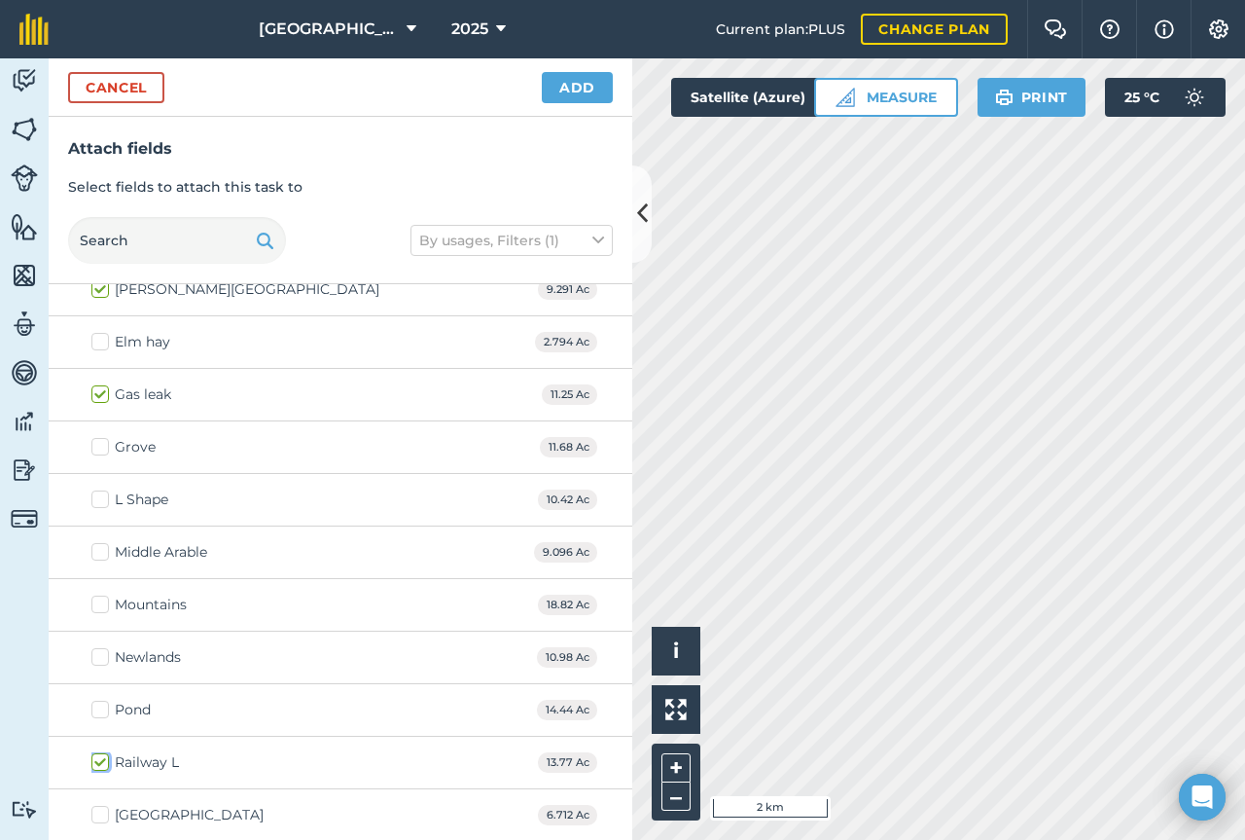
checkbox input "true"
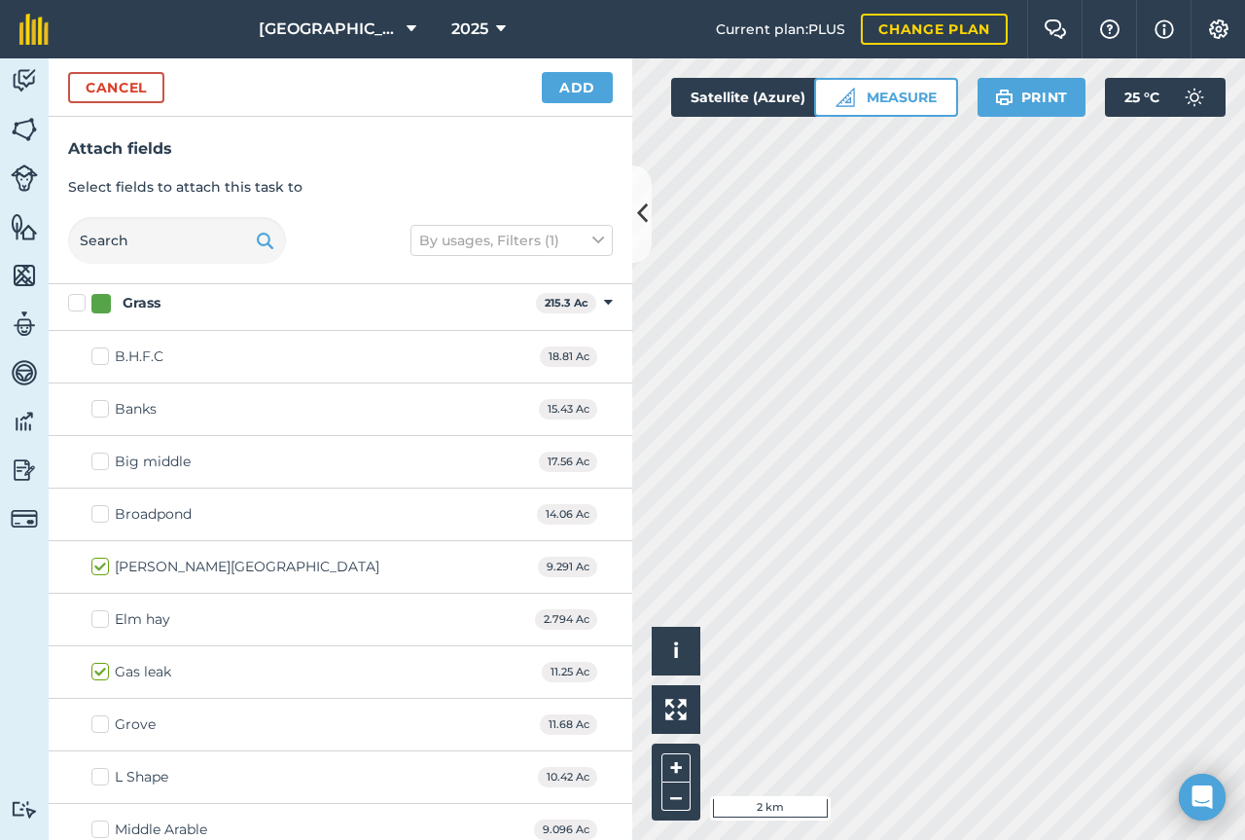
scroll to position [0, 0]
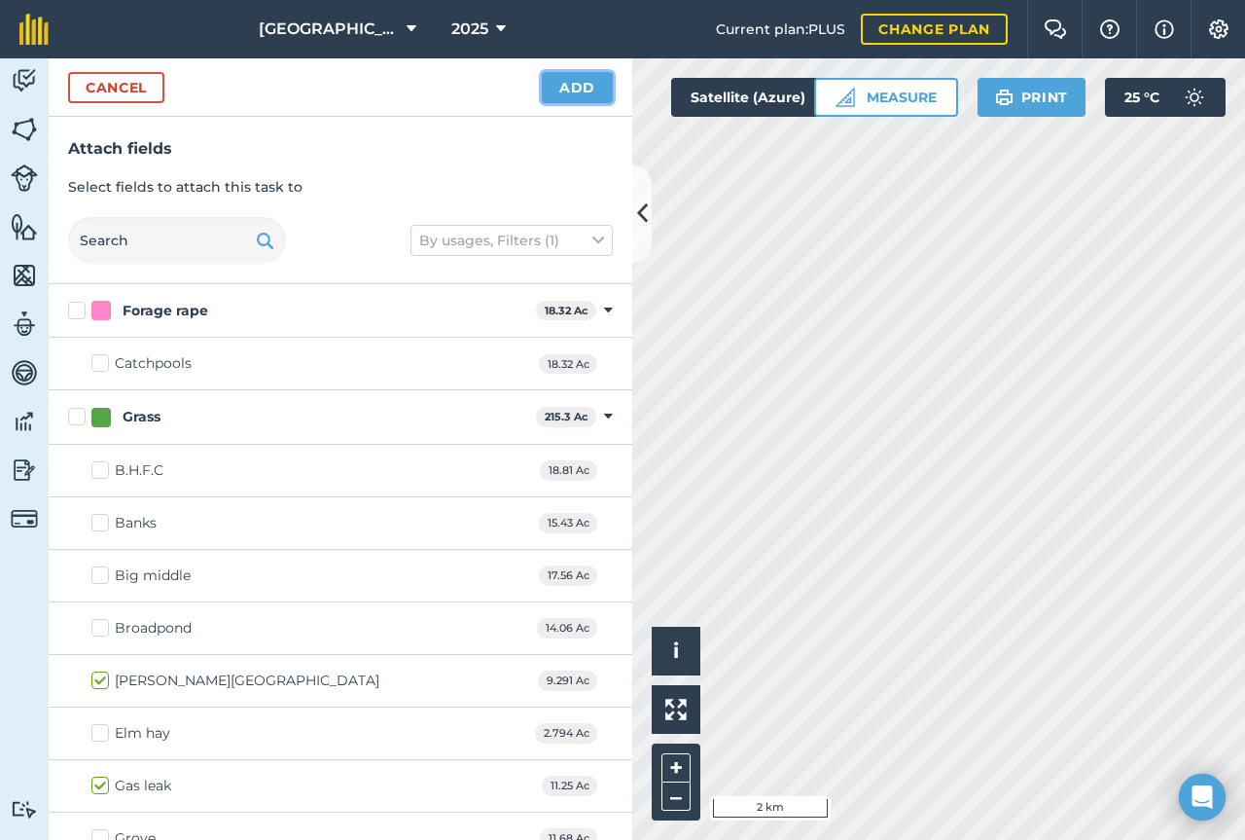
click at [608, 90] on button "Add" at bounding box center [577, 87] width 71 height 31
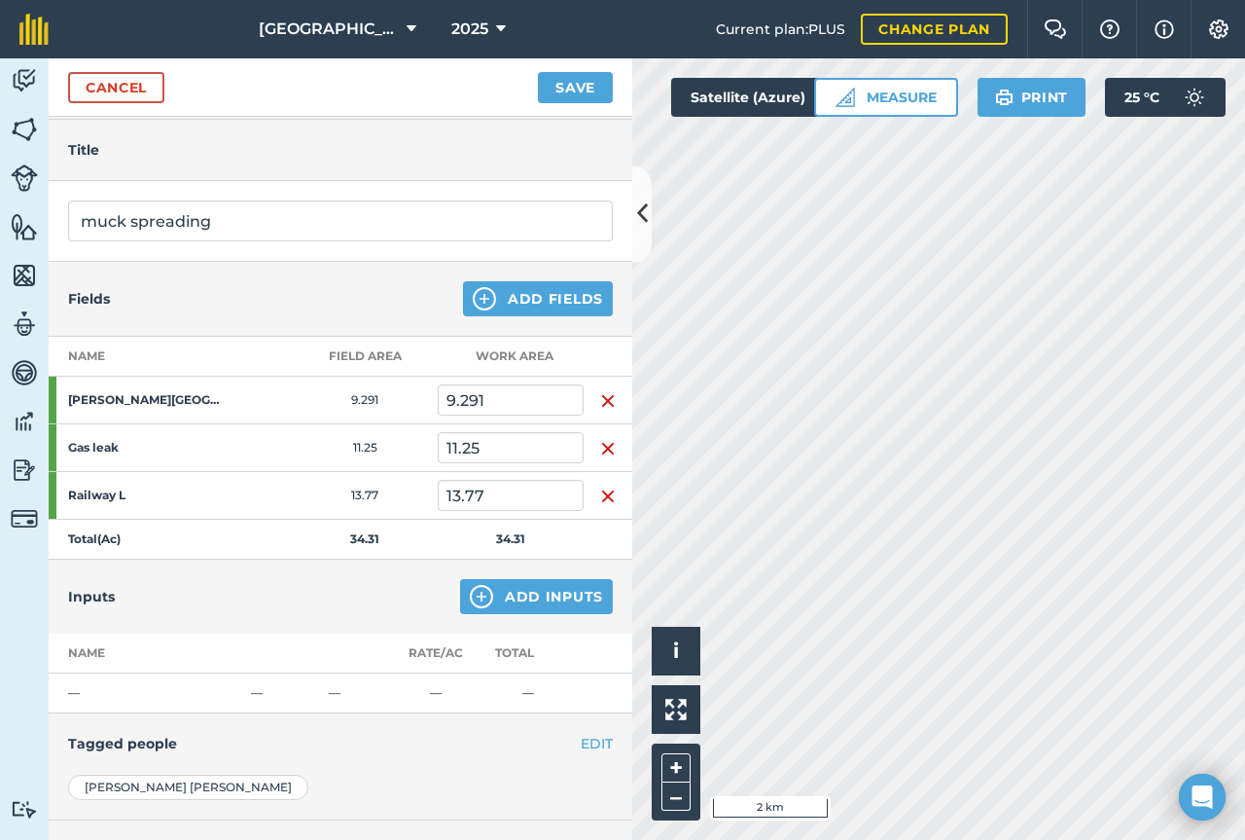
scroll to position [84, 0]
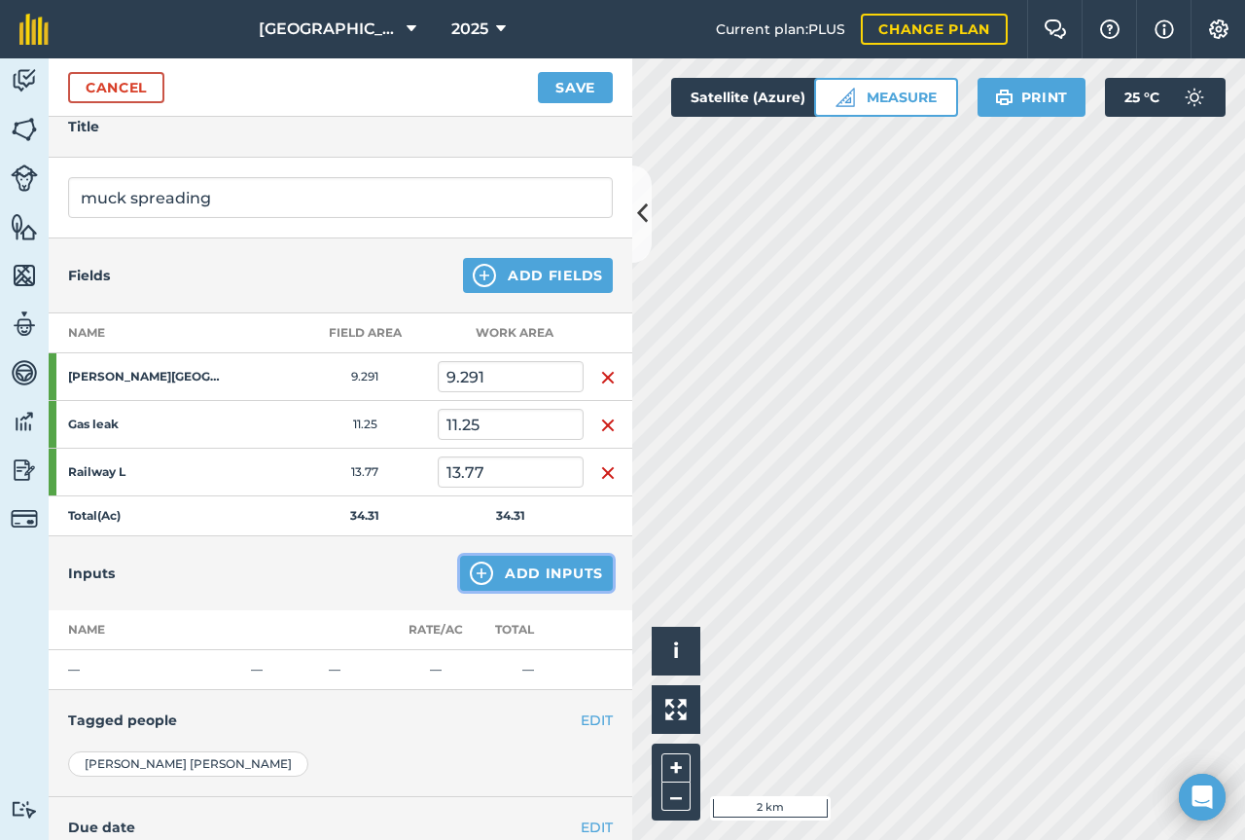
click at [551, 585] on button "Add Inputs" at bounding box center [536, 573] width 153 height 35
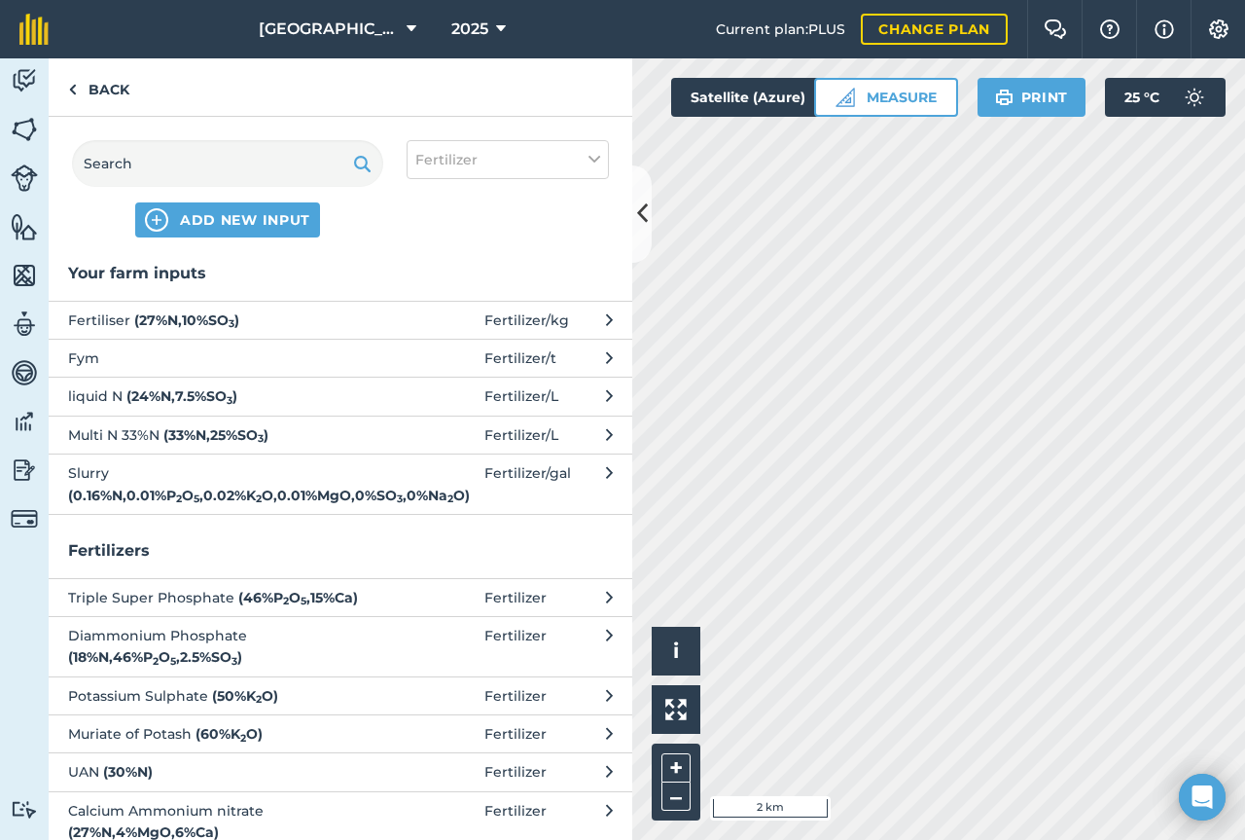
click at [130, 353] on span "Fym" at bounding box center [227, 357] width 318 height 21
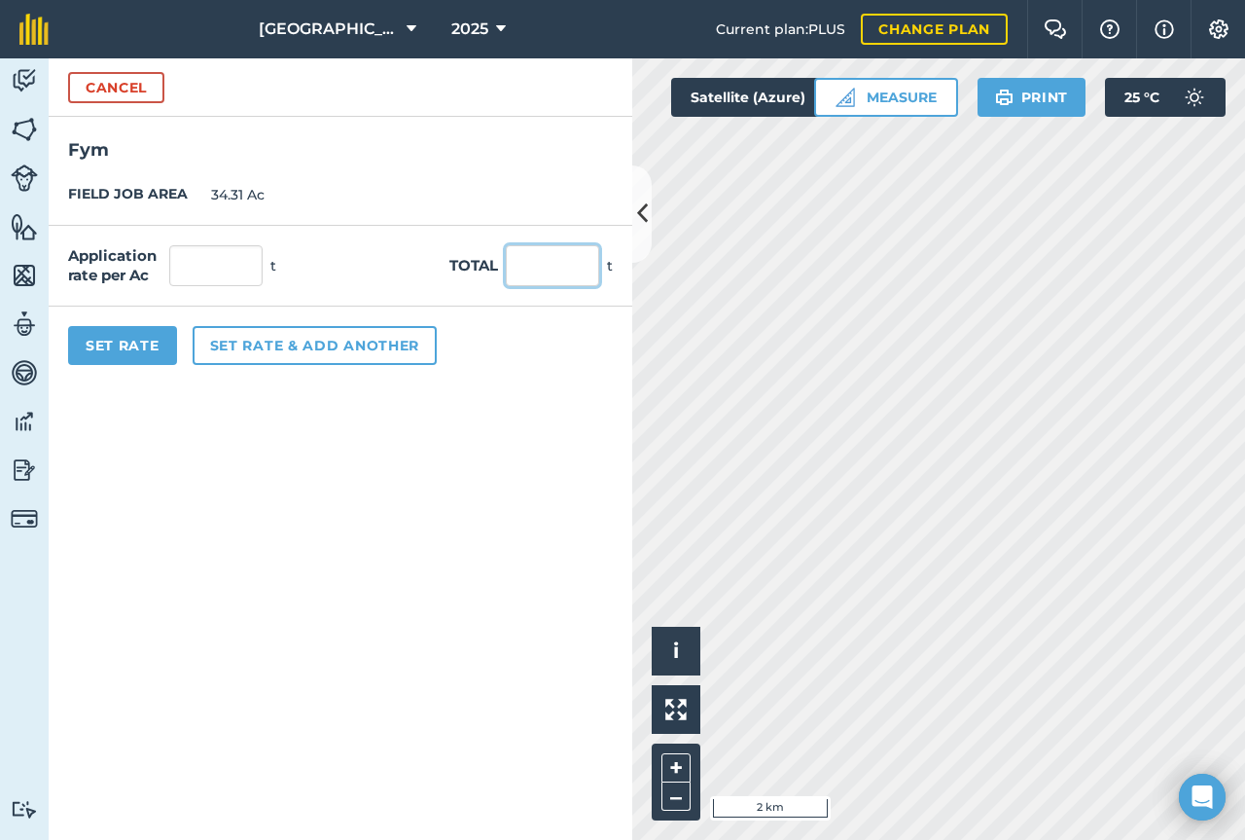
click at [514, 262] on input "text" at bounding box center [552, 265] width 93 height 41
type input "260"
type input "7.578"
click at [488, 335] on div "Set Rate Set rate & add another" at bounding box center [341, 345] width 584 height 78
click at [161, 360] on button "Set Rate" at bounding box center [122, 345] width 109 height 39
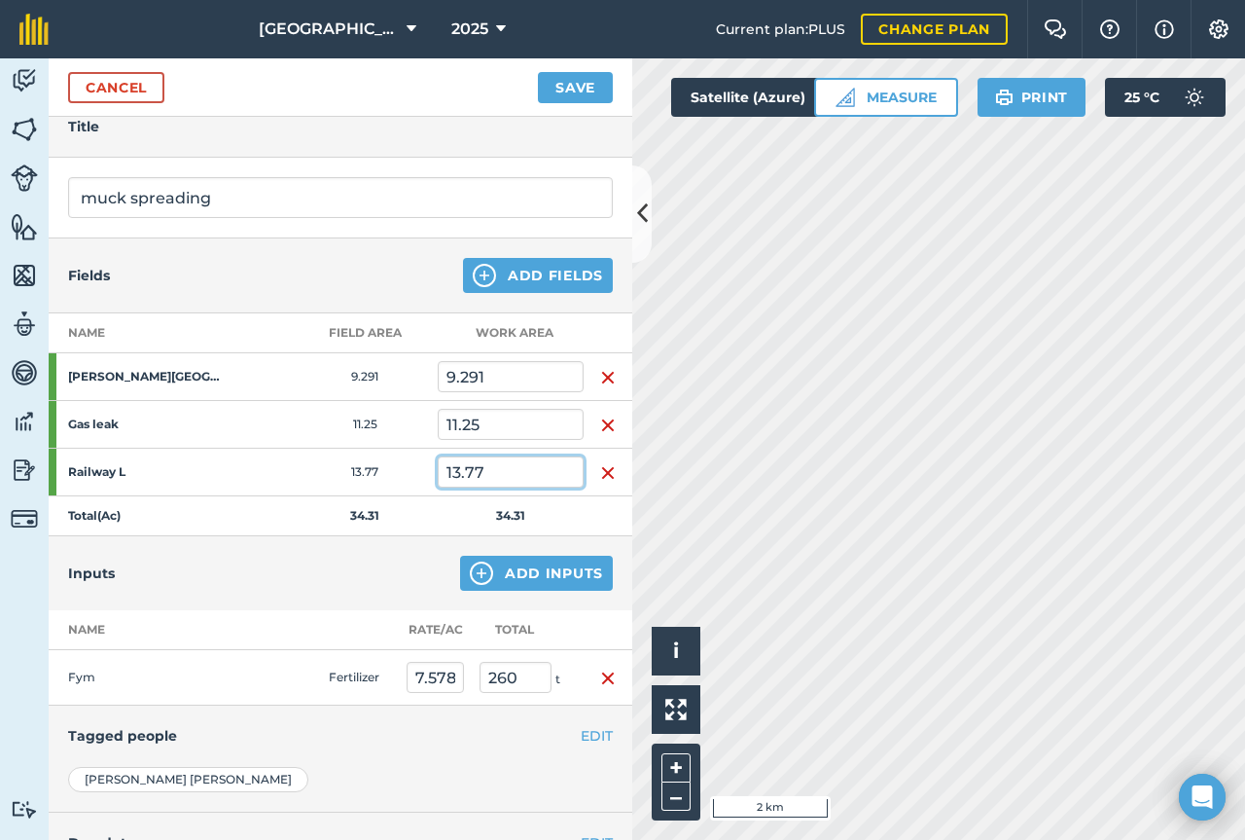
click at [498, 470] on input "13.77" at bounding box center [511, 471] width 146 height 31
type input "6"
click at [432, 536] on div "Inputs Add Inputs" at bounding box center [341, 573] width 584 height 74
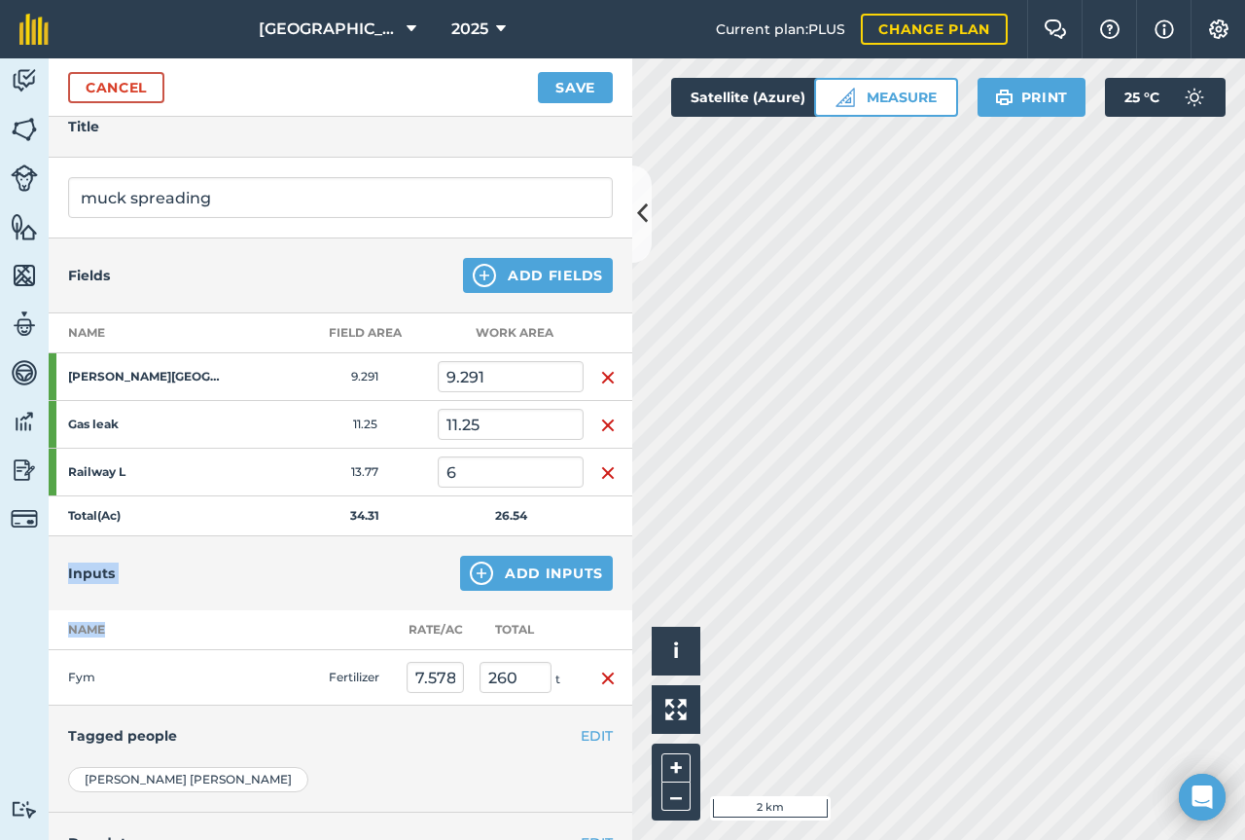
click at [432, 536] on div "Inputs Add Inputs" at bounding box center [341, 573] width 584 height 74
click at [584, 617] on th at bounding box center [608, 630] width 49 height 40
click at [517, 679] on input "260" at bounding box center [516, 677] width 72 height 31
type input "260"
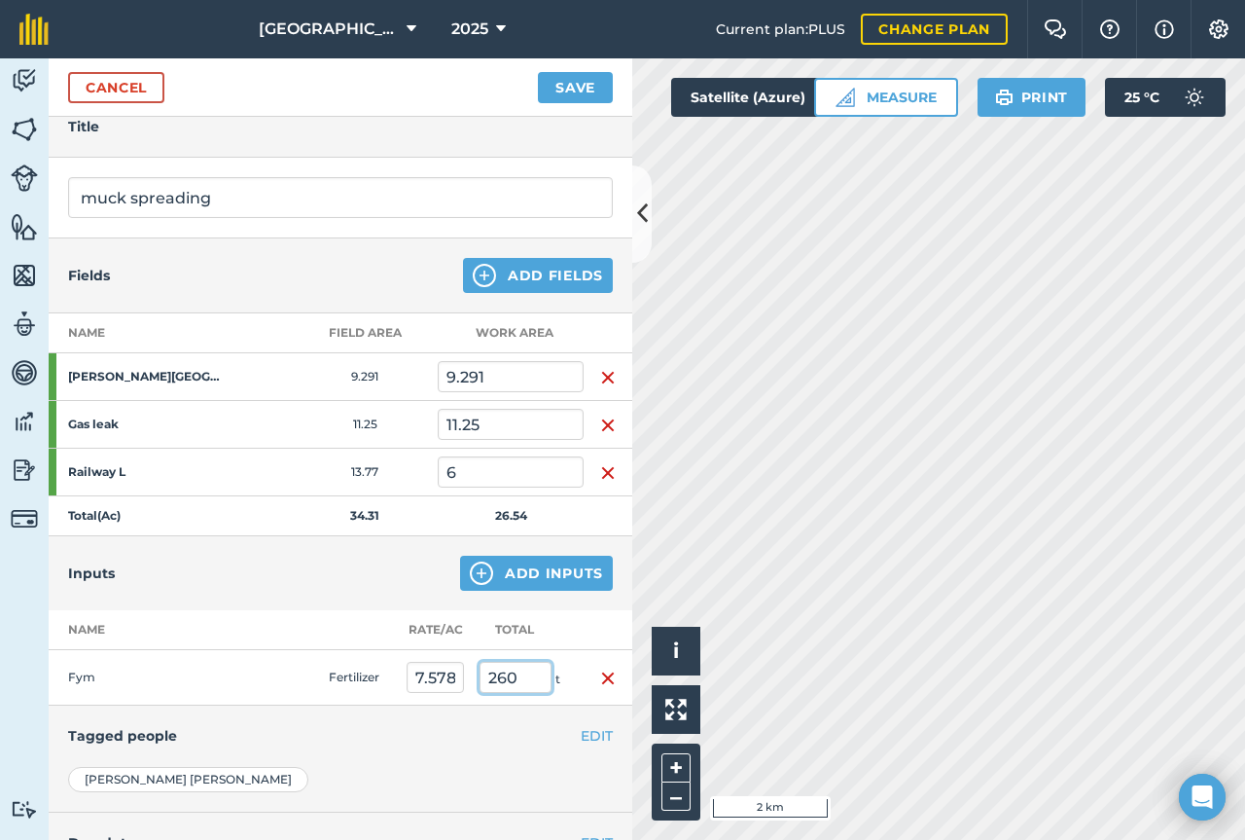
click at [538, 72] on button "Save" at bounding box center [575, 87] width 75 height 31
type input "9.797"
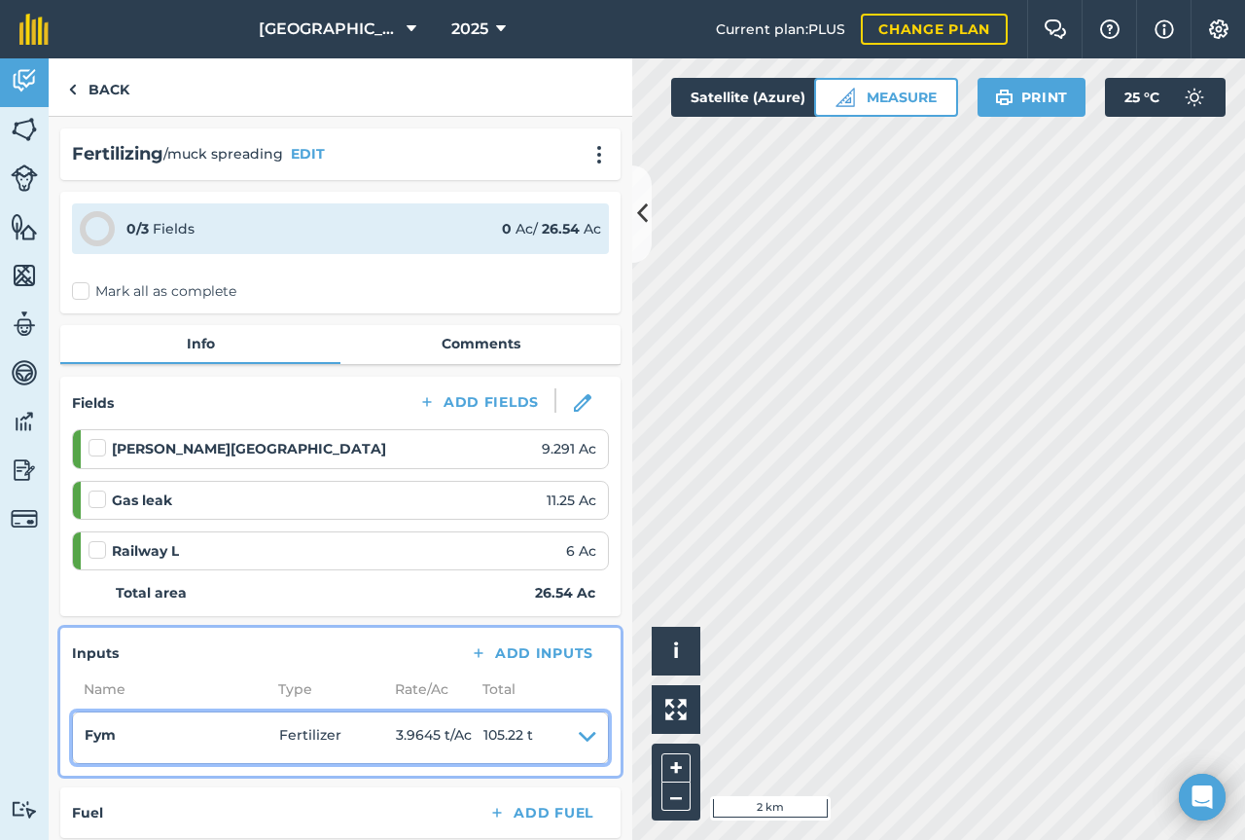
click at [579, 742] on icon at bounding box center [588, 737] width 18 height 27
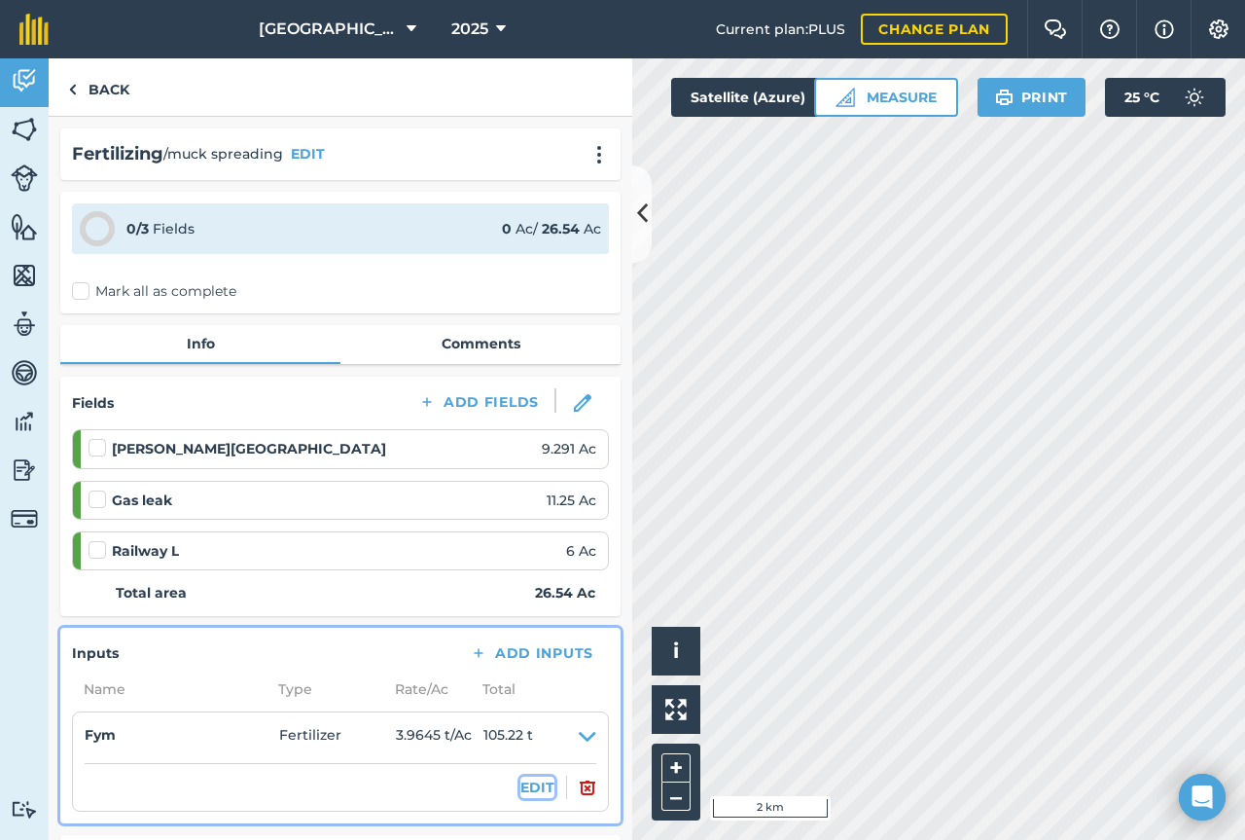
click at [522, 787] on button "EDIT" at bounding box center [538, 786] width 34 height 21
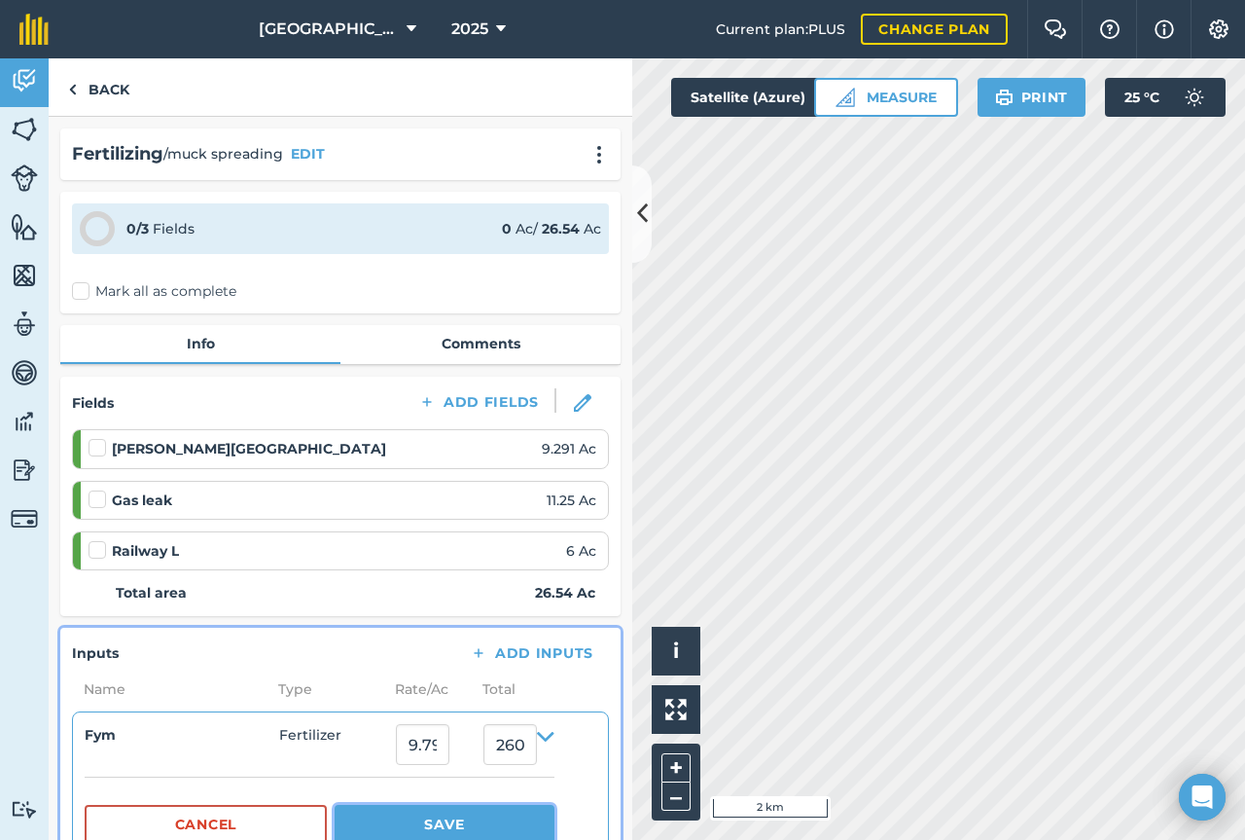
click at [519, 813] on button "Save" at bounding box center [445, 824] width 220 height 39
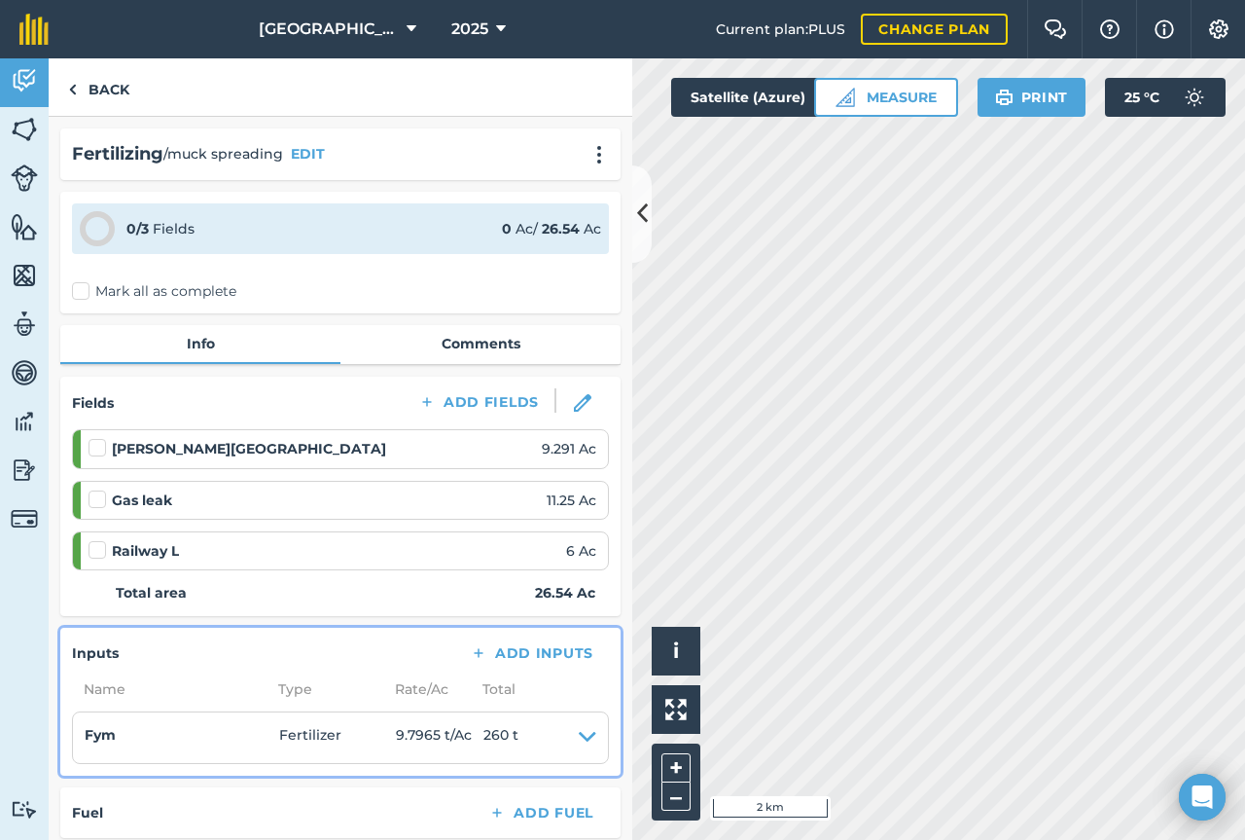
click at [86, 292] on label "Mark all as complete" at bounding box center [154, 291] width 164 height 20
click at [85, 292] on input "Mark all as complete" at bounding box center [78, 287] width 13 height 13
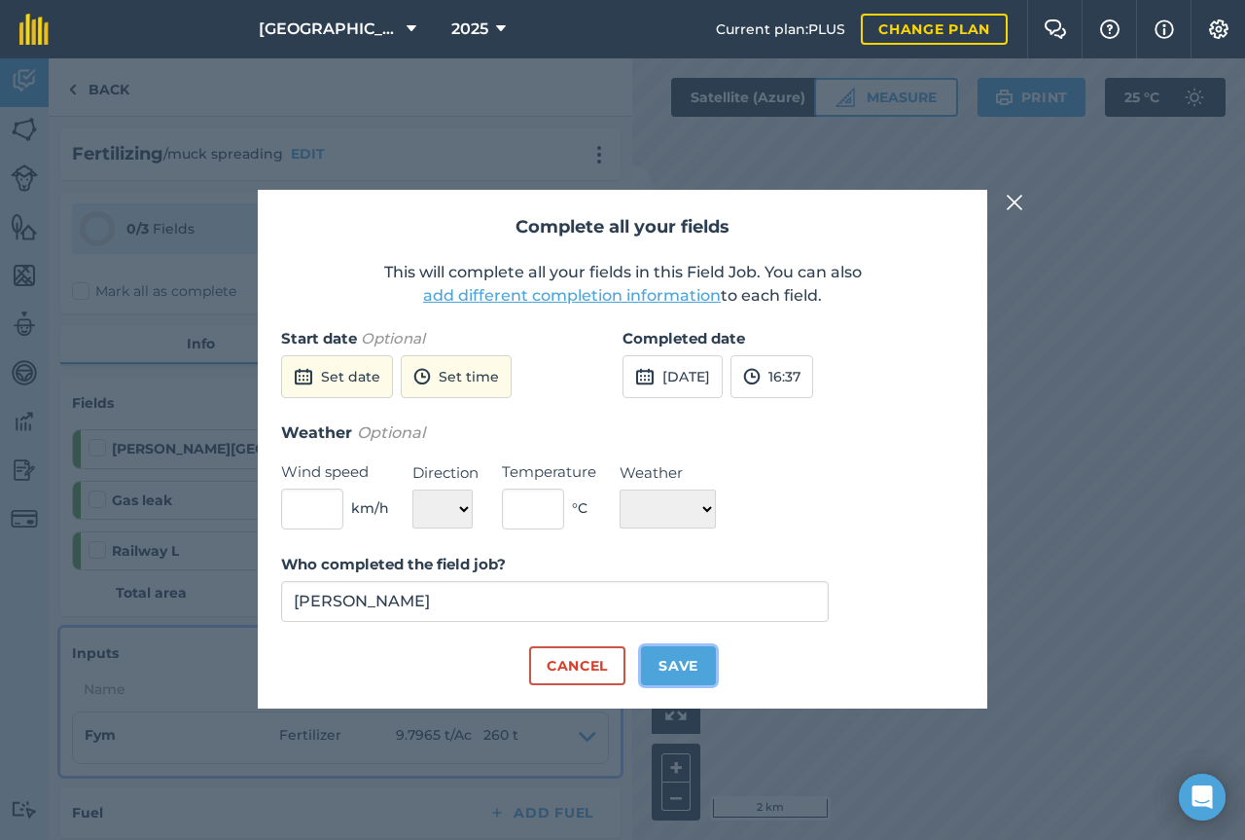
click at [669, 680] on button "Save" at bounding box center [678, 665] width 75 height 39
checkbox input "true"
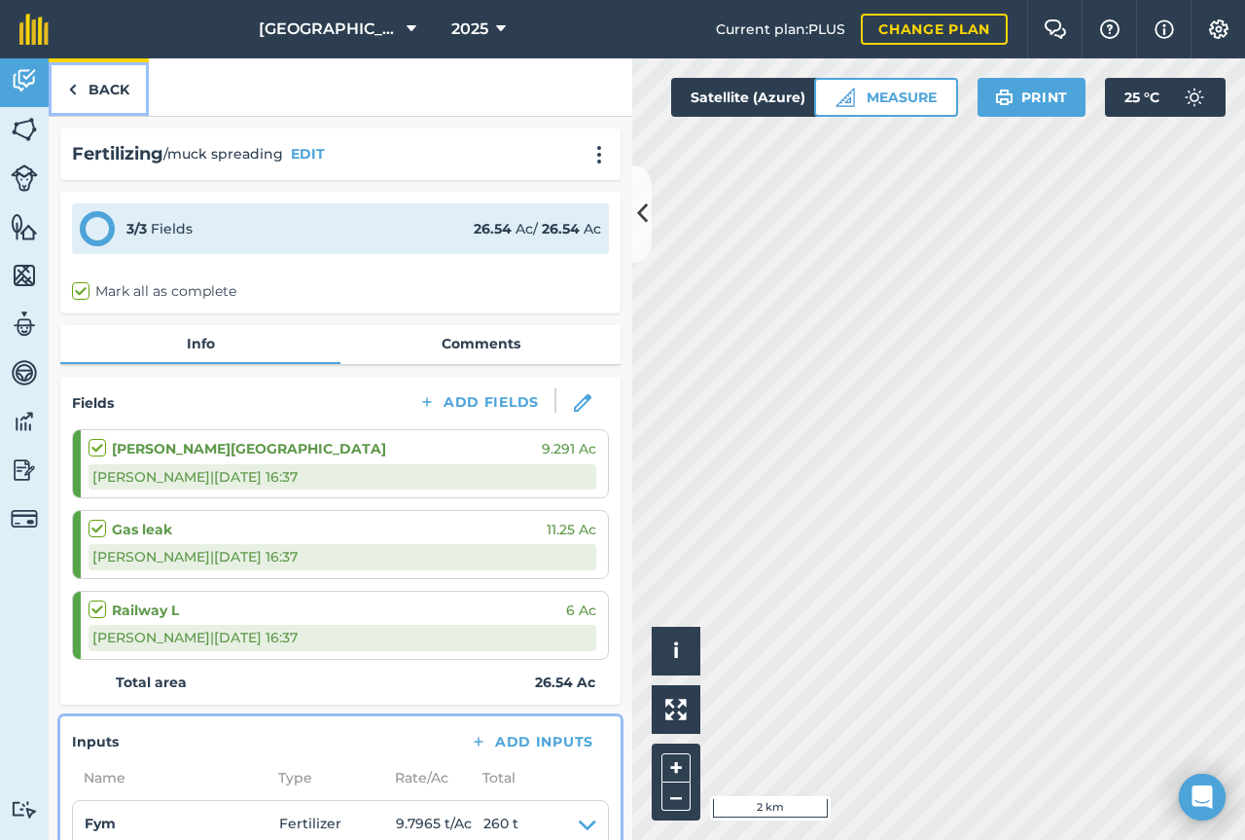
click at [119, 88] on link "Back" at bounding box center [99, 86] width 100 height 57
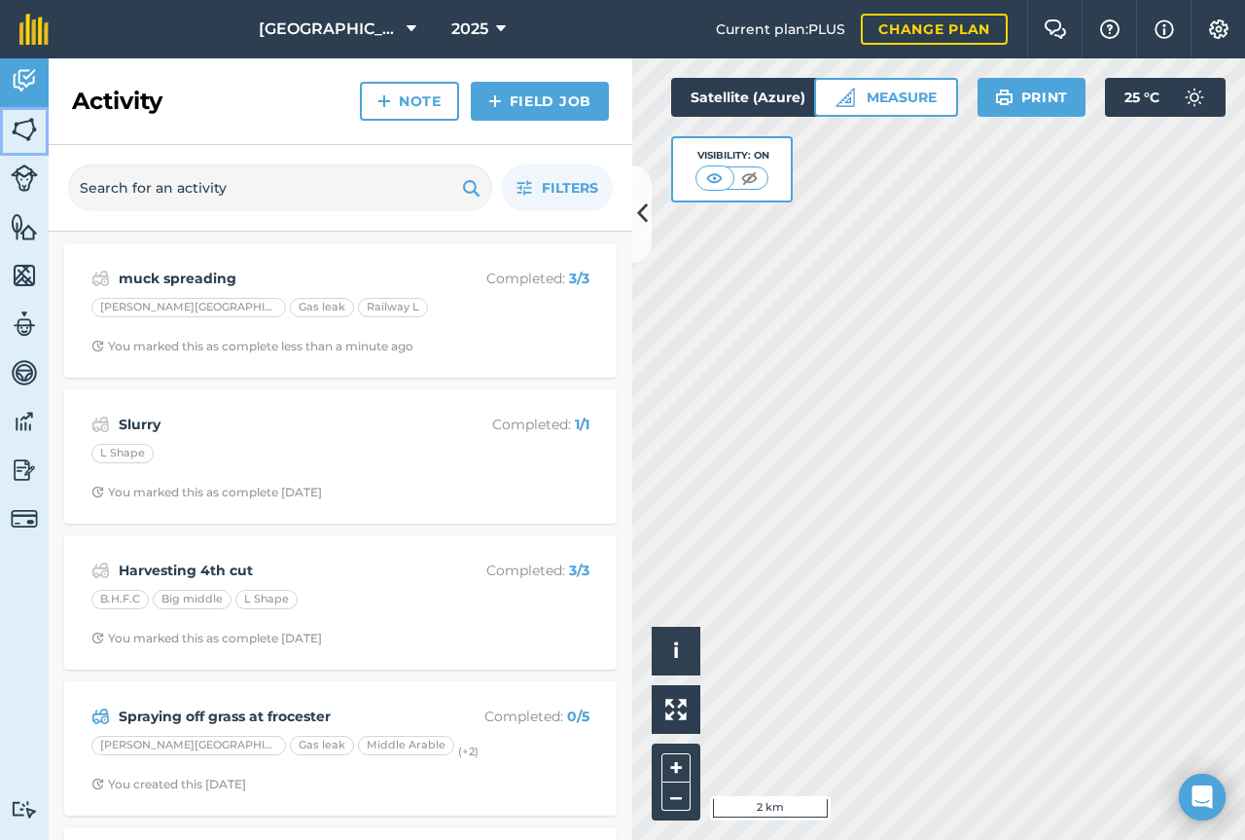
click at [24, 133] on img at bounding box center [24, 129] width 27 height 29
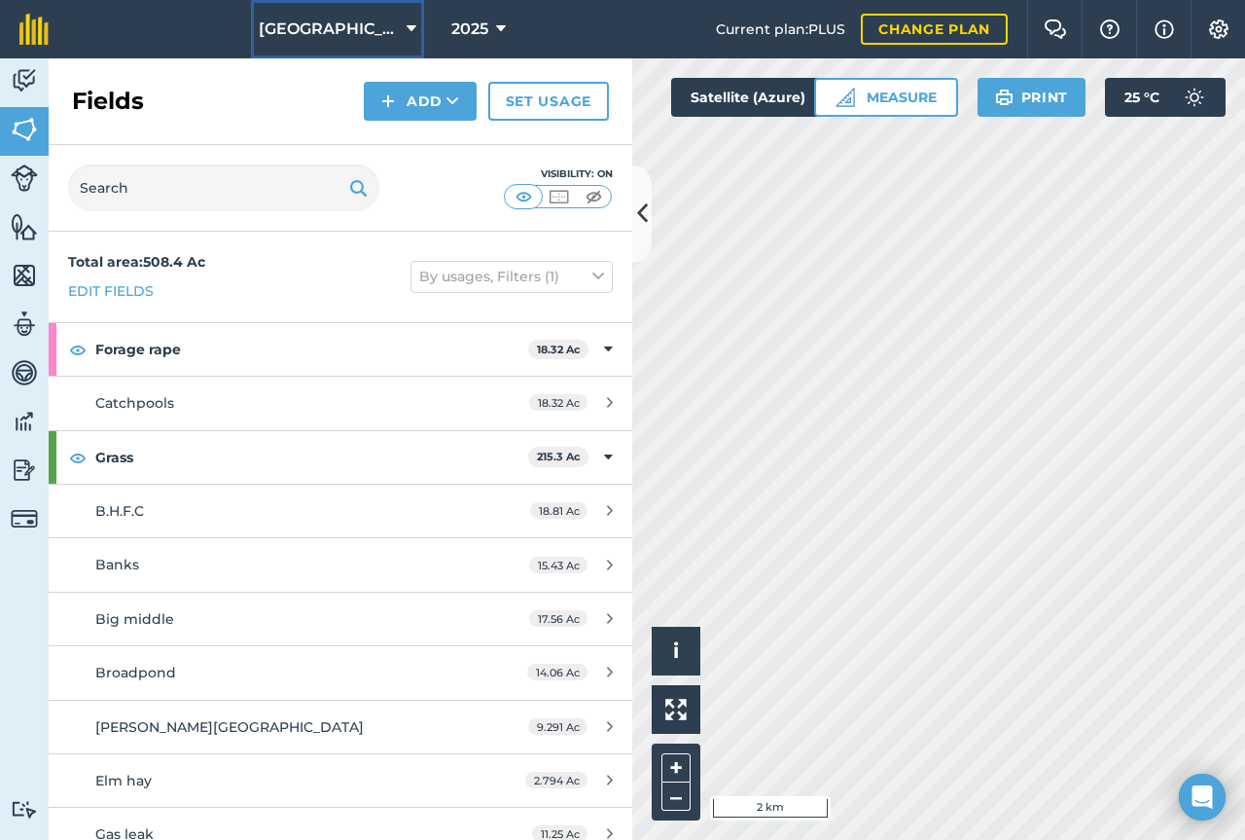
click at [383, 31] on span "[GEOGRAPHIC_DATA]" at bounding box center [329, 29] width 140 height 23
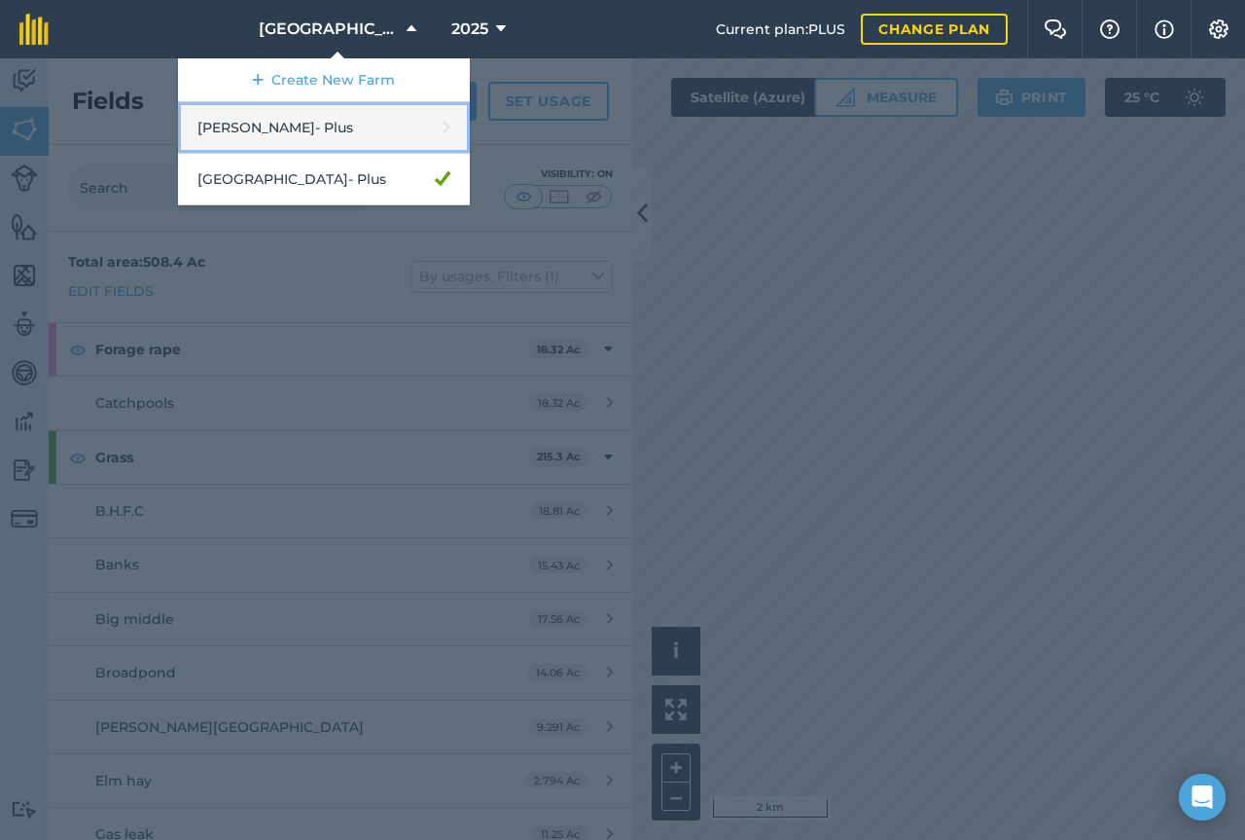
click at [315, 129] on link "[PERSON_NAME] - Plus" at bounding box center [324, 128] width 292 height 52
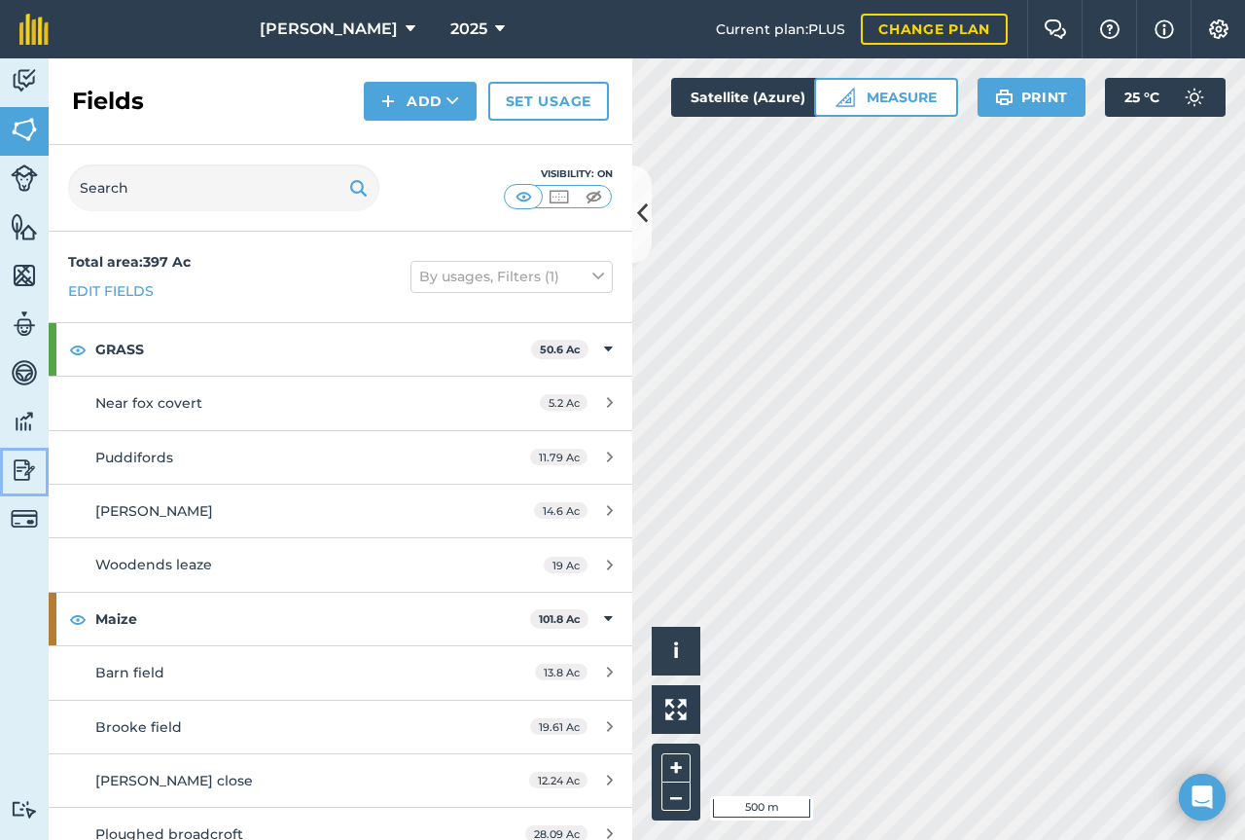
click at [22, 471] on img at bounding box center [24, 469] width 27 height 29
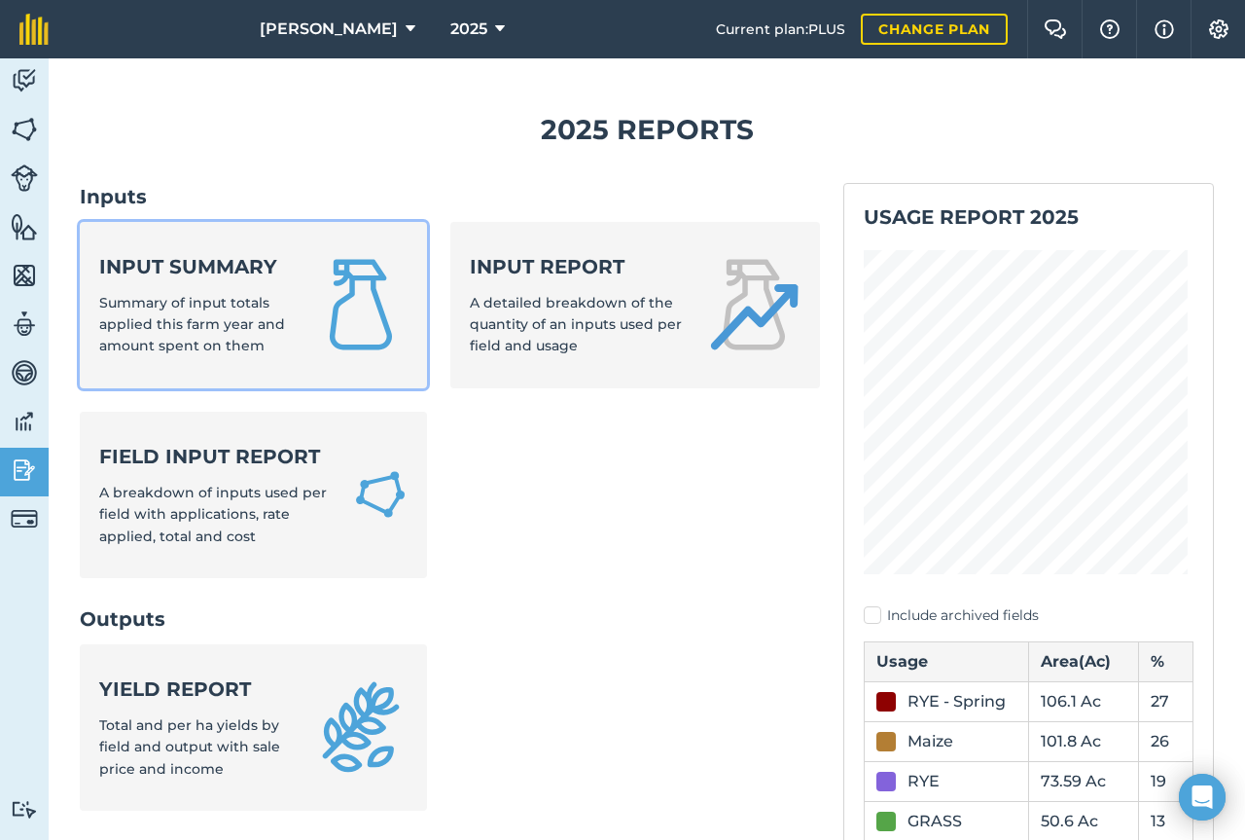
click at [346, 324] on img at bounding box center [360, 304] width 93 height 93
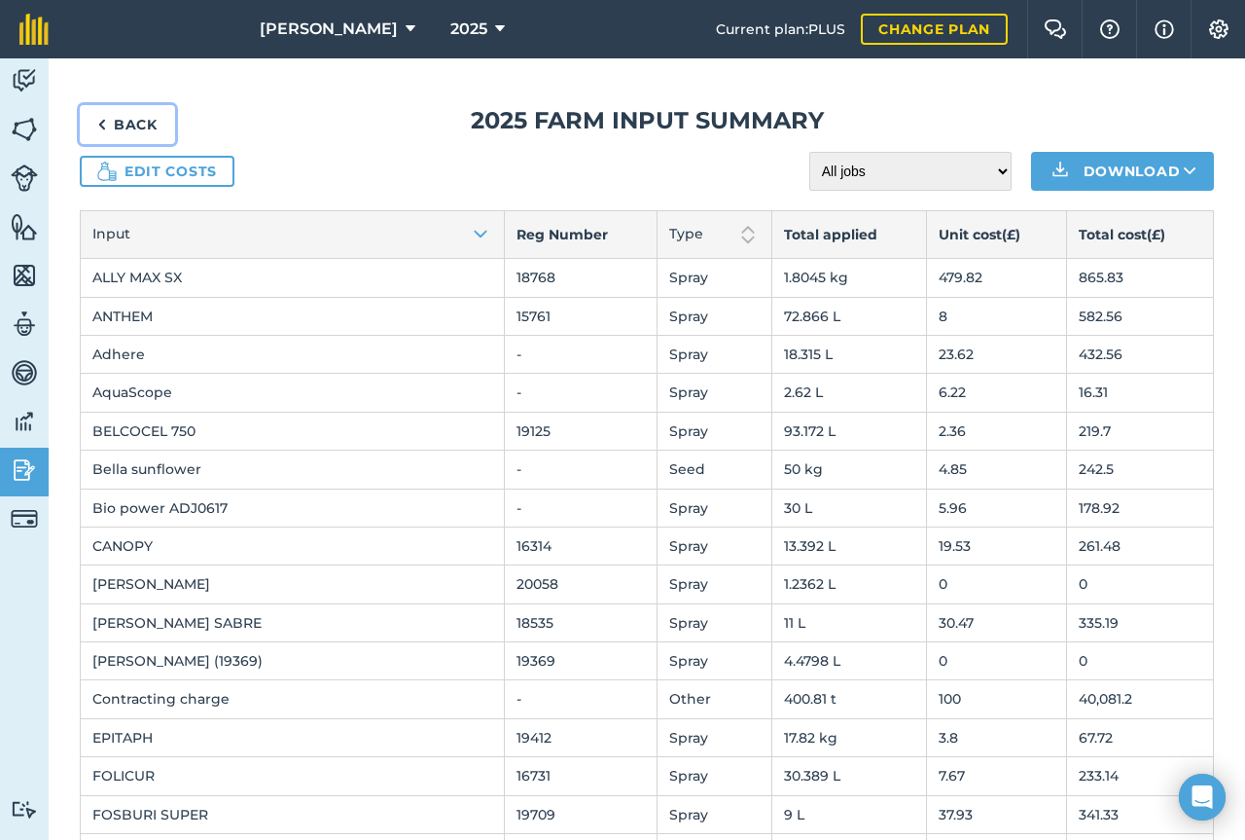
click at [133, 126] on link "Back" at bounding box center [127, 124] width 95 height 39
